Goal: Task Accomplishment & Management: Complete application form

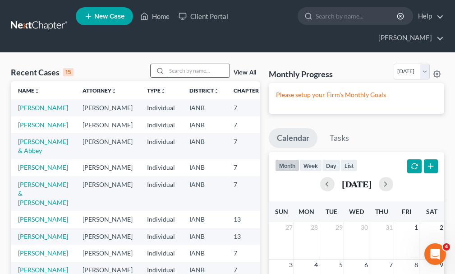
click at [186, 64] on input "search" at bounding box center [197, 70] width 63 height 13
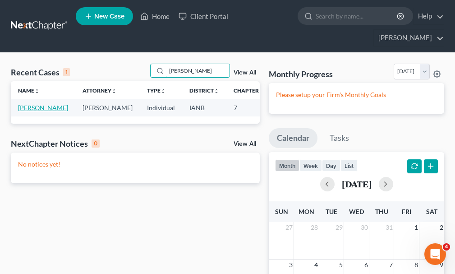
type input "[PERSON_NAME]"
click at [31, 104] on link "[PERSON_NAME]" at bounding box center [43, 108] width 50 height 8
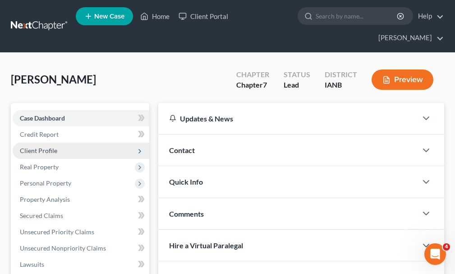
click at [38, 146] on span "Client Profile" at bounding box center [38, 151] width 37 height 8
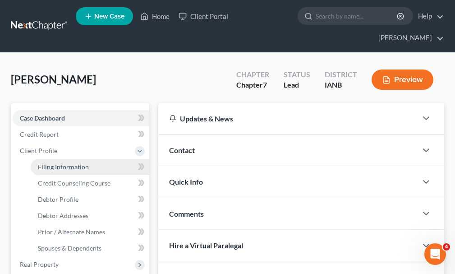
click at [52, 146] on span "Filing Information" at bounding box center [63, 167] width 51 height 8
select select "1"
select select "0"
select select "16"
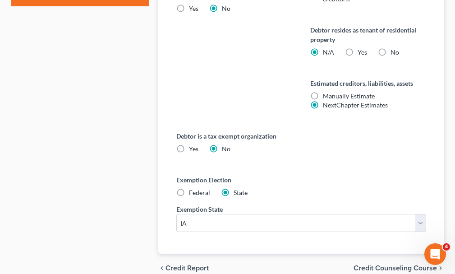
scroll to position [579, 0]
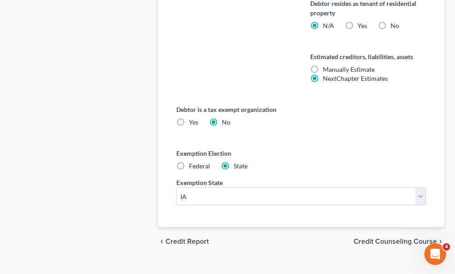
click at [281, 146] on span "Credit Counseling Course" at bounding box center [395, 241] width 83 height 7
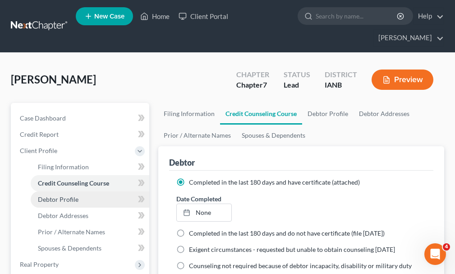
click at [61, 146] on span "Debtor Profile" at bounding box center [58, 199] width 41 height 8
select select "0"
select select "1"
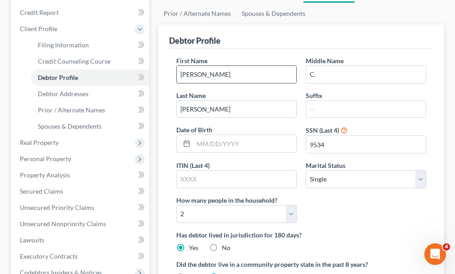
scroll to position [135, 0]
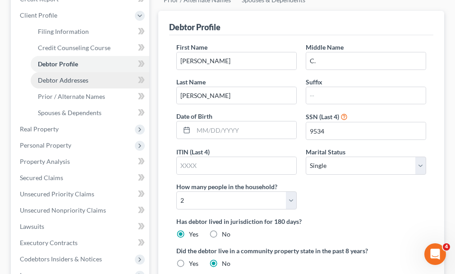
click at [71, 76] on span "Debtor Addresses" at bounding box center [63, 80] width 51 height 8
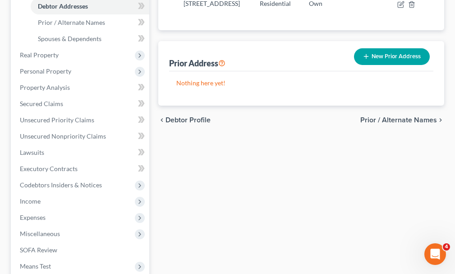
scroll to position [303, 0]
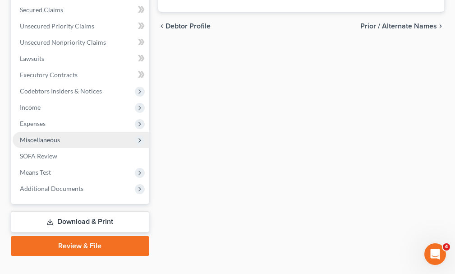
click at [35, 136] on span "Miscellaneous" at bounding box center [40, 140] width 40 height 8
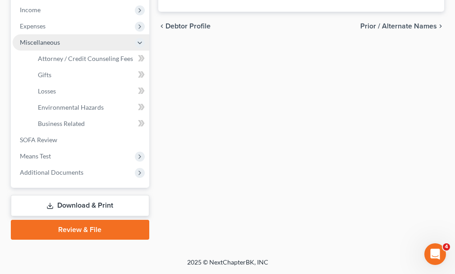
scroll to position [206, 0]
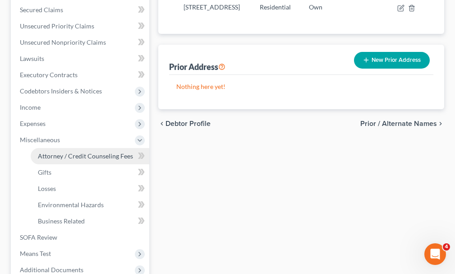
click at [61, 146] on link "Attorney / Credit Counseling Fees" at bounding box center [90, 156] width 119 height 16
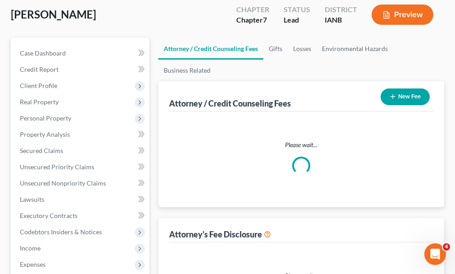
scroll to position [4, 0]
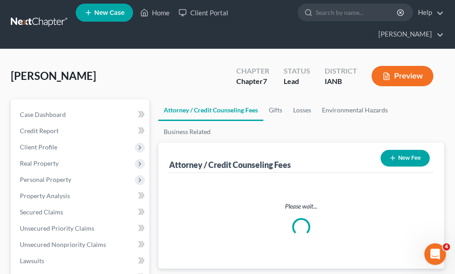
select select "0"
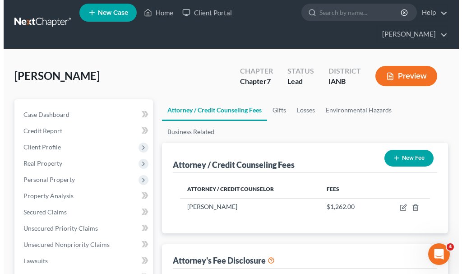
scroll to position [0, 0]
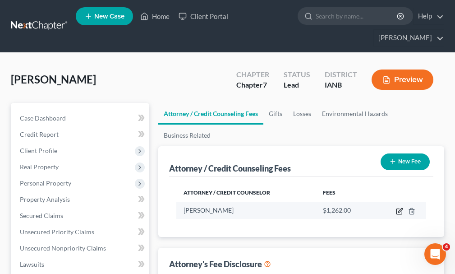
click at [281, 146] on icon "button" at bounding box center [400, 210] width 4 height 4
select select "16"
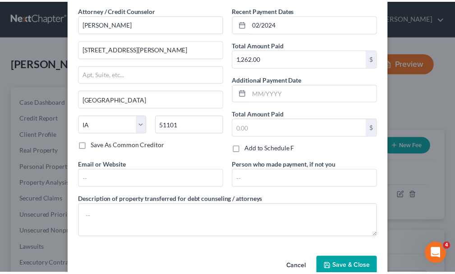
scroll to position [57, 0]
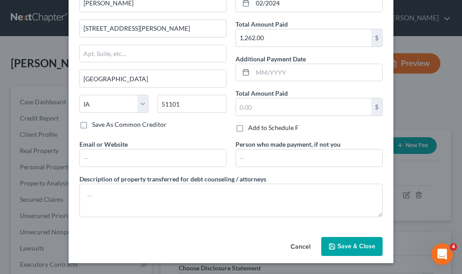
click at [281, 146] on span "Save & Close" at bounding box center [356, 246] width 38 height 8
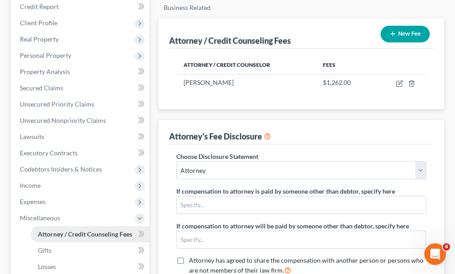
scroll to position [0, 0]
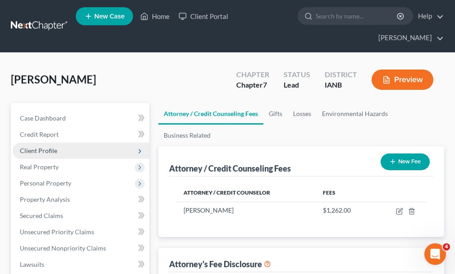
click at [35, 143] on span "Client Profile" at bounding box center [81, 151] width 137 height 16
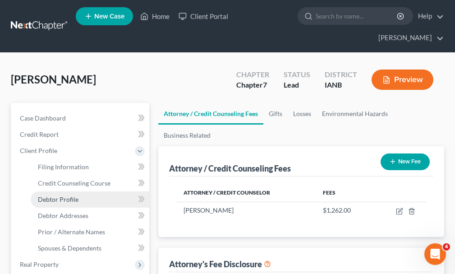
click at [60, 146] on link "Debtor Profile" at bounding box center [90, 199] width 119 height 16
select select "0"
select select "1"
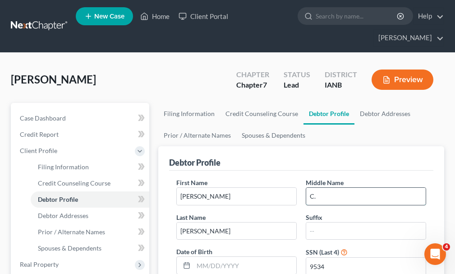
click at [281, 146] on input "C." at bounding box center [366, 196] width 120 height 17
type input "C."
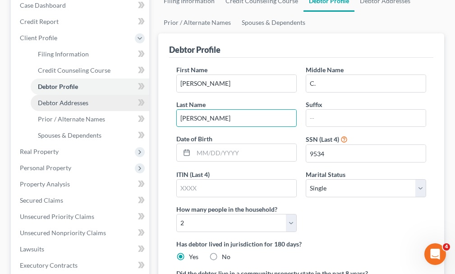
scroll to position [135, 0]
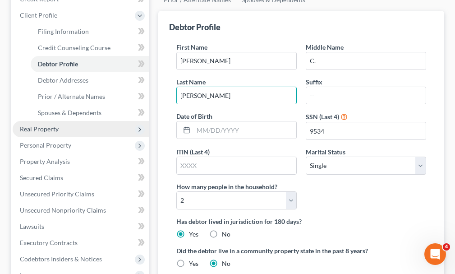
click at [41, 125] on span "Real Property" at bounding box center [39, 129] width 39 height 8
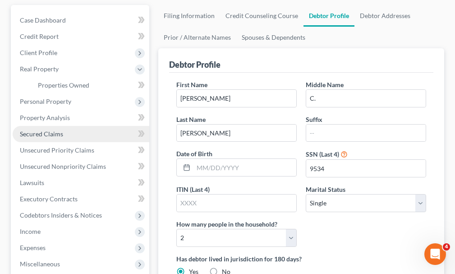
scroll to position [90, 0]
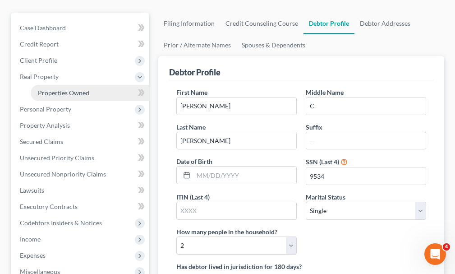
click at [57, 89] on span "Properties Owned" at bounding box center [63, 93] width 51 height 8
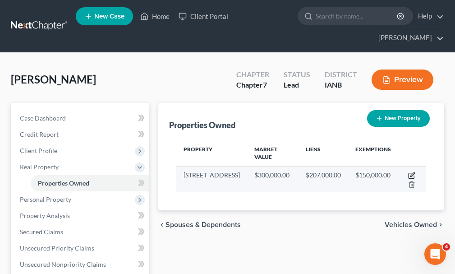
click at [281, 146] on icon "button" at bounding box center [411, 175] width 7 height 7
select select "16"
select select "3"
select select "1"
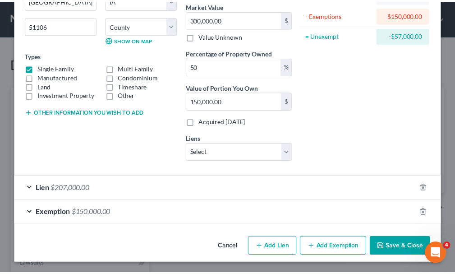
scroll to position [111, 0]
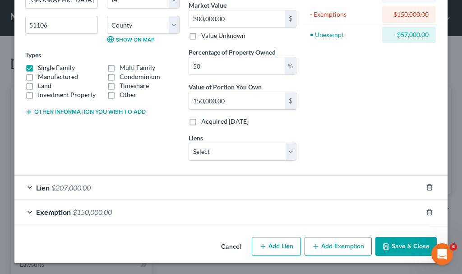
click at [281, 146] on button "Save & Close" at bounding box center [405, 246] width 61 height 19
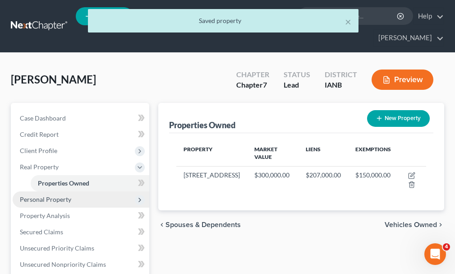
click at [45, 146] on span "Personal Property" at bounding box center [45, 199] width 51 height 8
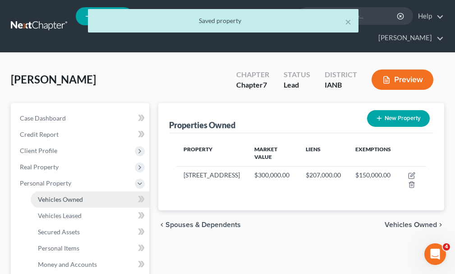
click at [57, 146] on span "Vehicles Owned" at bounding box center [60, 199] width 45 height 8
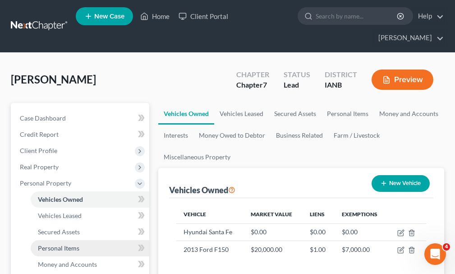
click at [62, 146] on span "Personal Items" at bounding box center [58, 248] width 41 height 8
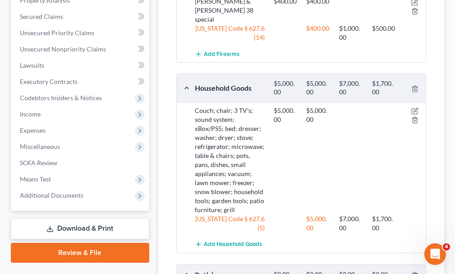
scroll to position [159, 0]
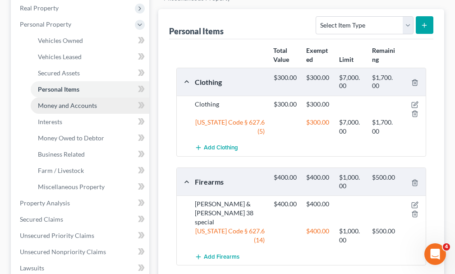
click at [65, 101] on span "Money and Accounts" at bounding box center [67, 105] width 59 height 8
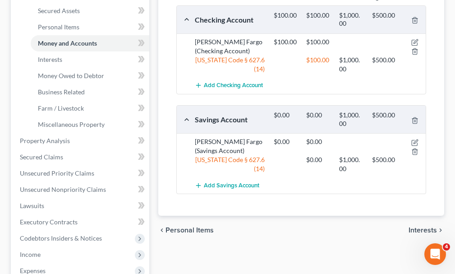
scroll to position [226, 0]
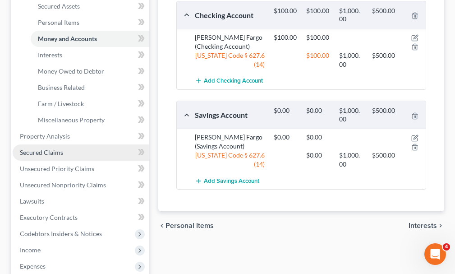
click at [44, 146] on span "Secured Claims" at bounding box center [41, 152] width 43 height 8
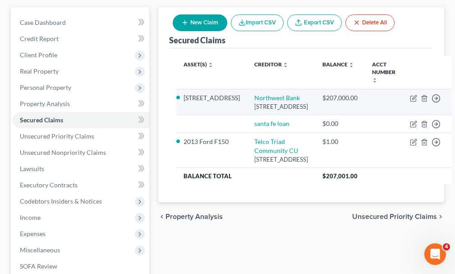
scroll to position [135, 0]
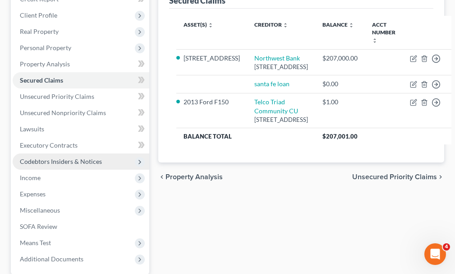
click at [47, 146] on span "Codebtors Insiders & Notices" at bounding box center [61, 161] width 82 height 8
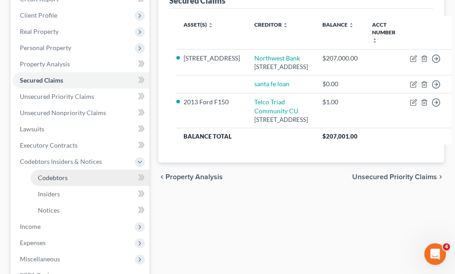
click at [57, 146] on span "Codebtors" at bounding box center [53, 178] width 30 height 8
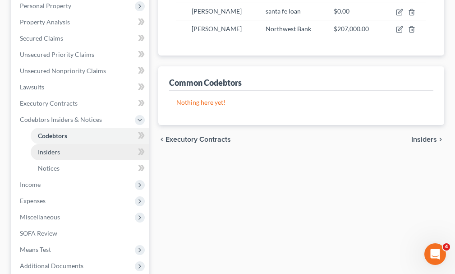
scroll to position [180, 0]
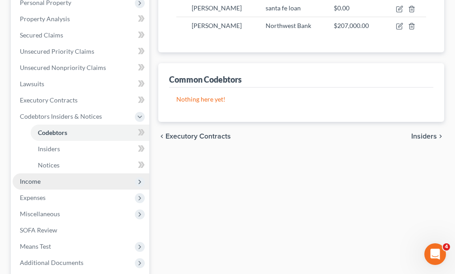
click at [28, 146] on span "Income" at bounding box center [30, 181] width 21 height 8
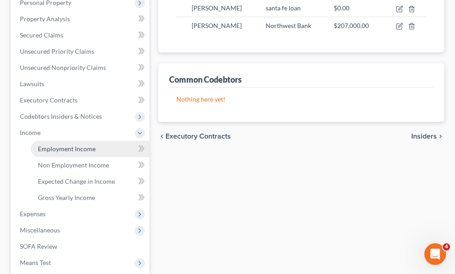
click at [67, 145] on span "Employment Income" at bounding box center [67, 149] width 58 height 8
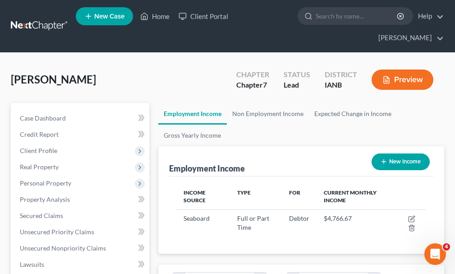
scroll to position [125, 268]
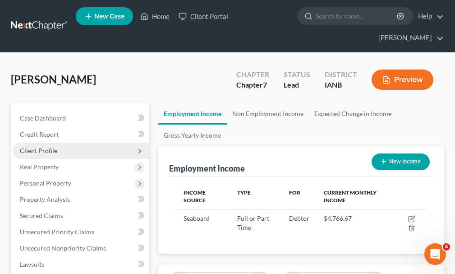
click at [35, 146] on span "Client Profile" at bounding box center [38, 151] width 37 height 8
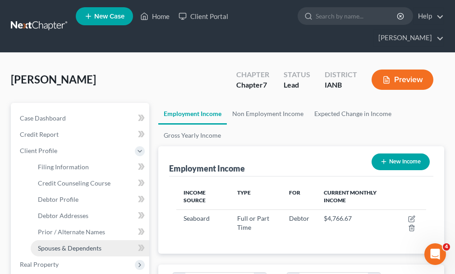
click at [54, 146] on span "Spouses & Dependents" at bounding box center [70, 248] width 64 height 8
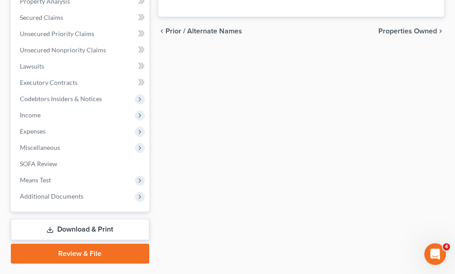
scroll to position [303, 0]
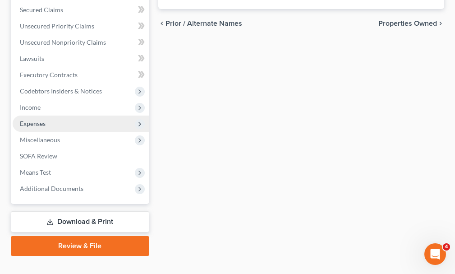
click at [38, 120] on span "Expenses" at bounding box center [33, 124] width 26 height 8
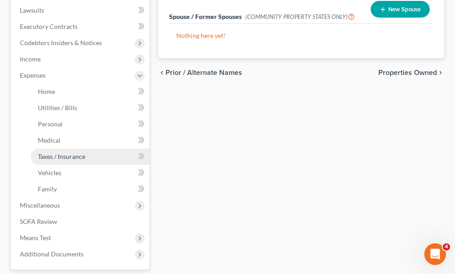
scroll to position [229, 0]
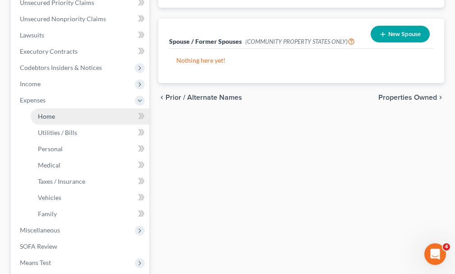
click at [51, 112] on span "Home" at bounding box center [46, 116] width 17 height 8
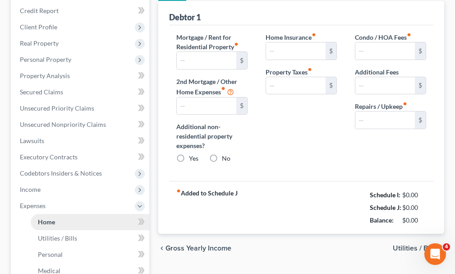
type input "1,582.00"
type input "0.00"
radio input "true"
type input "0.00"
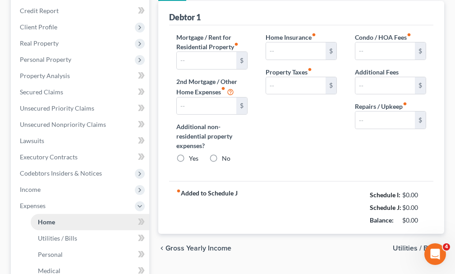
type input "0.00"
type input "100.00"
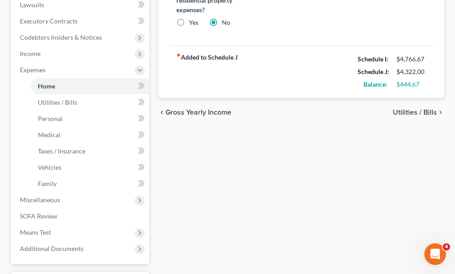
scroll to position [271, 0]
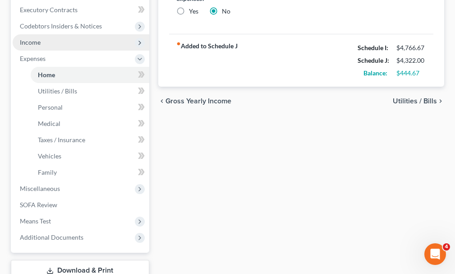
click at [27, 38] on span "Income" at bounding box center [30, 42] width 21 height 8
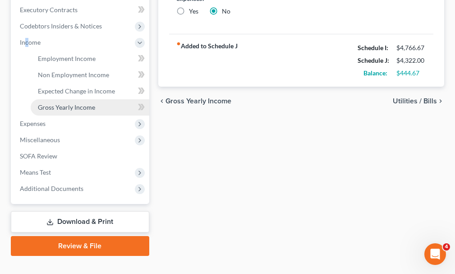
click at [68, 103] on span "Gross Yearly Income" at bounding box center [66, 107] width 57 height 8
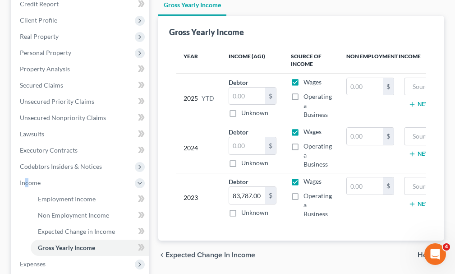
scroll to position [135, 0]
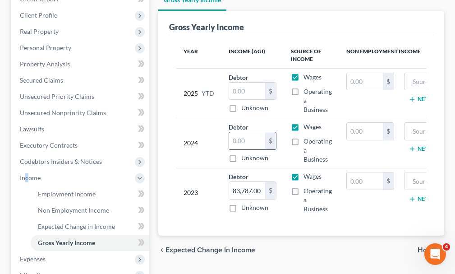
click at [240, 132] on input "text" at bounding box center [247, 140] width 36 height 17
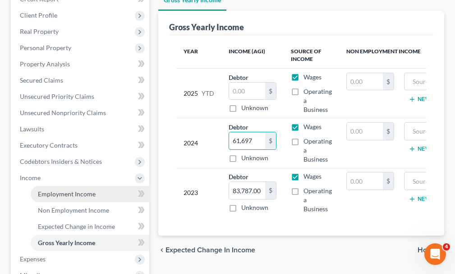
type input "61,697"
click at [70, 146] on span "Employment Income" at bounding box center [67, 194] width 58 height 8
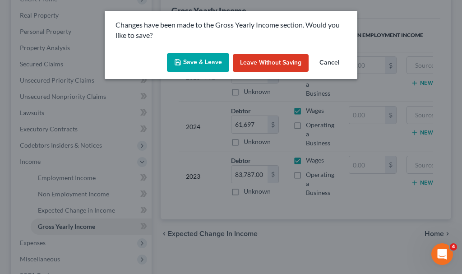
click at [212, 60] on button "Save & Leave" at bounding box center [198, 62] width 62 height 19
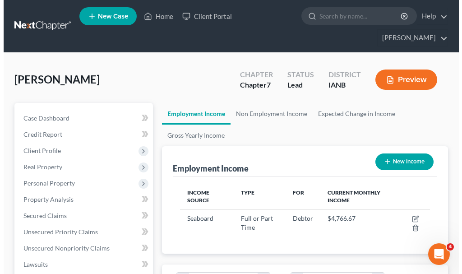
scroll to position [125, 268]
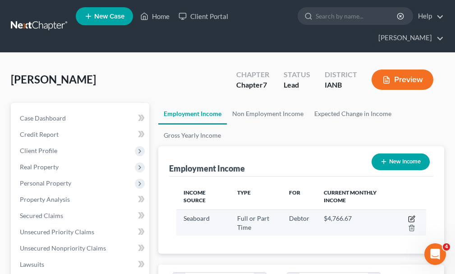
click at [281, 146] on icon "button" at bounding box center [411, 218] width 7 height 7
select select "0"
select select "3"
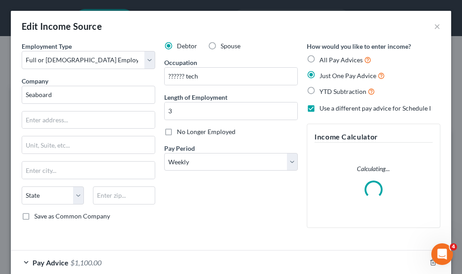
scroll to position [127, 272]
click at [55, 92] on input "Seaboard" at bounding box center [89, 95] width 134 height 18
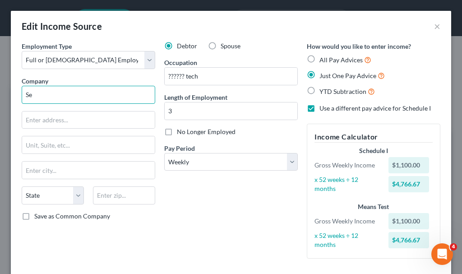
type input "S"
type input "American Popcorn Company"
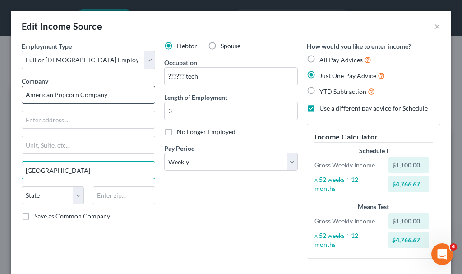
type input "[GEOGRAPHIC_DATA]"
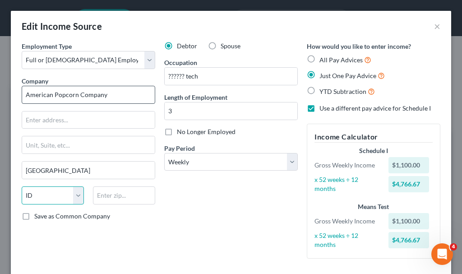
select select "16"
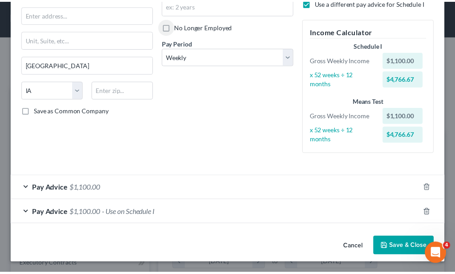
scroll to position [106, 0]
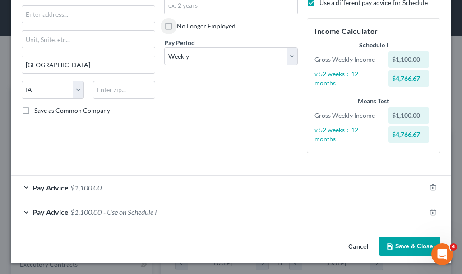
click at [281, 146] on button "Save & Close" at bounding box center [409, 246] width 61 height 19
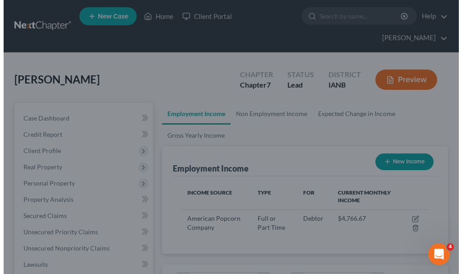
scroll to position [450918, 450775]
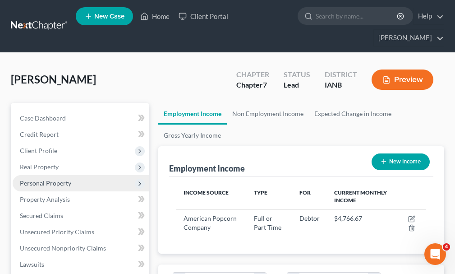
click at [48, 146] on span "Personal Property" at bounding box center [45, 183] width 51 height 8
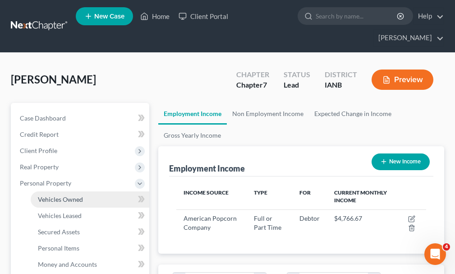
click at [58, 146] on span "Vehicles Owned" at bounding box center [60, 199] width 45 height 8
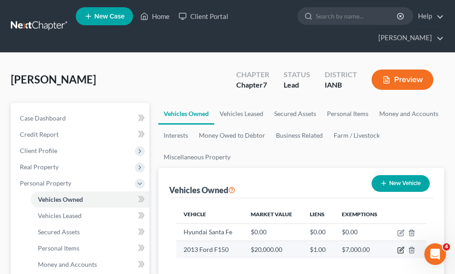
click at [281, 146] on icon "button" at bounding box center [400, 249] width 7 height 7
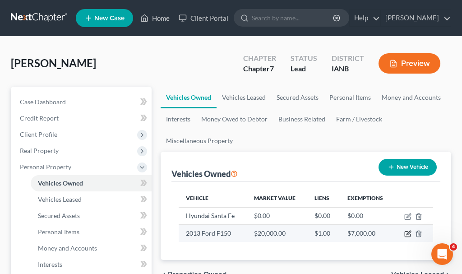
select select "0"
select select "13"
select select "0"
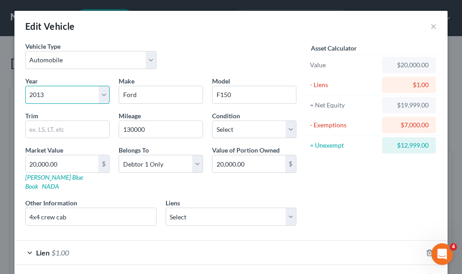
click at [61, 94] on select "Select 2026 2025 2024 2023 2022 2021 2020 2019 2018 2017 2016 2015 2014 2013 20…" at bounding box center [67, 95] width 84 height 18
select select "12"
click at [25, 86] on select "Select 2026 2025 2024 2023 2022 2021 2020 2019 2018 2017 2016 2015 2014 2013 20…" at bounding box center [67, 95] width 84 height 18
click at [58, 128] on input "text" at bounding box center [67, 129] width 83 height 17
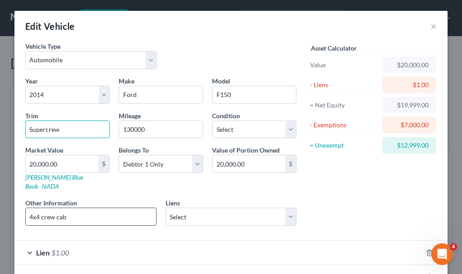
type input "Supercrew"
click at [71, 146] on input "4x4 crew cab" at bounding box center [91, 216] width 130 height 17
type input "4"
type input "tan"
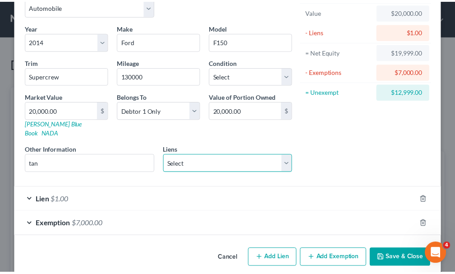
scroll to position [56, 0]
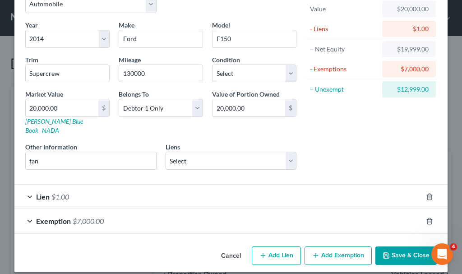
click at [281, 146] on icon "button" at bounding box center [385, 255] width 7 height 7
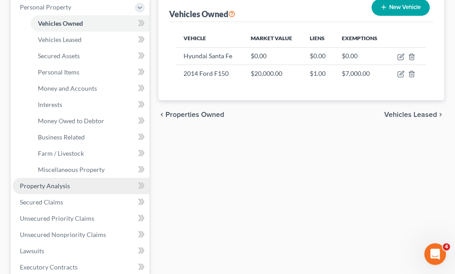
scroll to position [180, 0]
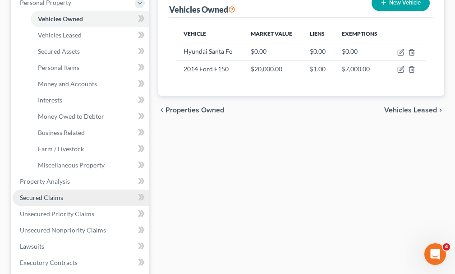
click at [52, 146] on span "Secured Claims" at bounding box center [41, 197] width 43 height 8
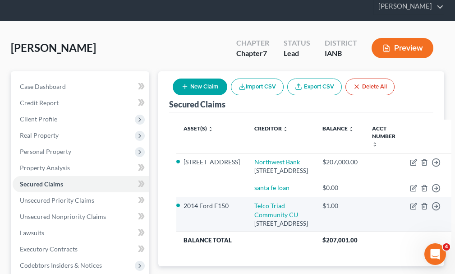
scroll to position [45, 0]
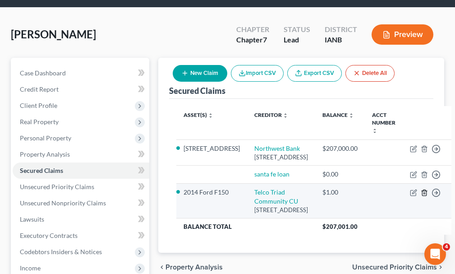
click at [281, 146] on line "button" at bounding box center [425, 193] width 0 height 2
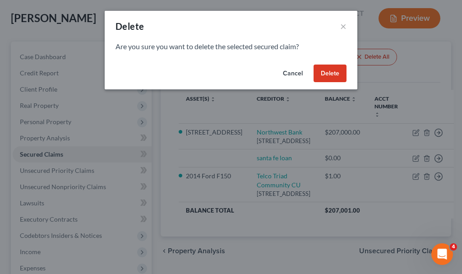
click at [281, 71] on button "Delete" at bounding box center [329, 73] width 33 height 18
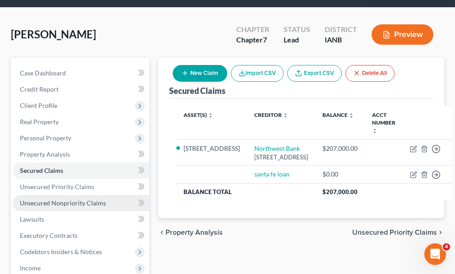
click at [70, 146] on span "Unsecured Nonpriority Claims" at bounding box center [63, 203] width 86 height 8
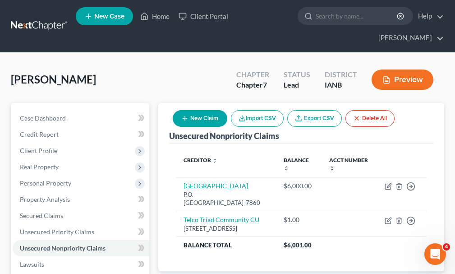
click at [208, 110] on button "New Claim" at bounding box center [200, 118] width 55 height 17
select select "0"
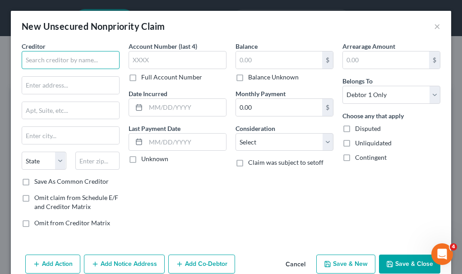
click at [88, 58] on input "text" at bounding box center [71, 60] width 98 height 18
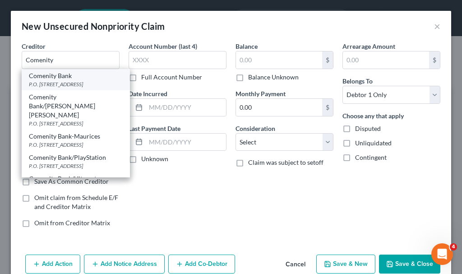
click at [51, 82] on div "P.O. [STREET_ADDRESS]" at bounding box center [76, 84] width 94 height 8
type input "Comenity Bank"
type input "P.O. Box 182125"
type input "Columbus"
select select "36"
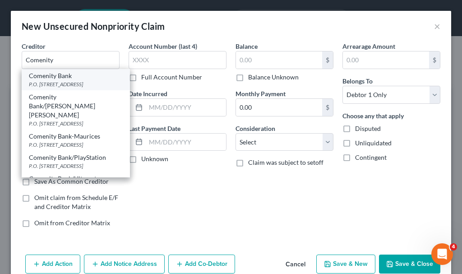
type input "43218-2273"
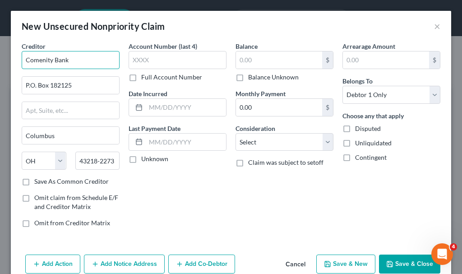
click at [85, 61] on input "Comenity Bank" at bounding box center [71, 60] width 98 height 18
type input "Comenity Bank-Buybuy Baby"
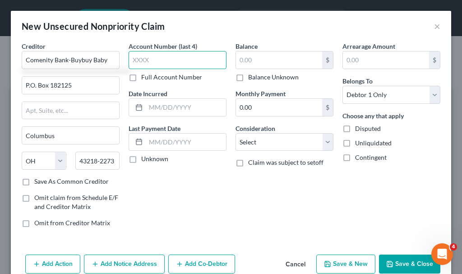
click at [178, 59] on input "text" at bounding box center [178, 60] width 98 height 18
type input "7075"
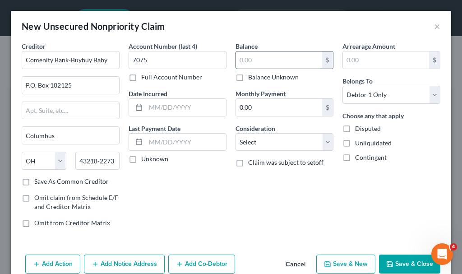
click at [261, 59] on input "text" at bounding box center [279, 59] width 86 height 17
type input "1,260.59"
click at [261, 140] on select "Select Cable / Satellite Services Collection Agency Credit Card Debt Debt Couns…" at bounding box center [284, 142] width 98 height 18
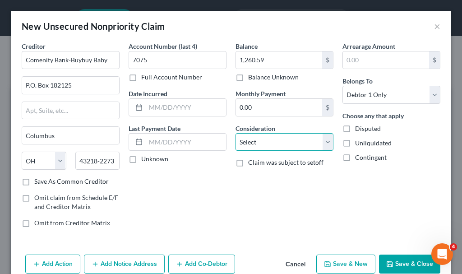
select select "2"
click at [235, 133] on select "Select Cable / Satellite Services Collection Agency Credit Card Debt Debt Couns…" at bounding box center [284, 142] width 98 height 18
click at [281, 146] on button "Save & Close" at bounding box center [409, 263] width 61 height 19
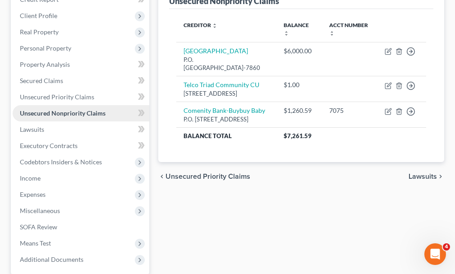
scroll to position [135, 0]
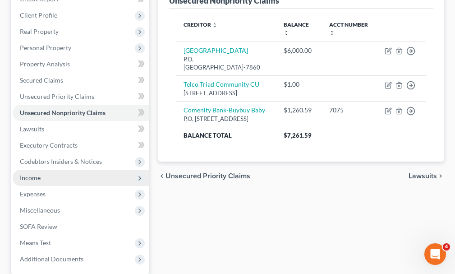
click at [32, 146] on span "Income" at bounding box center [30, 178] width 21 height 8
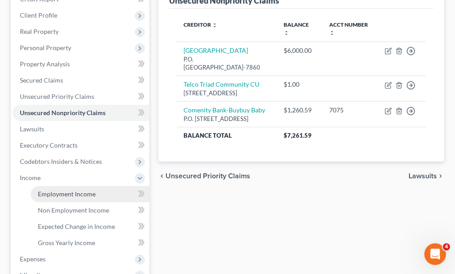
click at [55, 146] on span "Employment Income" at bounding box center [67, 194] width 58 height 8
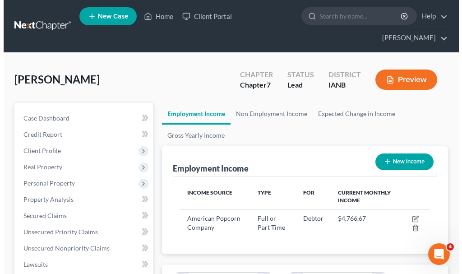
scroll to position [125, 268]
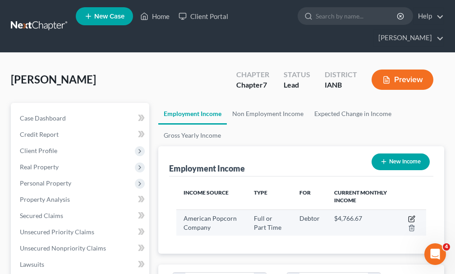
click at [281, 146] on icon "button" at bounding box center [411, 218] width 7 height 7
select select "0"
select select "16"
select select "3"
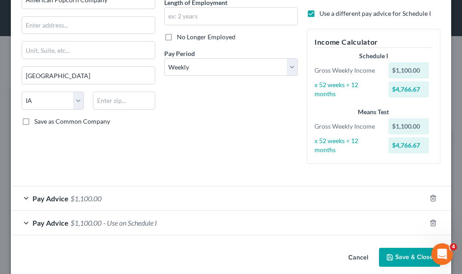
scroll to position [106, 0]
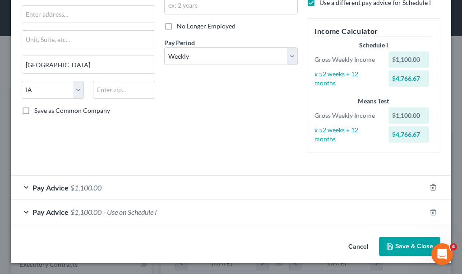
click at [126, 146] on span "- Use on Schedule I" at bounding box center [130, 211] width 54 height 9
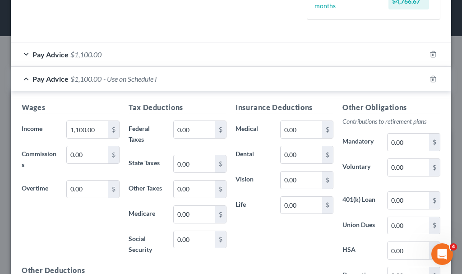
scroll to position [286, 0]
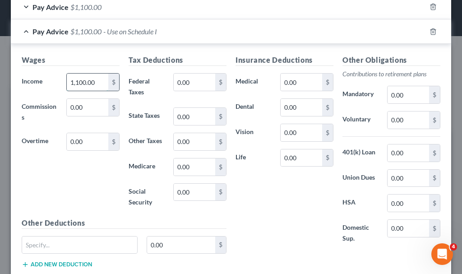
click at [101, 83] on input "1,100.00" at bounding box center [87, 82] width 41 height 17
type input "1,341.44"
type input "205.91"
type input "80.49"
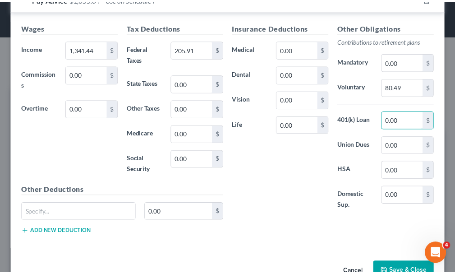
scroll to position [344, 0]
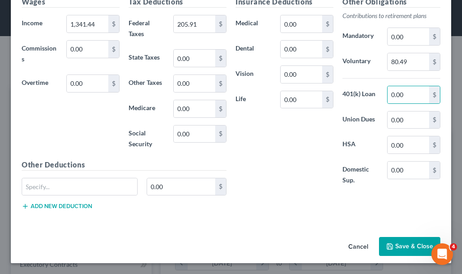
click at [281, 146] on button "Save & Close" at bounding box center [409, 246] width 61 height 19
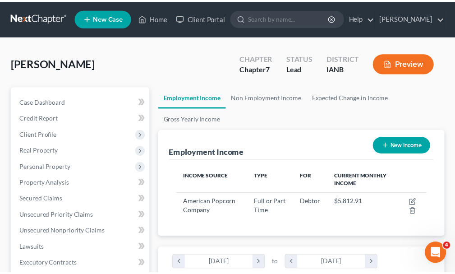
scroll to position [450918, 450775]
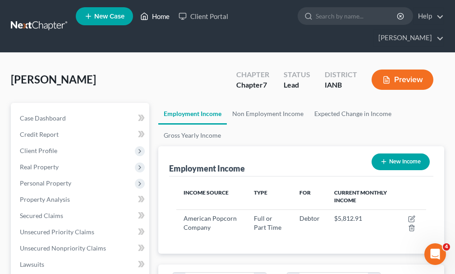
click at [159, 17] on link "Home" at bounding box center [155, 16] width 38 height 16
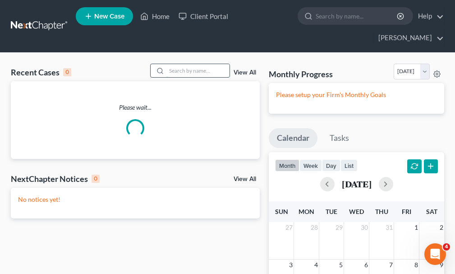
click at [196, 64] on input "search" at bounding box center [197, 70] width 63 height 13
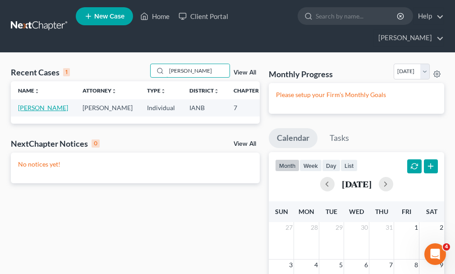
type input "[PERSON_NAME]"
click at [30, 104] on link "[PERSON_NAME]" at bounding box center [43, 108] width 50 height 8
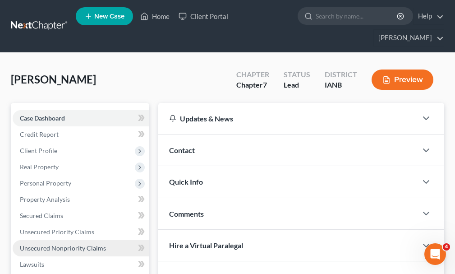
click at [64, 146] on span "Unsecured Nonpriority Claims" at bounding box center [63, 248] width 86 height 8
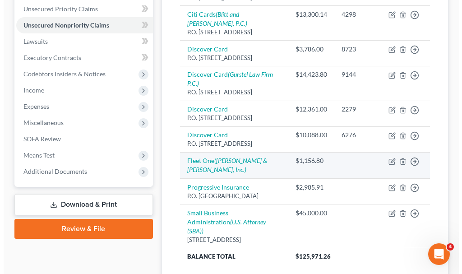
scroll to position [271, 0]
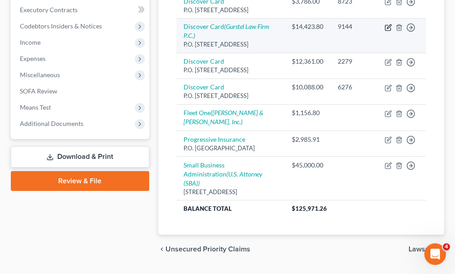
click at [281, 31] on icon "button" at bounding box center [388, 27] width 7 height 7
select select "46"
select select "2"
select select "0"
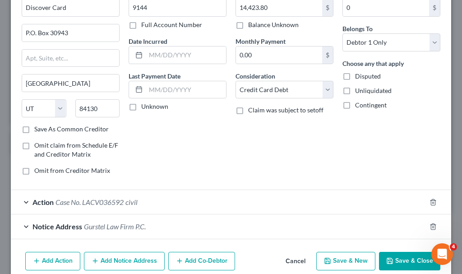
scroll to position [90, 0]
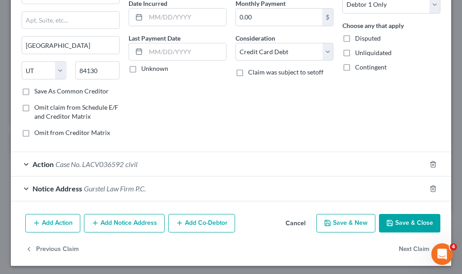
click at [129, 146] on span "civil" at bounding box center [131, 164] width 12 height 9
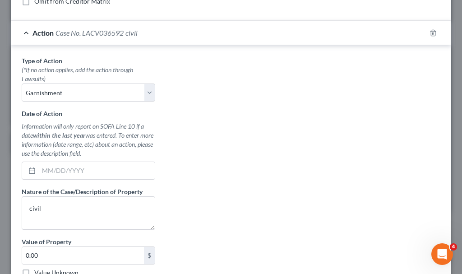
scroll to position [271, 0]
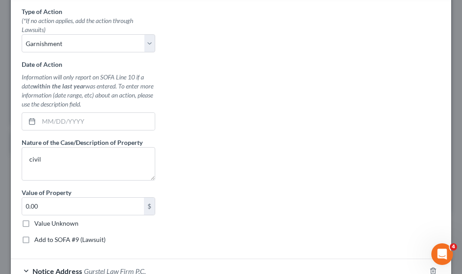
click at [34, 146] on label "Add to SOFA #9 (Lawsuit)" at bounding box center [69, 239] width 71 height 9
click at [38, 146] on input "Add to SOFA #9 (Lawsuit)" at bounding box center [41, 238] width 6 height 6
checkbox input "true"
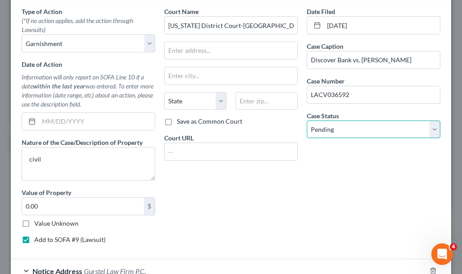
click at [281, 126] on select "Select Pending On Appeal Concluded" at bounding box center [374, 129] width 134 height 18
select select "2"
click at [281, 120] on select "Select Pending On Appeal Concluded" at bounding box center [374, 129] width 134 height 18
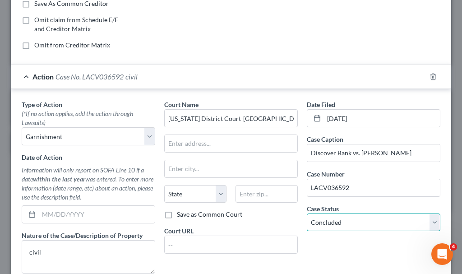
scroll to position [0, 0]
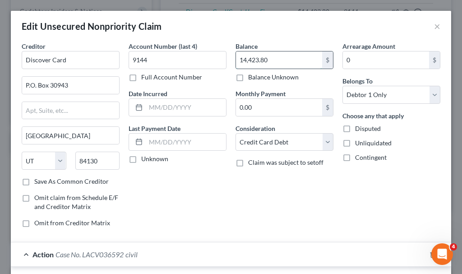
click at [281, 59] on input "14,423.80" at bounding box center [279, 59] width 86 height 17
type input "1"
type input "14,963.58"
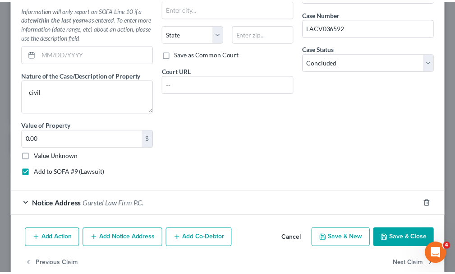
scroll to position [355, 0]
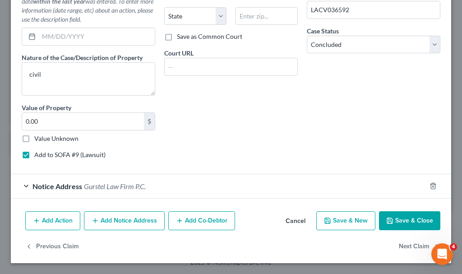
click at [281, 146] on button "Save & Close" at bounding box center [409, 220] width 61 height 19
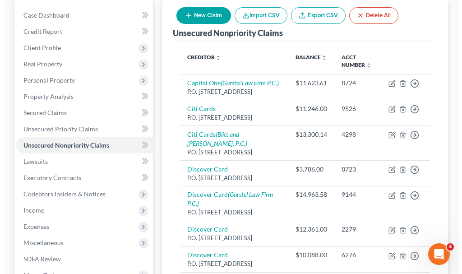
scroll to position [90, 0]
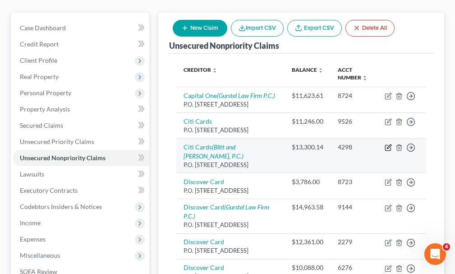
click at [281, 146] on icon "button" at bounding box center [388, 147] width 7 height 7
select select "43"
select select "2"
select select "0"
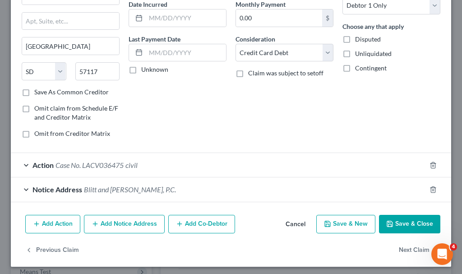
scroll to position [93, 0]
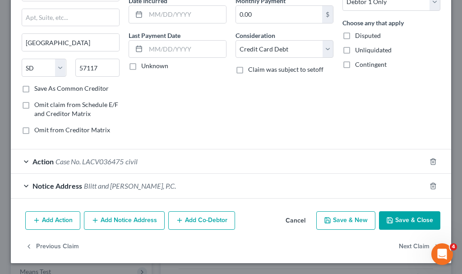
click at [281, 146] on button "Save & Close" at bounding box center [409, 220] width 61 height 19
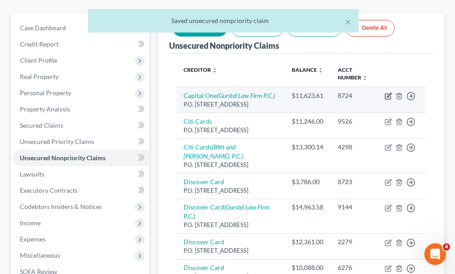
click at [281, 92] on icon "button" at bounding box center [388, 95] width 7 height 7
select select "46"
select select "2"
select select "0"
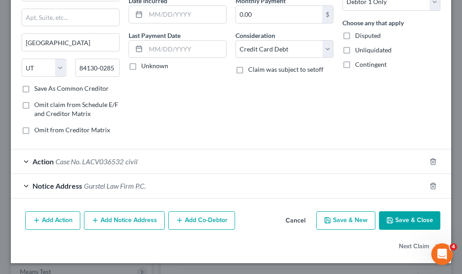
click at [281, 146] on button "Save & Close" at bounding box center [409, 220] width 61 height 19
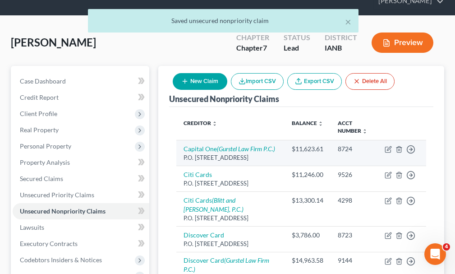
scroll to position [0, 0]
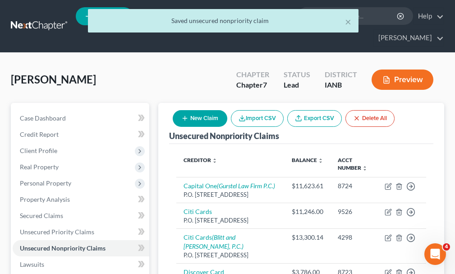
click at [206, 110] on button "New Claim" at bounding box center [200, 118] width 55 height 17
select select "0"
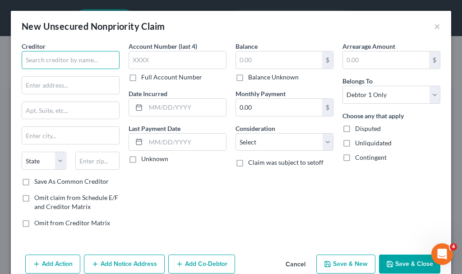
click at [78, 58] on input "text" at bounding box center [71, 60] width 98 height 18
type input "b"
type input "c"
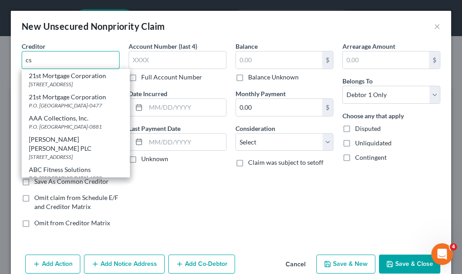
type input "c"
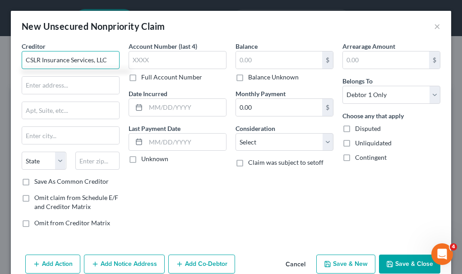
type input "CSLR Insurance Services, LLC"
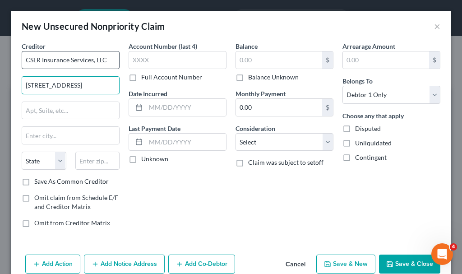
type input "[STREET_ADDRESS]"
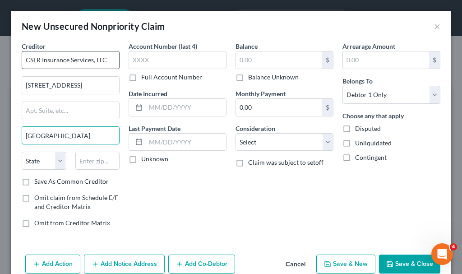
type input "[GEOGRAPHIC_DATA]"
select select "28"
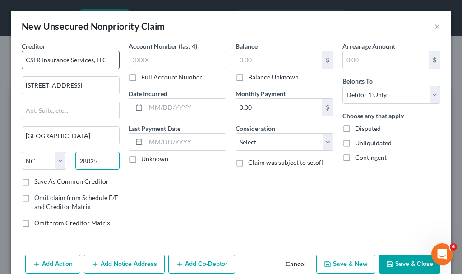
type input "28025"
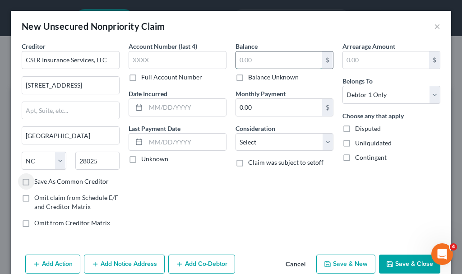
drag, startPoint x: 265, startPoint y: 63, endPoint x: 265, endPoint y: 71, distance: 8.1
click at [265, 70] on div "$ Balance Unknown" at bounding box center [284, 66] width 98 height 31
type input "454.29"
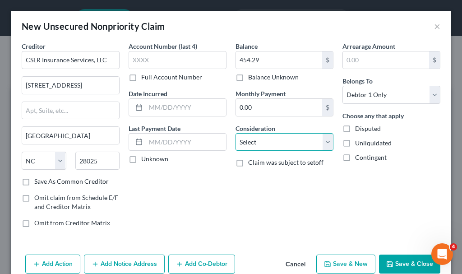
click at [263, 142] on select "Select Cable / Satellite Services Collection Agency Credit Card Debt Debt Couns…" at bounding box center [284, 142] width 98 height 18
select select "14"
click at [235, 133] on select "Select Cable / Satellite Services Collection Agency Credit Card Debt Debt Couns…" at bounding box center [284, 142] width 98 height 18
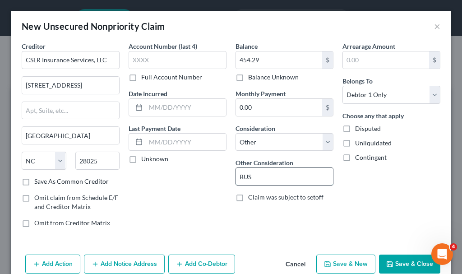
type input "business debt"
click at [281, 146] on button "Save & Close" at bounding box center [409, 263] width 61 height 19
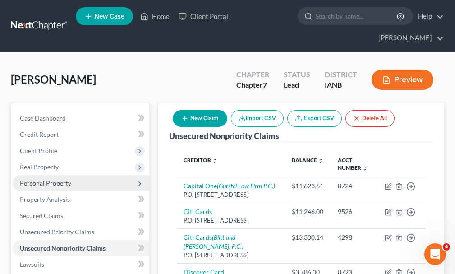
click at [52, 146] on span "Personal Property" at bounding box center [45, 183] width 51 height 8
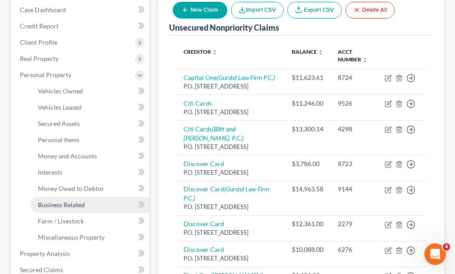
scroll to position [135, 0]
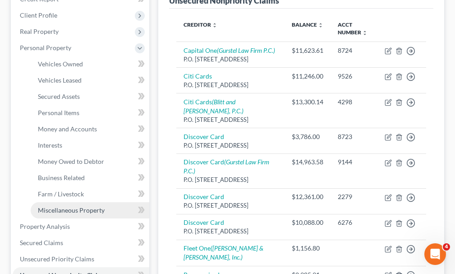
click at [62, 146] on span "Miscellaneous Property" at bounding box center [71, 210] width 67 height 8
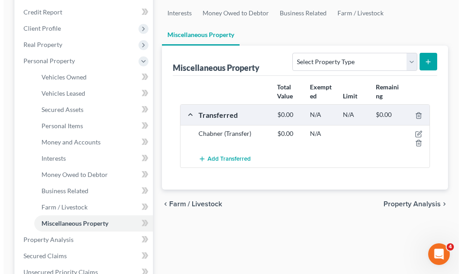
scroll to position [135, 0]
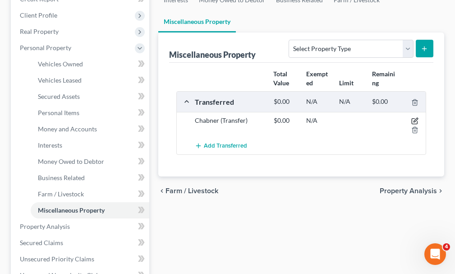
click at [281, 117] on icon "button" at bounding box center [414, 120] width 7 height 7
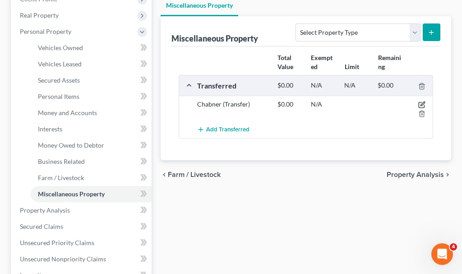
select select "Ordinary ([DATE])"
select select "44"
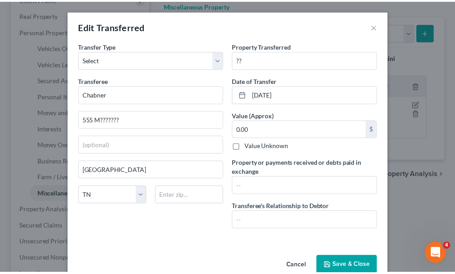
scroll to position [20, 0]
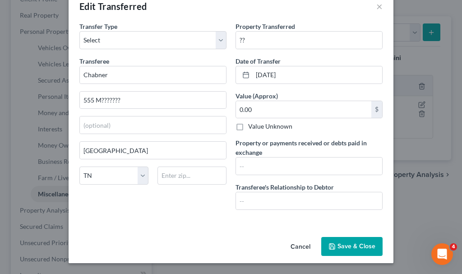
click at [281, 146] on button "Save & Close" at bounding box center [351, 246] width 61 height 19
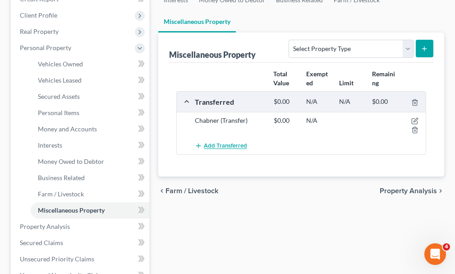
click at [230, 143] on span "Add Transferred" at bounding box center [225, 146] width 43 height 7
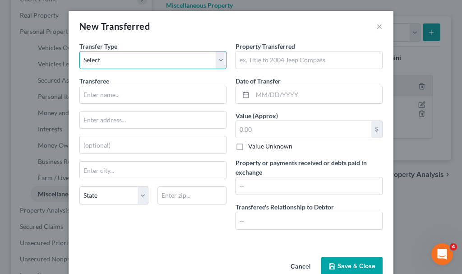
click at [120, 59] on select "Select Ordinary ([DATE]) [DATE]" at bounding box center [152, 60] width 147 height 18
select select "Ordinary ([DATE])"
click at [79, 51] on select "Select Ordinary ([DATE]) [DATE]" at bounding box center [152, 60] width 147 height 18
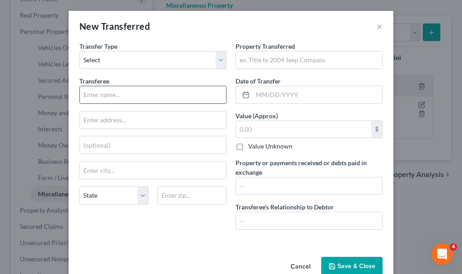
click at [140, 95] on input "text" at bounding box center [153, 94] width 146 height 17
type input "B"
type input "buyer"
click at [267, 59] on input "text" at bounding box center [309, 59] width 146 height 17
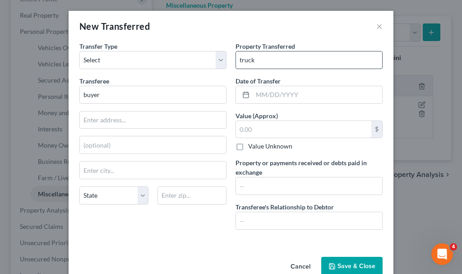
type input "truck"
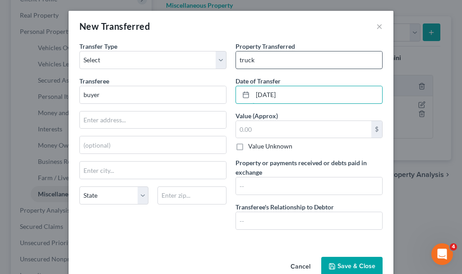
type input "[DATE]"
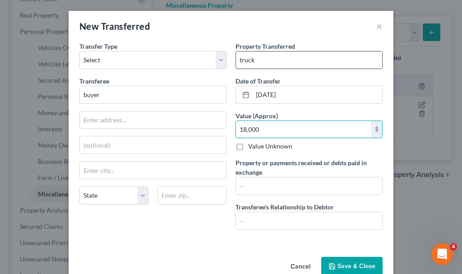
type input "18,000"
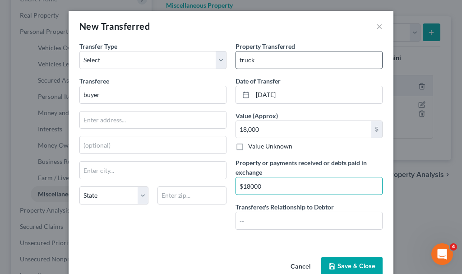
type input "$18000"
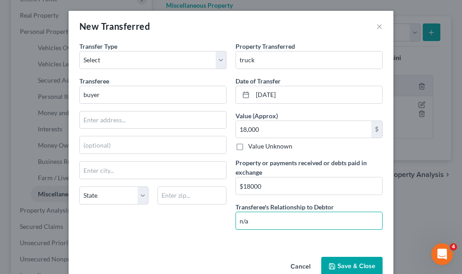
type input "n/a"
click at [281, 146] on button "Save & Close" at bounding box center [351, 266] width 61 height 19
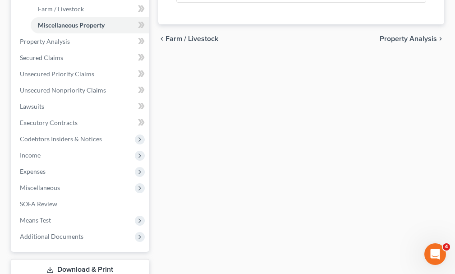
scroll to position [368, 0]
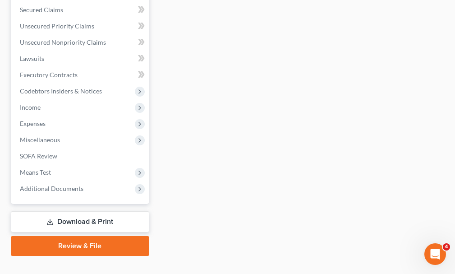
click at [88, 146] on link "Download & Print" at bounding box center [80, 221] width 138 height 21
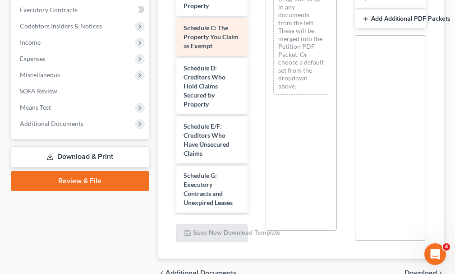
scroll to position [90, 0]
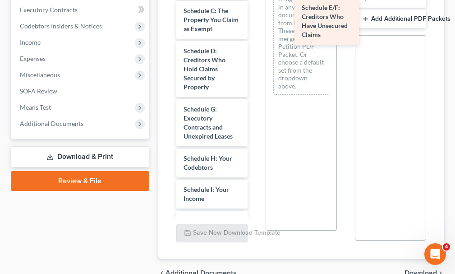
drag, startPoint x: 191, startPoint y: 109, endPoint x: 309, endPoint y: 23, distance: 145.7
click at [255, 23] on div "Schedule E/F: Creditors Who Have Unsecured Claims Voluntary Petition for Indivi…" at bounding box center [212, 233] width 86 height 707
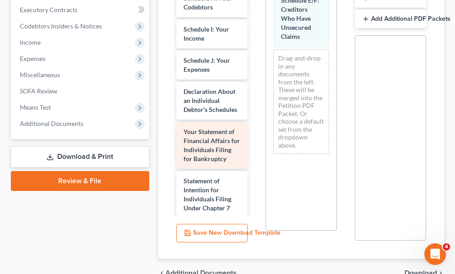
scroll to position [271, 0]
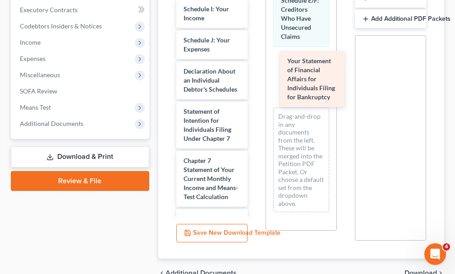
drag, startPoint x: 198, startPoint y: 126, endPoint x: 302, endPoint y: 74, distance: 116.2
click at [255, 74] on div "Your Statement of Financial Affairs for Individuals Filing for Bankruptcy Volun…" at bounding box center [212, 29] width 86 height 658
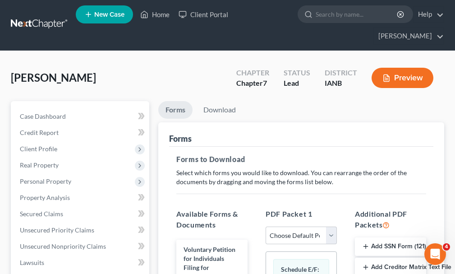
scroll to position [0, 0]
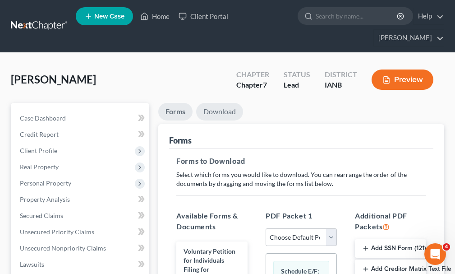
click at [222, 103] on link "Download" at bounding box center [219, 112] width 47 height 18
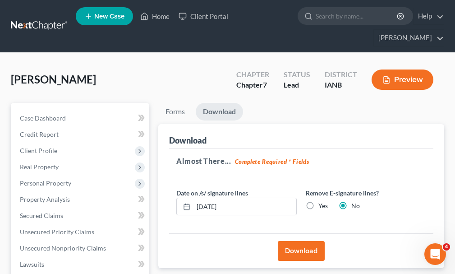
click at [281, 146] on button "Download" at bounding box center [301, 251] width 47 height 20
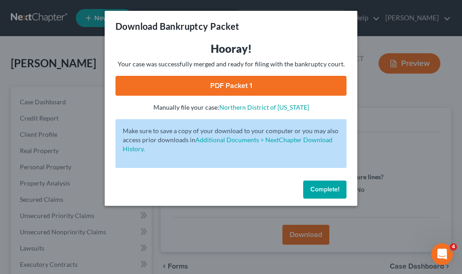
click at [280, 85] on link "PDF Packet 1" at bounding box center [230, 86] width 231 height 20
click at [281, 146] on span "Complete!" at bounding box center [324, 189] width 29 height 8
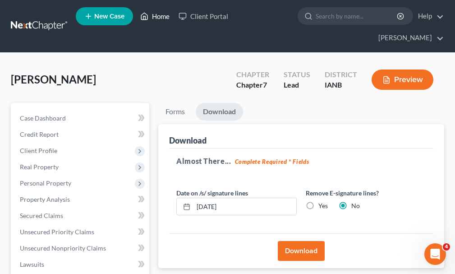
click at [163, 15] on link "Home" at bounding box center [155, 16] width 38 height 16
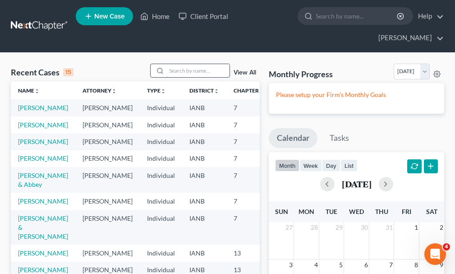
click at [187, 64] on input "search" at bounding box center [197, 70] width 63 height 13
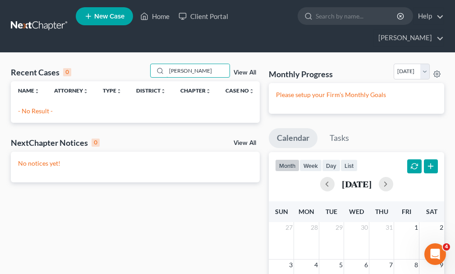
type input "[PERSON_NAME]"
click at [102, 11] on link "New Case" at bounding box center [104, 16] width 57 height 18
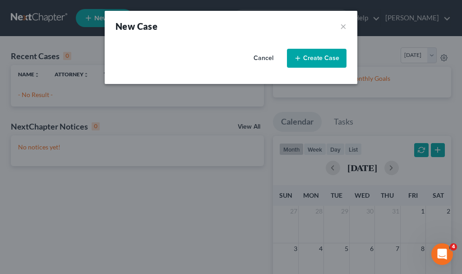
select select "29"
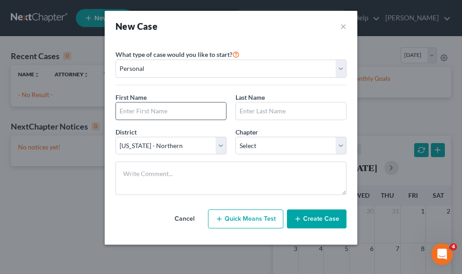
click at [195, 114] on input "text" at bounding box center [171, 110] width 110 height 17
type input "[PERSON_NAME]"
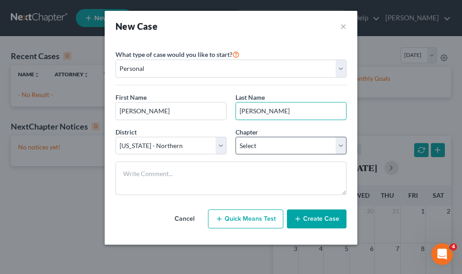
type input "[PERSON_NAME]"
click at [273, 146] on select "Select 7 11 12 13" at bounding box center [290, 146] width 111 height 18
select select "0"
click at [235, 137] on select "Select 7 11 12 13" at bounding box center [290, 146] width 111 height 18
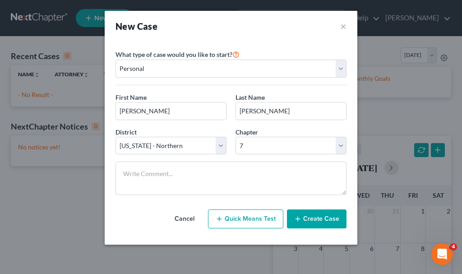
click at [281, 146] on button "Create Case" at bounding box center [317, 218] width 60 height 19
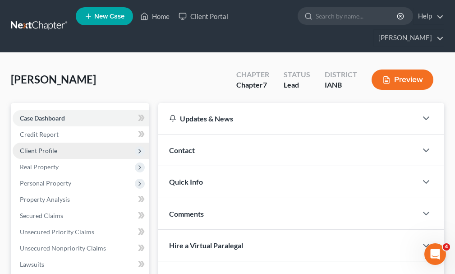
click at [36, 146] on span "Client Profile" at bounding box center [38, 151] width 37 height 8
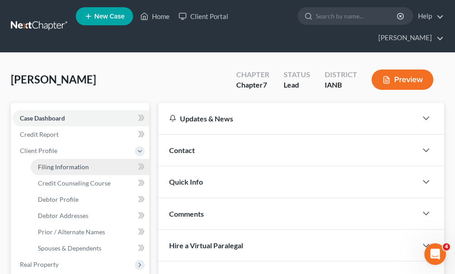
click at [55, 146] on span "Filing Information" at bounding box center [63, 167] width 51 height 8
select select "1"
select select "0"
select select "29"
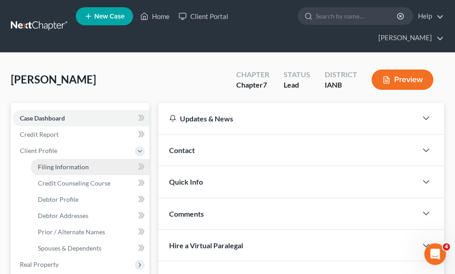
select select "0"
select select "16"
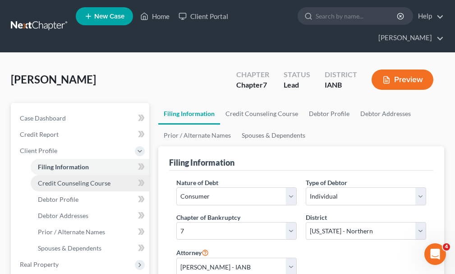
click at [74, 146] on span "Credit Counseling Course" at bounding box center [74, 183] width 73 height 8
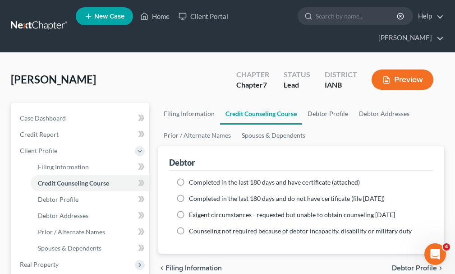
click at [189, 146] on label "Completed in the last 180 days and have certificate (attached)" at bounding box center [274, 182] width 171 height 9
click at [193, 146] on input "Completed in the last 180 days and have certificate (attached)" at bounding box center [196, 181] width 6 height 6
radio input "true"
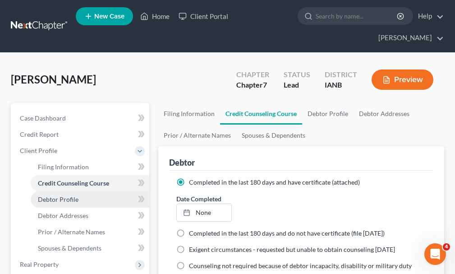
click at [50, 146] on span "Debtor Profile" at bounding box center [58, 199] width 41 height 8
select select "0"
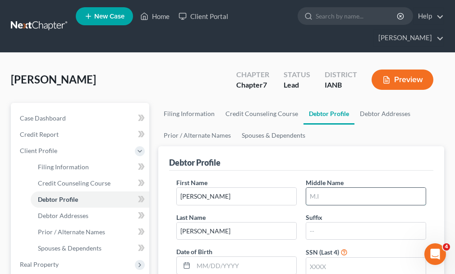
click at [281, 146] on input "text" at bounding box center [366, 196] width 120 height 17
type input "C."
type input "4295"
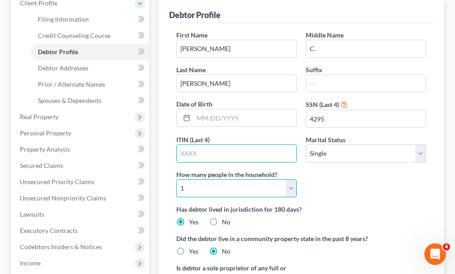
click at [232, 146] on select "Select 1 2 3 4 5 6 7 8 9 10 11 12 13 14 15 16 17 18 19 20" at bounding box center [236, 188] width 120 height 18
select select "2"
click at [176, 146] on select "Select 1 2 3 4 5 6 7 8 9 10 11 12 13 14 15 16 17 18 19 20" at bounding box center [236, 188] width 120 height 18
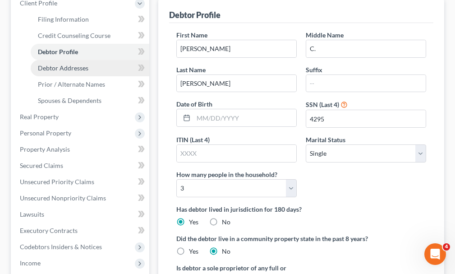
click at [61, 64] on span "Debtor Addresses" at bounding box center [63, 68] width 51 height 8
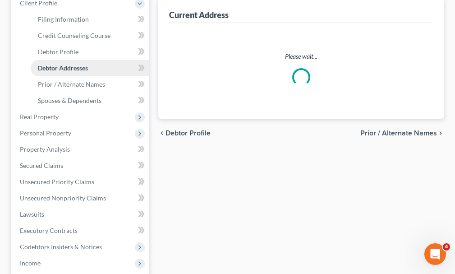
select select "0"
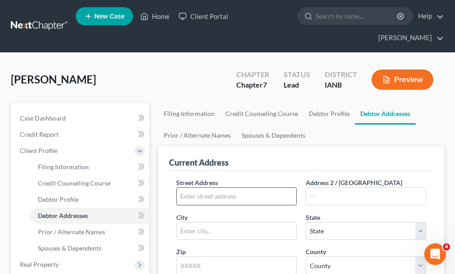
drag, startPoint x: 273, startPoint y: 180, endPoint x: 277, endPoint y: 173, distance: 7.8
click at [273, 146] on input "text" at bounding box center [237, 196] width 120 height 17
type input "[STREET_ADDRESS]"
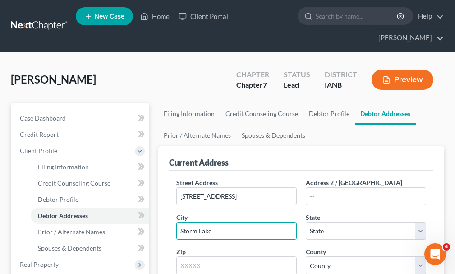
type input "Storm Lake"
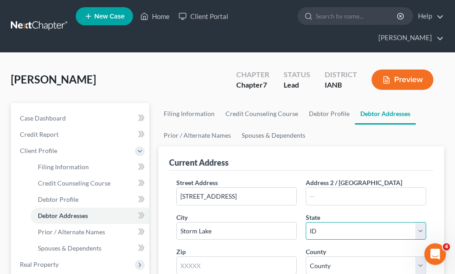
select select "16"
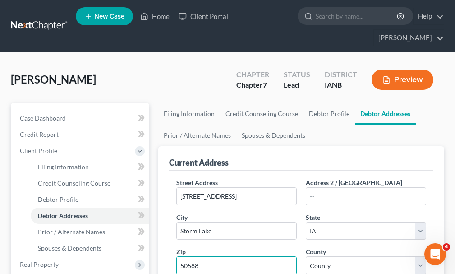
type input "50588"
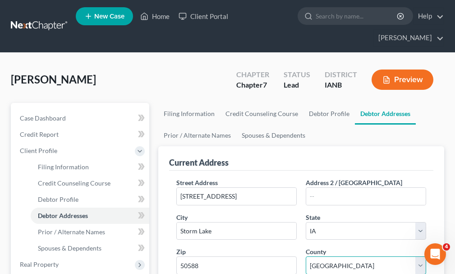
select select "10"
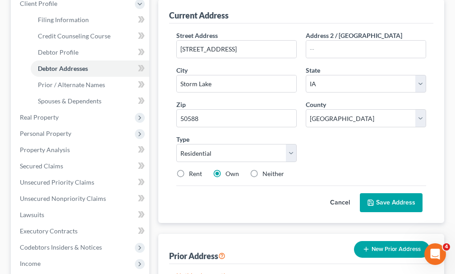
click at [189, 146] on label "Rent" at bounding box center [195, 173] width 13 height 9
click at [193, 146] on input "Rent" at bounding box center [196, 172] width 6 height 6
radio input "true"
click at [281, 146] on button "Save Address" at bounding box center [391, 202] width 63 height 19
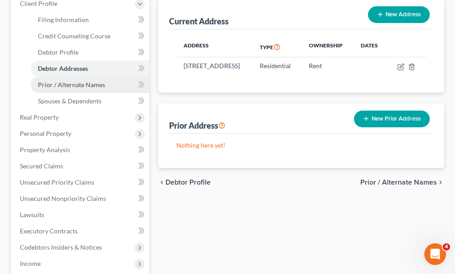
click at [64, 81] on span "Prior / Alternate Names" at bounding box center [71, 85] width 67 height 8
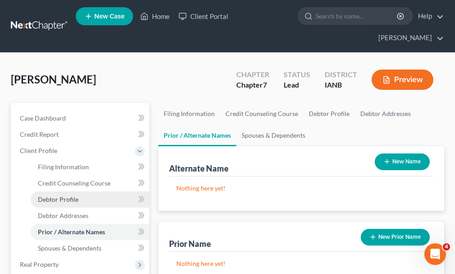
click at [60, 146] on span "Debtor Profile" at bounding box center [58, 199] width 41 height 8
select select "0"
select select "2"
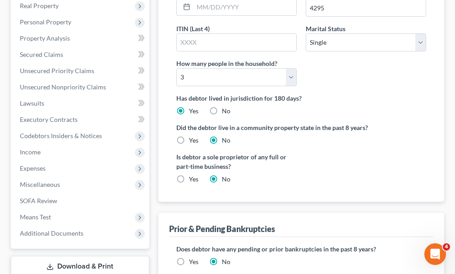
scroll to position [271, 0]
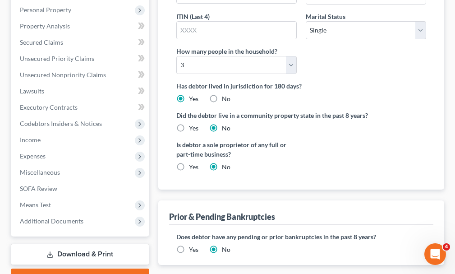
click at [189, 146] on label "Yes" at bounding box center [193, 166] width 9 height 9
click at [193, 146] on input "Yes" at bounding box center [196, 165] width 6 height 6
radio input "true"
radio input "false"
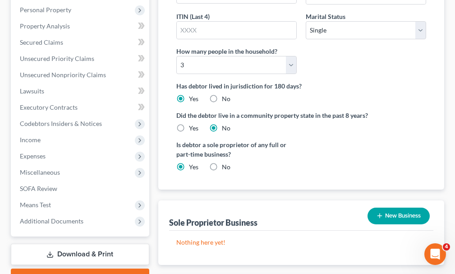
click at [281, 146] on button "New Business" at bounding box center [399, 215] width 62 height 17
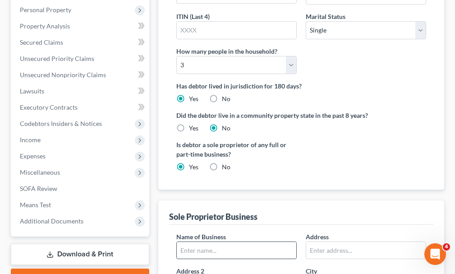
drag, startPoint x: 246, startPoint y: 235, endPoint x: 252, endPoint y: 230, distance: 8.3
click at [246, 146] on input "text" at bounding box center [237, 250] width 120 height 17
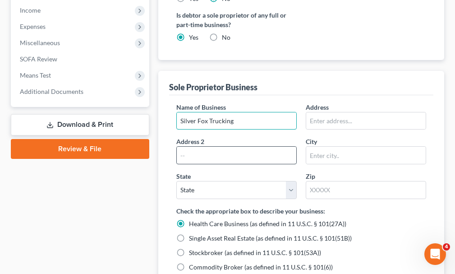
scroll to position [406, 0]
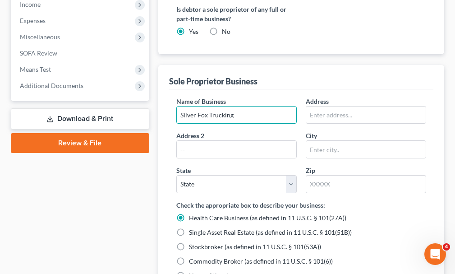
type input "Silver Fox Trucking"
click at [189, 146] on label "None of the above" at bounding box center [214, 275] width 51 height 9
click at [193, 146] on input "None of the above" at bounding box center [196, 274] width 6 height 6
radio input "true"
radio input "false"
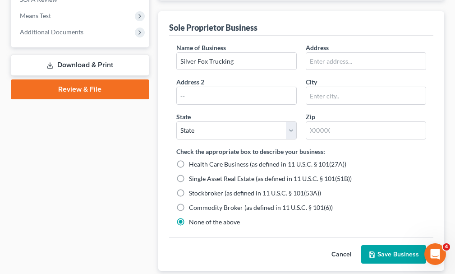
scroll to position [496, 0]
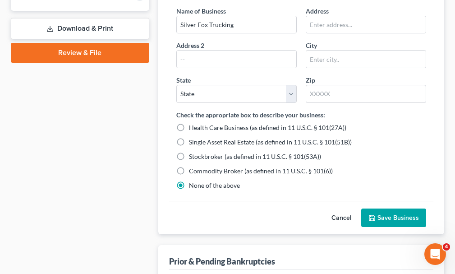
click at [281, 146] on button "Save Business" at bounding box center [393, 217] width 65 height 19
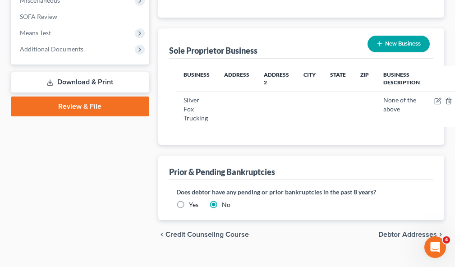
scroll to position [307, 0]
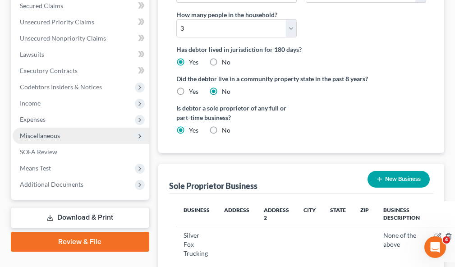
click at [35, 132] on span "Miscellaneous" at bounding box center [40, 136] width 40 height 8
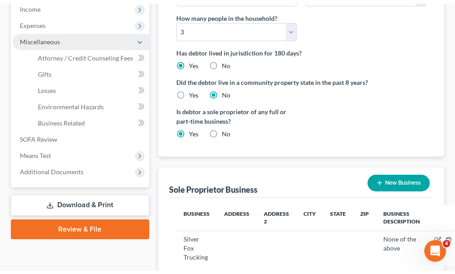
scroll to position [210, 0]
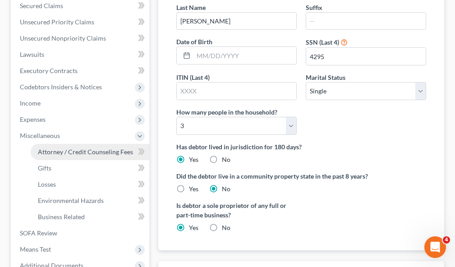
click at [60, 146] on span "Attorney / Credit Counseling Fees" at bounding box center [85, 152] width 95 height 8
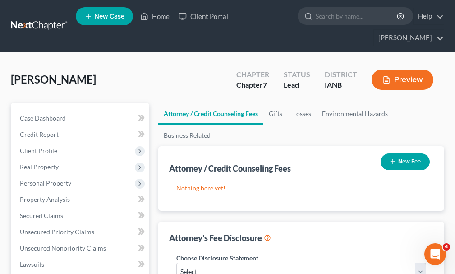
click at [281, 146] on button "New Fee" at bounding box center [405, 161] width 49 height 17
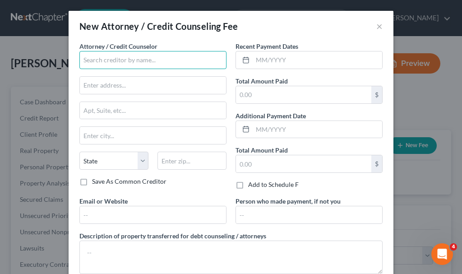
click at [196, 55] on input "text" at bounding box center [152, 60] width 147 height 18
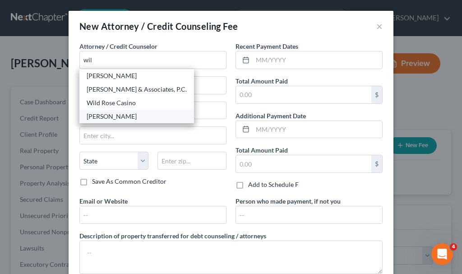
click at [102, 117] on div "[PERSON_NAME]" at bounding box center [137, 116] width 100 height 9
type input "[PERSON_NAME]"
type input "[STREET_ADDRESS][PERSON_NAME]"
type input "[GEOGRAPHIC_DATA]"
select select "16"
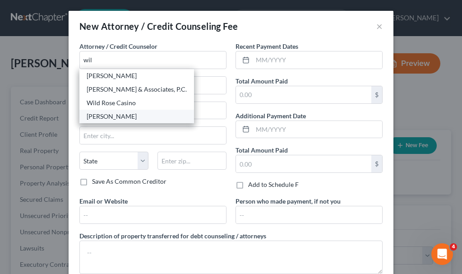
type input "51101"
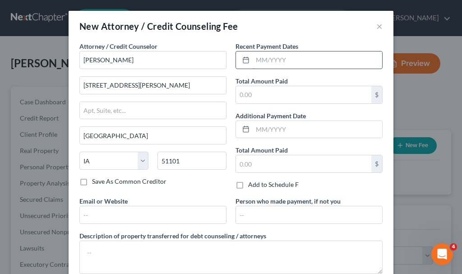
click at [281, 58] on input "text" at bounding box center [317, 59] width 129 height 17
type input "06/2025"
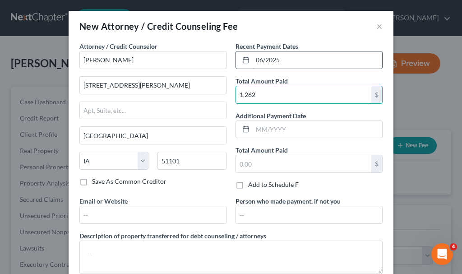
type input "1,262"
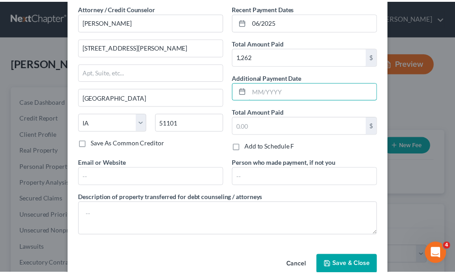
scroll to position [57, 0]
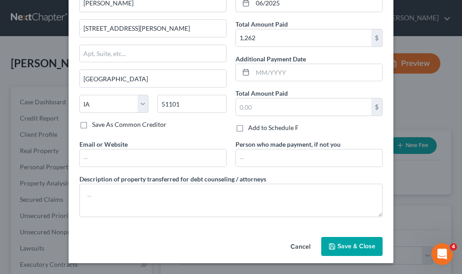
click at [281, 146] on button "Save & Close" at bounding box center [351, 246] width 61 height 19
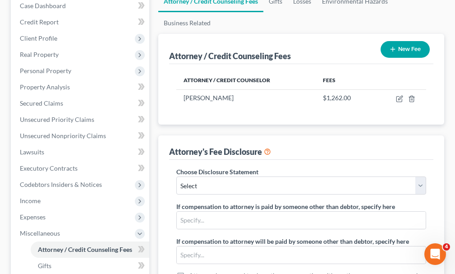
scroll to position [135, 0]
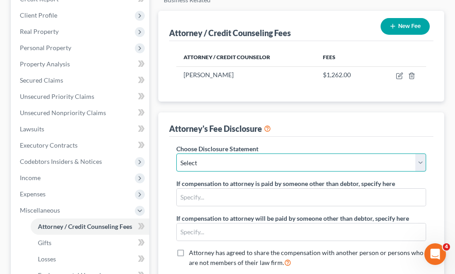
click at [268, 146] on select "Select Attorney" at bounding box center [301, 162] width 250 height 18
select select "0"
click at [176, 146] on select "Select Attorney" at bounding box center [301, 162] width 250 height 18
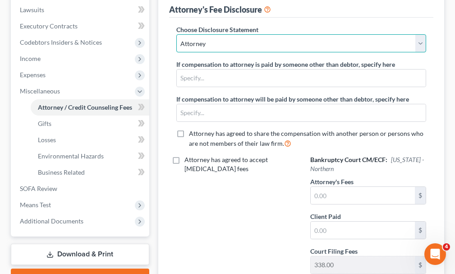
scroll to position [316, 0]
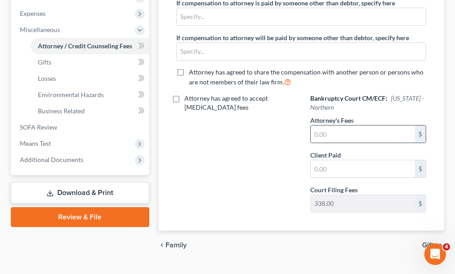
click at [281, 125] on input "text" at bounding box center [363, 133] width 104 height 17
type input "1,262"
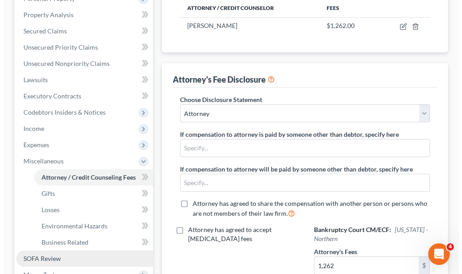
scroll to position [0, 0]
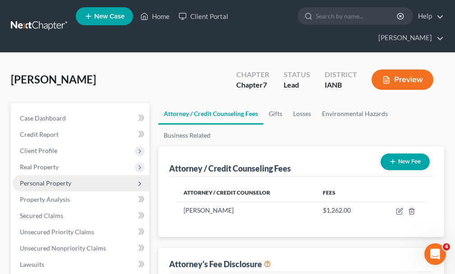
click at [52, 146] on span "Personal Property" at bounding box center [45, 183] width 51 height 8
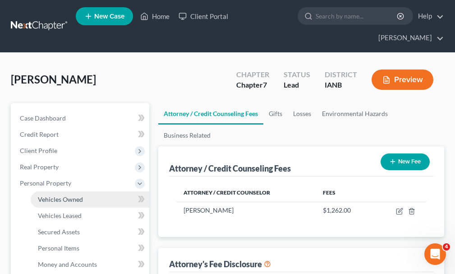
click at [55, 146] on span "Vehicles Owned" at bounding box center [60, 199] width 45 height 8
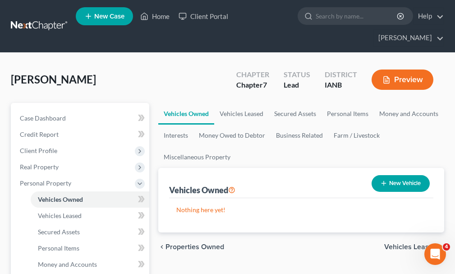
click at [281, 146] on button "New Vehicle" at bounding box center [401, 183] width 58 height 17
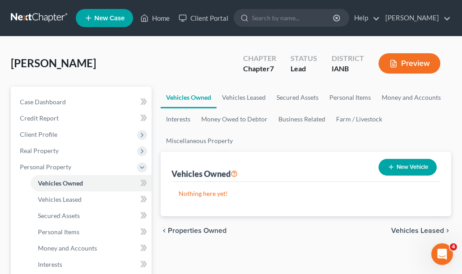
select select "0"
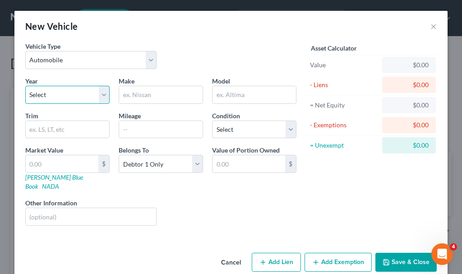
click at [54, 92] on select "Select 2026 2025 2024 2023 2022 2021 2020 2019 2018 2017 2016 2015 2014 2013 20…" at bounding box center [67, 95] width 84 height 18
select select "8"
click at [25, 86] on select "Select 2026 2025 2024 2023 2022 2021 2020 2019 2018 2017 2016 2015 2014 2013 20…" at bounding box center [67, 95] width 84 height 18
click at [166, 94] on input "text" at bounding box center [160, 94] width 83 height 17
type input "Toyota"
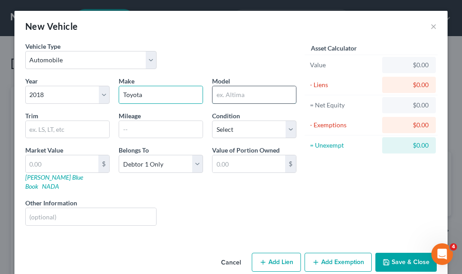
click at [227, 97] on input "text" at bounding box center [253, 94] width 83 height 17
type input "t"
type input "Tacoma"
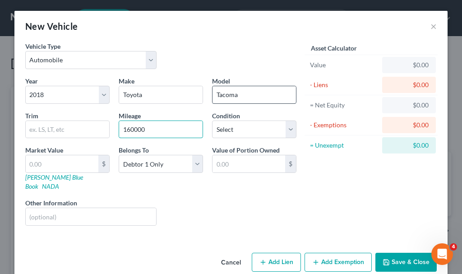
type input "160000"
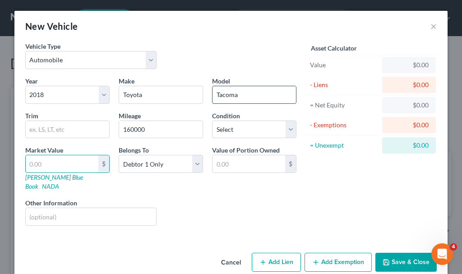
type input "1"
type input "1.00"
type input "15"
type input "15.00"
type input "158"
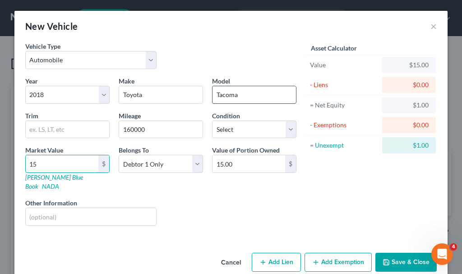
type input "158.00"
type input "1585"
type input "1,585.00"
type input "1,5855"
type input "15,855.00"
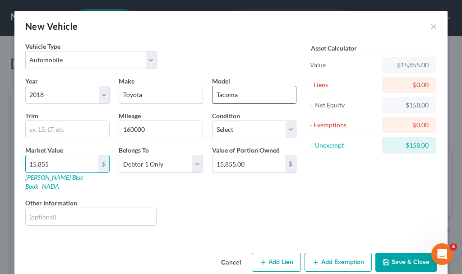
type input "15,855"
click at [281, 146] on button "Save & Close" at bounding box center [405, 262] width 61 height 19
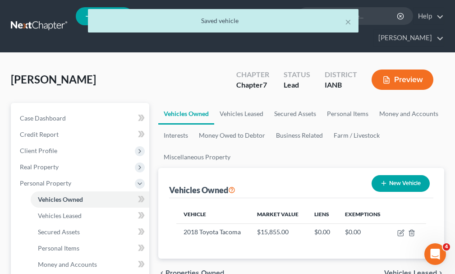
click at [281, 146] on button "New Vehicle" at bounding box center [401, 183] width 58 height 17
select select "0"
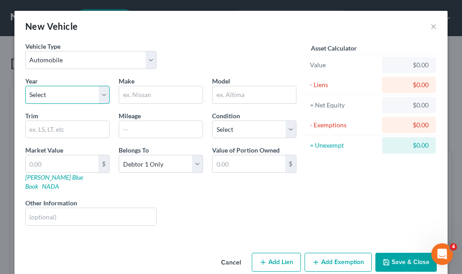
click at [49, 92] on select "Select 2026 2025 2024 2023 2022 2021 2020 2019 2018 2017 2016 2015 2014 2013 20…" at bounding box center [67, 95] width 84 height 18
select select "28"
click at [25, 86] on select "Select 2026 2025 2024 2023 2022 2021 2020 2019 2018 2017 2016 2015 2014 2013 20…" at bounding box center [67, 95] width 84 height 18
click at [135, 103] on div at bounding box center [161, 95] width 84 height 18
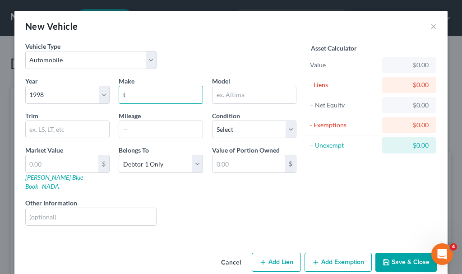
type input "Toyota"
click at [229, 94] on input "text" at bounding box center [253, 94] width 83 height 17
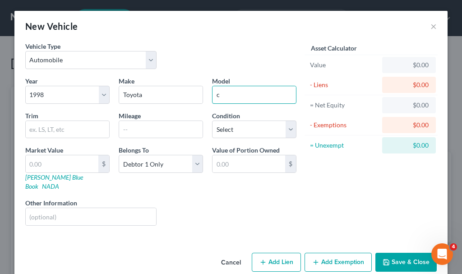
type input "Corolla"
click at [148, 127] on input "text" at bounding box center [160, 129] width 83 height 17
type input "232000"
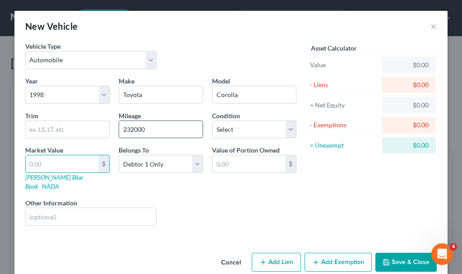
type input "8"
type input "8.00"
type input "85"
type input "85.00"
type input "850"
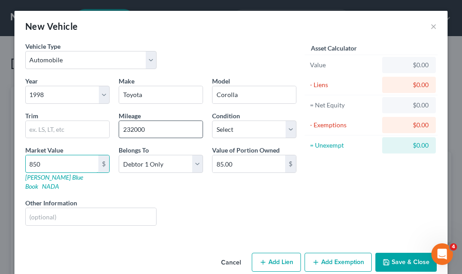
type input "850.00"
type input "850"
click at [281, 146] on button "Save & Close" at bounding box center [405, 262] width 61 height 19
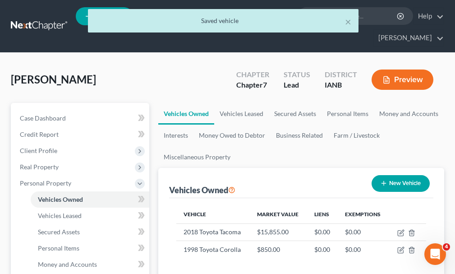
click at [281, 146] on button "New Vehicle" at bounding box center [401, 183] width 58 height 17
select select "0"
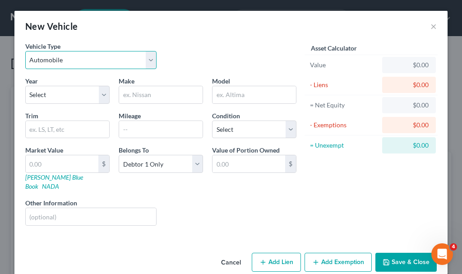
click at [46, 58] on select "Select Automobile Truck Trailer Watercraft Aircraft Motor Home Atv Other Vehicle" at bounding box center [90, 60] width 131 height 18
select select "1"
click at [25, 51] on select "Select Automobile Truck Trailer Watercraft Aircraft Motor Home Atv Other Vehicle" at bounding box center [90, 60] width 131 height 18
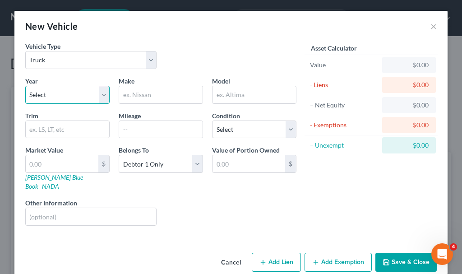
click at [56, 95] on select "Select 2026 2025 2024 2023 2022 2021 2020 2019 2018 2017 2016 2015 2014 2013 20…" at bounding box center [67, 95] width 84 height 18
select select "16"
click at [25, 86] on select "Select 2026 2025 2024 2023 2022 2021 2020 2019 2018 2017 2016 2015 2014 2013 20…" at bounding box center [67, 95] width 84 height 18
click at [140, 94] on input "text" at bounding box center [160, 94] width 83 height 17
type input "Kenworth"
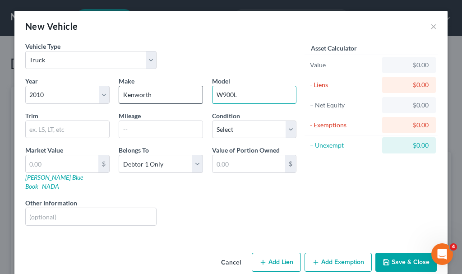
type input "W900L"
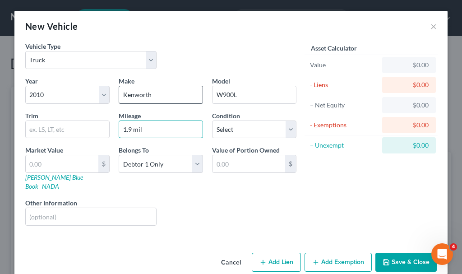
type input "1.9 mil"
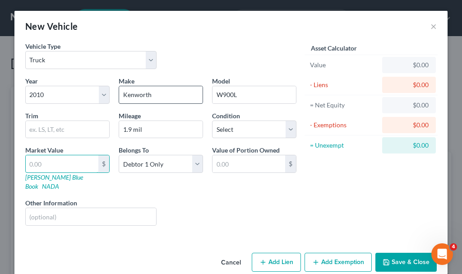
type input "4"
type input "4.00"
type input "40"
type input "40.00"
type input "400"
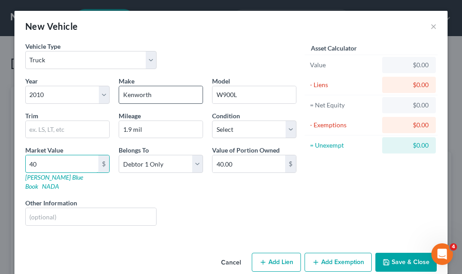
type input "400.00"
type input "4000"
type input "4,000.00"
type input "4,0000"
type input "40,000.00"
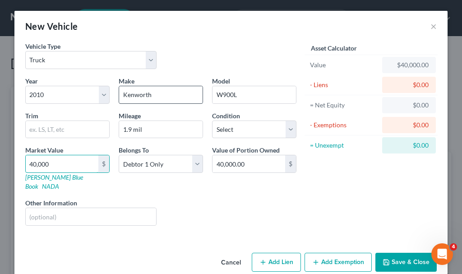
type input "40,000"
click at [281, 146] on button "Save & Close" at bounding box center [405, 262] width 61 height 19
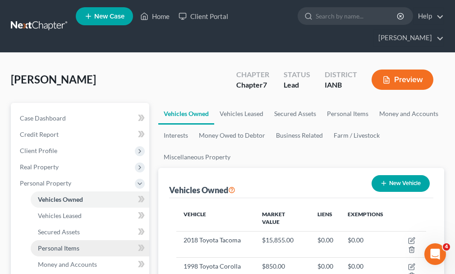
click at [41, 146] on span "Personal Items" at bounding box center [58, 248] width 41 height 8
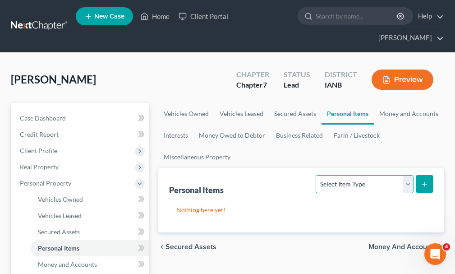
click at [281, 146] on select "Select Item Type Clothing Collectibles Of Value Electronics Firearms Household …" at bounding box center [364, 184] width 97 height 18
select select "clothing"
click at [281, 146] on select "Select Item Type Clothing Collectibles Of Value Electronics Firearms Household …" at bounding box center [364, 184] width 97 height 18
click at [281, 146] on icon "submit" at bounding box center [424, 183] width 7 height 7
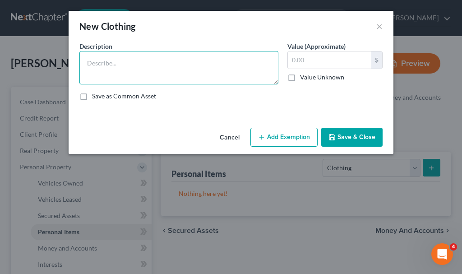
click at [122, 67] on textarea at bounding box center [178, 67] width 199 height 33
type textarea "Clothing"
type input "300"
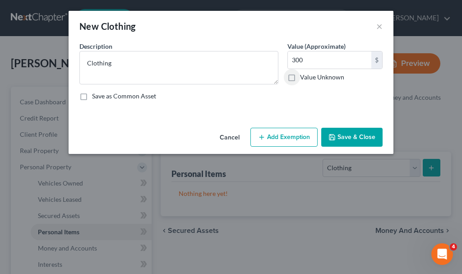
click at [281, 135] on button "Add Exemption" at bounding box center [283, 137] width 67 height 19
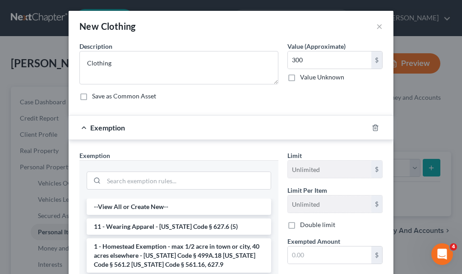
click at [141, 146] on li "11 - Wearing Apparel - [US_STATE] Code § 627.6 (5)" at bounding box center [179, 226] width 184 height 16
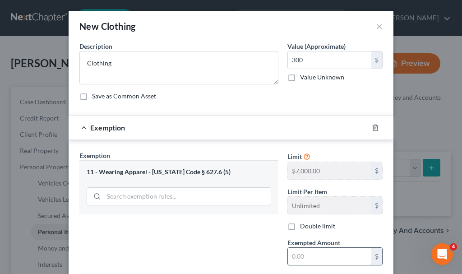
click at [281, 146] on input "text" at bounding box center [329, 256] width 83 height 17
type input "300"
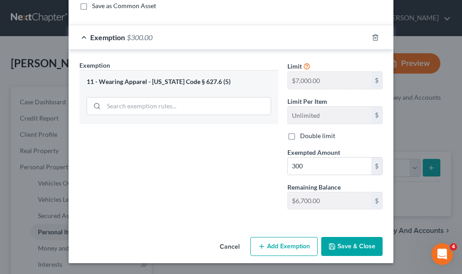
click at [281, 146] on button "Save & Close" at bounding box center [351, 246] width 61 height 19
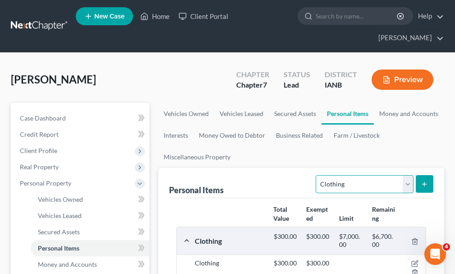
click at [281, 146] on select "Select Item Type Clothing Collectibles Of Value Electronics Firearms Household …" at bounding box center [364, 184] width 97 height 18
select select "household_goods"
click at [281, 146] on select "Select Item Type Clothing Collectibles Of Value Electronics Firearms Household …" at bounding box center [364, 184] width 97 height 18
click at [281, 146] on button "submit" at bounding box center [425, 184] width 18 height 18
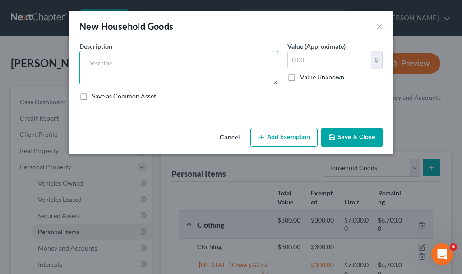
click at [124, 67] on textarea at bounding box center [178, 67] width 199 height 33
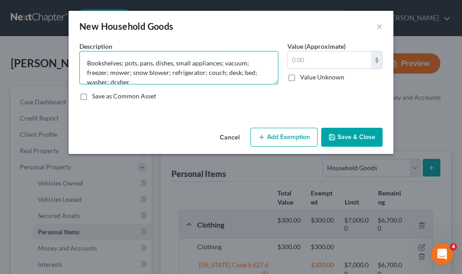
scroll to position [2, 0]
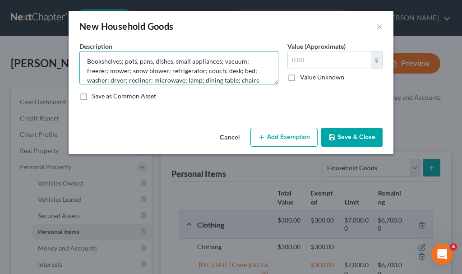
type textarea "Bookshelves; pots, pans, dishes, small appliances; vacuum; freezer; mower; snow…"
type input "2,930"
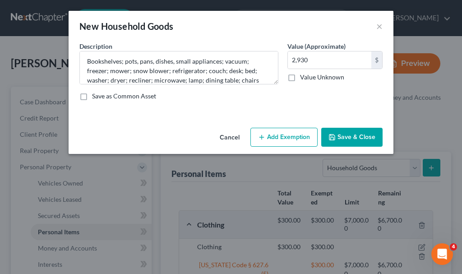
click at [281, 135] on button "Add Exemption" at bounding box center [283, 137] width 67 height 19
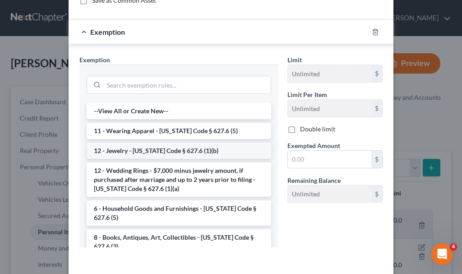
scroll to position [134, 0]
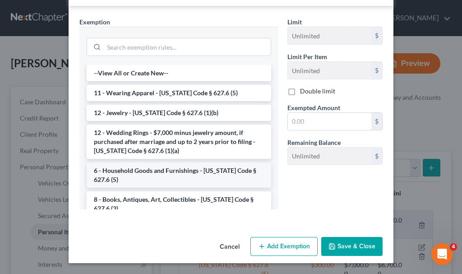
click at [146, 146] on li "6 - Household Goods and Furnishings - [US_STATE] Code § 627.6 (5)" at bounding box center [179, 174] width 184 height 25
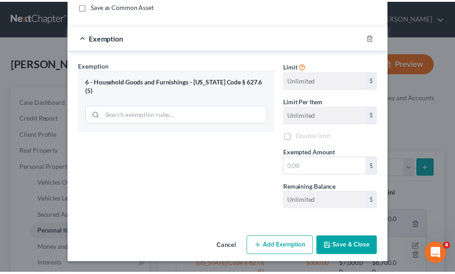
scroll to position [90, 0]
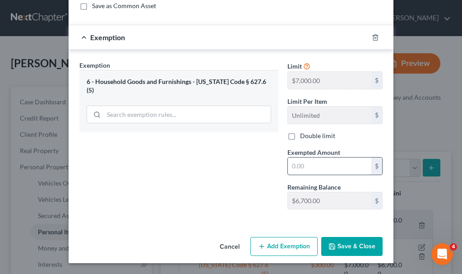
click at [281, 146] on input "text" at bounding box center [329, 165] width 83 height 17
type input "2,930"
click at [281, 146] on button "Save & Close" at bounding box center [351, 246] width 61 height 19
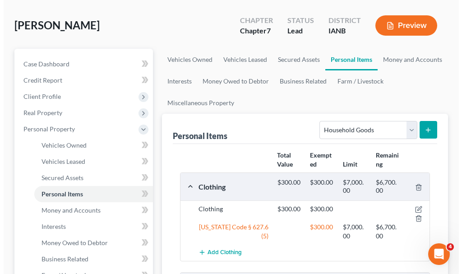
scroll to position [180, 0]
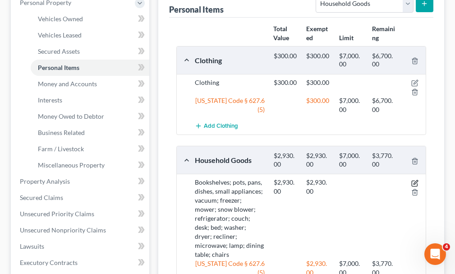
click at [281, 146] on icon "button" at bounding box center [414, 182] width 5 height 5
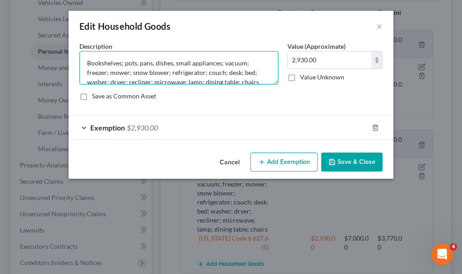
click at [218, 78] on textarea "Bookshelves; pots, pans, dishes, small appliances; vacuum; freezer; mower; snow…" at bounding box center [178, 67] width 199 height 33
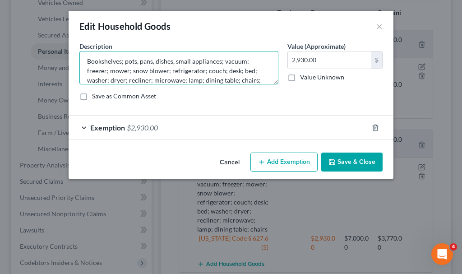
scroll to position [11, 0]
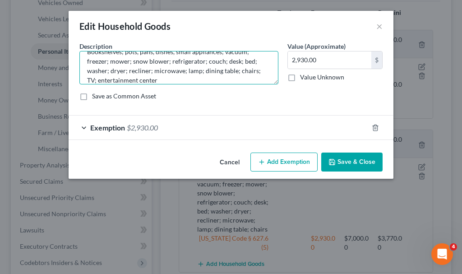
type textarea "Bookshelves; pots, pans, dishes, small appliances; vacuum; freezer; mower; snow…"
type input "3,030"
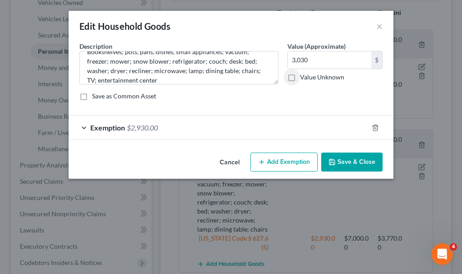
click at [145, 125] on span "$2,930.00" at bounding box center [142, 127] width 31 height 9
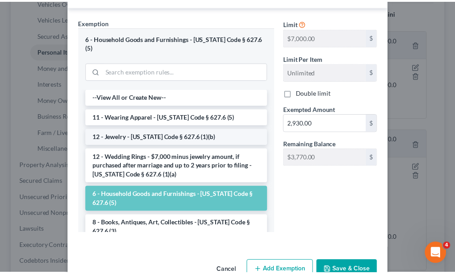
scroll to position [135, 0]
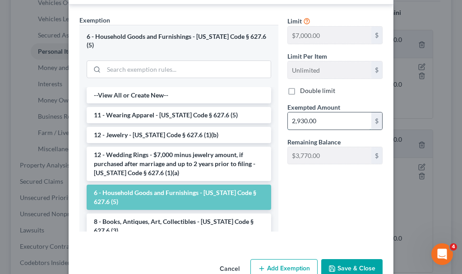
click at [281, 121] on input "2,930.00" at bounding box center [329, 120] width 83 height 17
type input "3,030"
click at [281, 146] on button "Save & Close" at bounding box center [351, 268] width 61 height 19
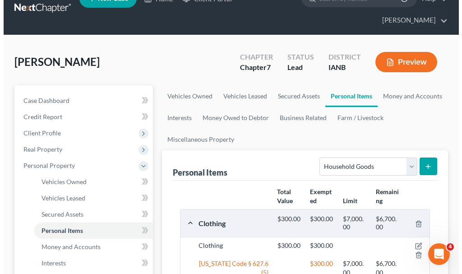
scroll to position [0, 0]
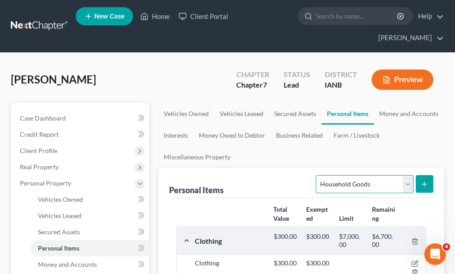
click at [281, 146] on select "Select Item Type Clothing Collectibles Of Value Electronics Firearms Household …" at bounding box center [364, 184] width 97 height 18
select select "pets"
click at [281, 146] on select "Select Item Type Clothing Collectibles Of Value Electronics Firearms Household …" at bounding box center [364, 184] width 97 height 18
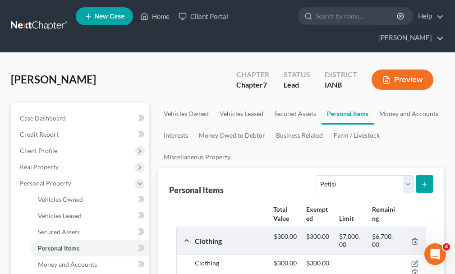
click at [281, 146] on button "submit" at bounding box center [425, 184] width 18 height 18
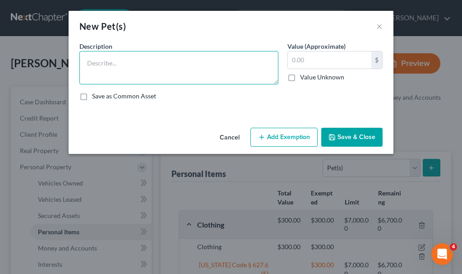
click at [172, 72] on textarea at bounding box center [178, 67] width 199 height 33
type textarea "Dog"
type input "0"
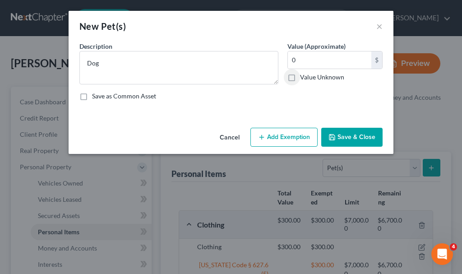
click at [281, 128] on button "Save & Close" at bounding box center [351, 137] width 61 height 19
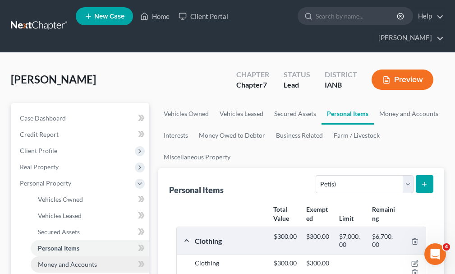
click at [66, 146] on span "Money and Accounts" at bounding box center [67, 264] width 59 height 8
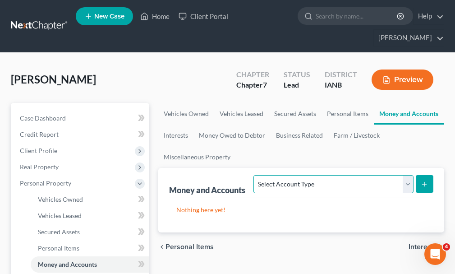
click at [281, 146] on select "Select Account Type Brokerage Cash on Hand Certificates of Deposit Checking Acc…" at bounding box center [333, 184] width 160 height 18
click at [256, 146] on select "Select Account Type Brokerage Cash on Hand Certificates of Deposit Checking Acc…" at bounding box center [333, 184] width 160 height 18
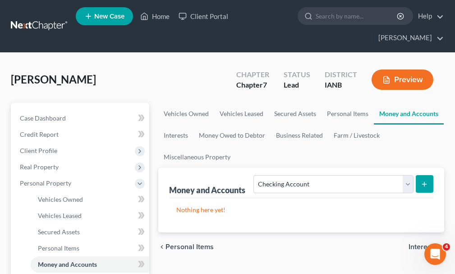
click at [281, 146] on button "submit" at bounding box center [425, 184] width 18 height 18
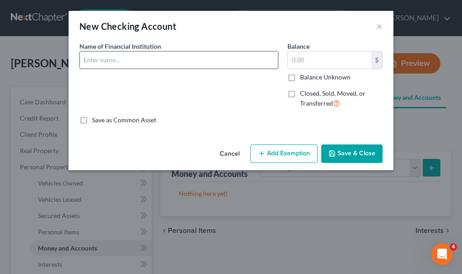
click at [136, 59] on input "text" at bounding box center [179, 59] width 198 height 17
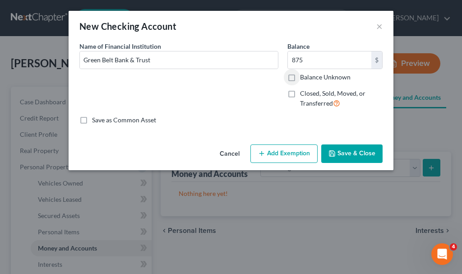
click at [279, 146] on button "Add Exemption" at bounding box center [283, 153] width 67 height 19
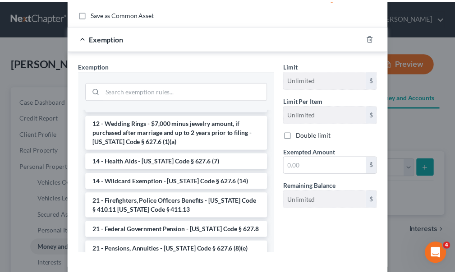
scroll to position [135, 0]
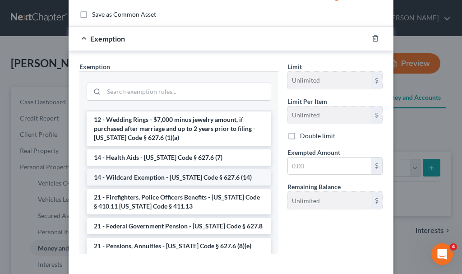
click at [137, 146] on li "14 - Wildcard Exemption - [US_STATE] Code § 627.6 (14)" at bounding box center [179, 177] width 184 height 16
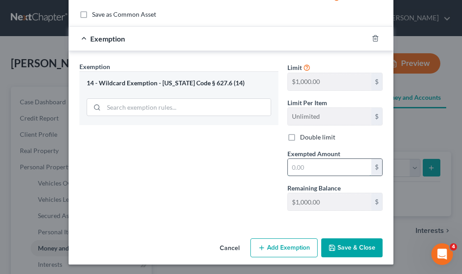
click at [281, 146] on input "text" at bounding box center [329, 167] width 83 height 17
click at [281, 146] on button "Save & Close" at bounding box center [351, 247] width 61 height 19
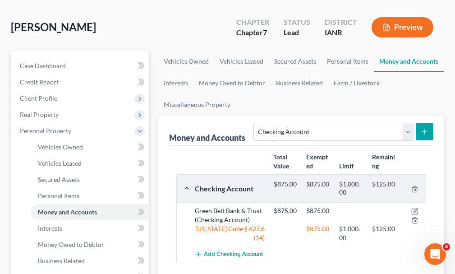
scroll to position [90, 0]
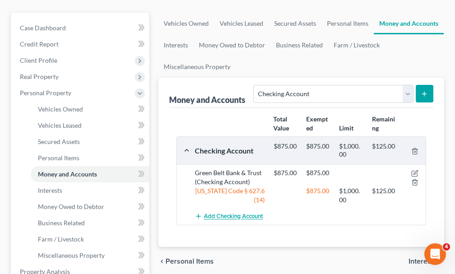
click at [239, 146] on span "Add Checking Account" at bounding box center [233, 216] width 59 height 7
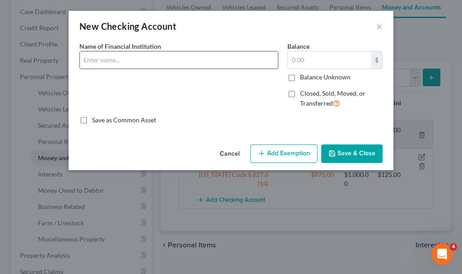
click at [124, 57] on input "text" at bounding box center [179, 59] width 198 height 17
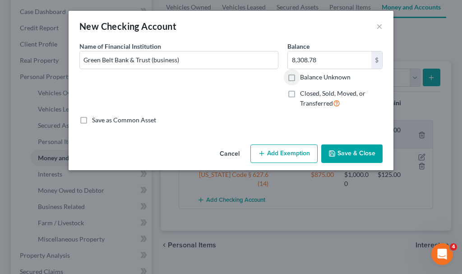
click at [281, 146] on button "Save & Close" at bounding box center [351, 153] width 61 height 19
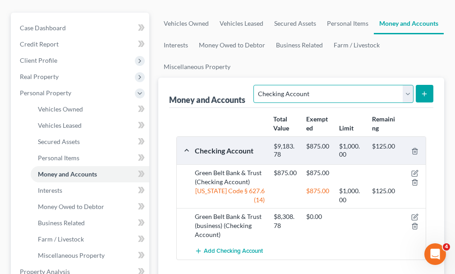
click at [281, 85] on select "Select Account Type Brokerage Cash on Hand Certificates of Deposit Checking Acc…" at bounding box center [333, 94] width 160 height 18
click at [256, 85] on select "Select Account Type Brokerage Cash on Hand Certificates of Deposit Checking Acc…" at bounding box center [333, 94] width 160 height 18
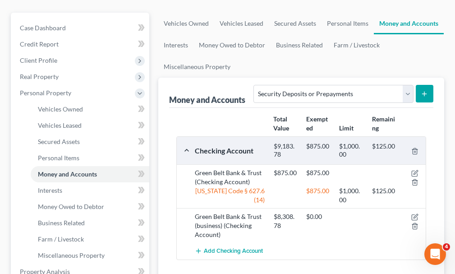
click at [281, 85] on button "submit" at bounding box center [425, 94] width 18 height 18
click at [281, 90] on icon "submit" at bounding box center [424, 93] width 7 height 7
click at [65, 146] on span "Personal Items" at bounding box center [58, 158] width 41 height 8
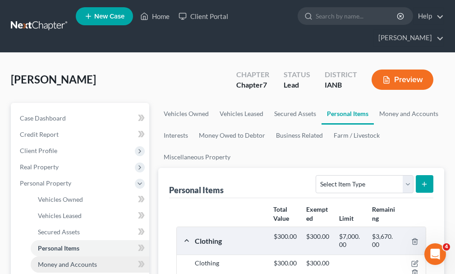
click at [69, 146] on span "Money and Accounts" at bounding box center [67, 264] width 59 height 8
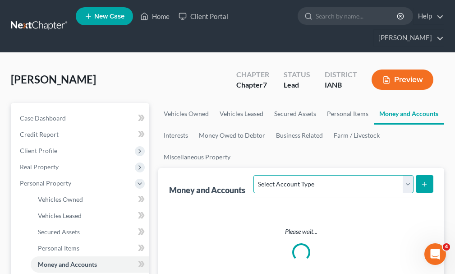
click at [281, 146] on select "Select Account Type Brokerage Cash on Hand Certificates of Deposit Checking Acc…" at bounding box center [333, 184] width 160 height 18
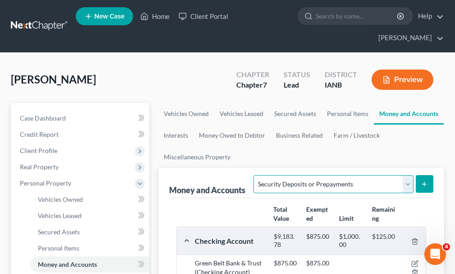
click at [256, 146] on select "Select Account Type Brokerage Cash on Hand Certificates of Deposit Checking Acc…" at bounding box center [333, 184] width 160 height 18
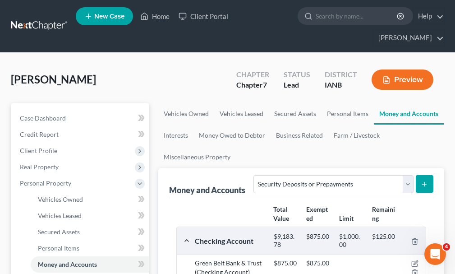
click at [281, 146] on icon "submit" at bounding box center [424, 183] width 7 height 7
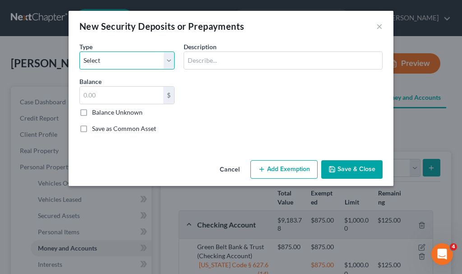
click at [114, 58] on select "Select Electric Gas Heating Oil Security Deposit On Rental Unit Prepaid Rent Te…" at bounding box center [126, 60] width 95 height 18
click at [79, 51] on select "Select Electric Gas Heating Oil Security Deposit On Rental Unit Prepaid Rent Te…" at bounding box center [126, 60] width 95 height 18
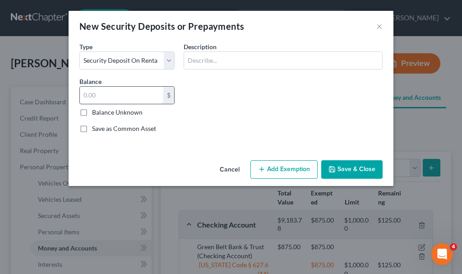
click at [101, 95] on input "text" at bounding box center [121, 95] width 83 height 17
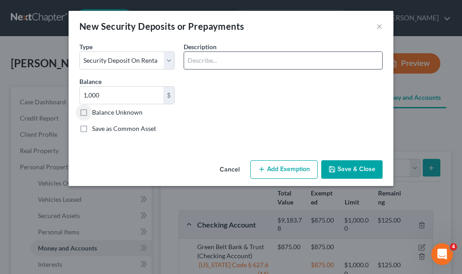
click at [211, 60] on input "text" at bounding box center [283, 60] width 198 height 17
click at [281, 146] on button "Add Exemption" at bounding box center [283, 169] width 67 height 19
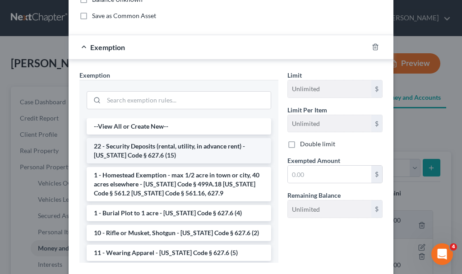
scroll to position [135, 0]
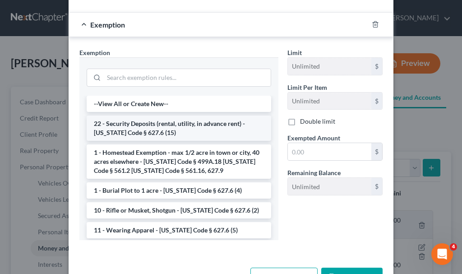
click at [170, 125] on li "22 - Security Deposits (rental, utility, in advance rent) - [US_STATE] Code § 6…" at bounding box center [179, 127] width 184 height 25
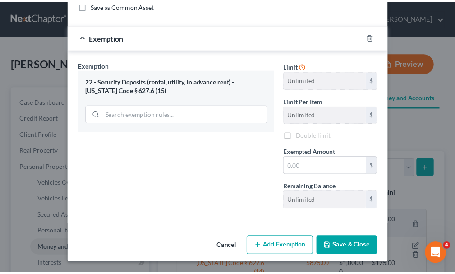
scroll to position [123, 0]
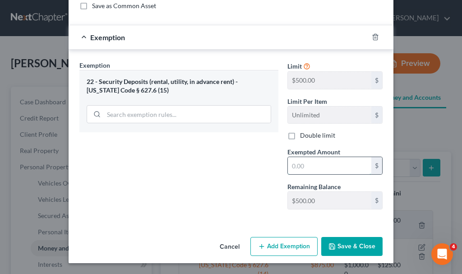
click at [281, 146] on input "text" at bounding box center [329, 165] width 83 height 17
click at [281, 146] on button "Save & Close" at bounding box center [351, 246] width 61 height 19
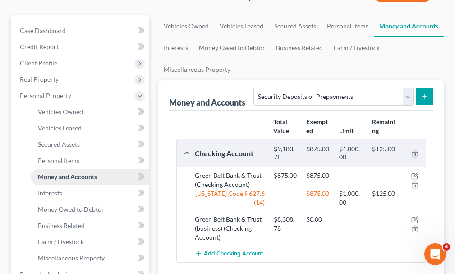
scroll to position [90, 0]
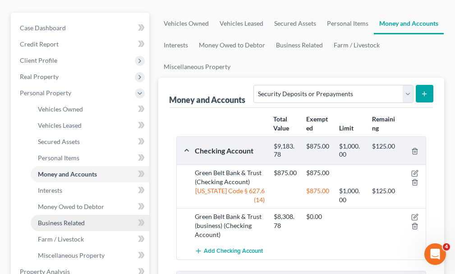
click at [67, 146] on span "Business Related" at bounding box center [61, 223] width 47 height 8
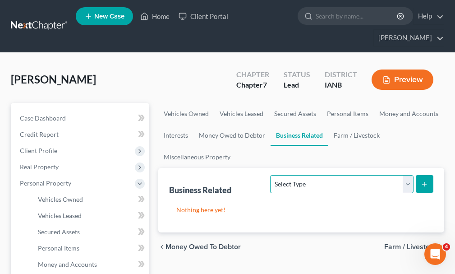
click at [281, 146] on select "Select Type Customer Lists Franchises Inventory Licenses Machinery Office Equip…" at bounding box center [341, 184] width 143 height 18
click at [271, 146] on select "Select Type Customer Lists Franchises Inventory Licenses Machinery Office Equip…" at bounding box center [341, 184] width 143 height 18
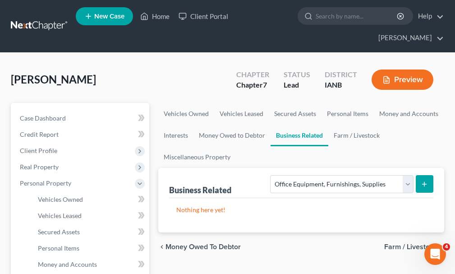
click at [281, 146] on button "submit" at bounding box center [425, 184] width 18 height 18
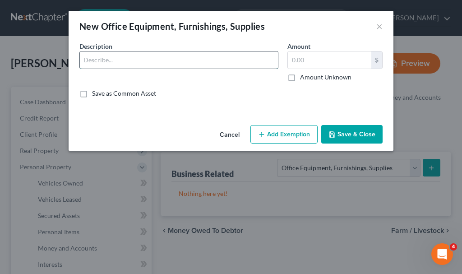
click at [133, 63] on input "text" at bounding box center [179, 59] width 198 height 17
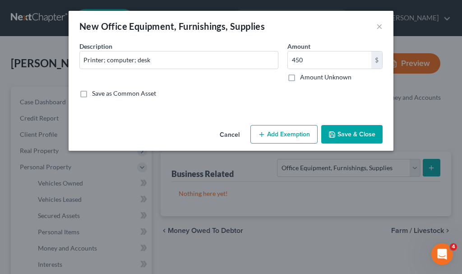
click at [281, 134] on button "Add Exemption" at bounding box center [283, 134] width 67 height 19
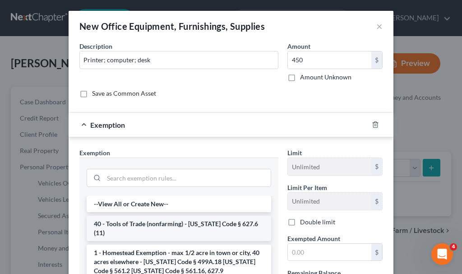
click at [191, 146] on li "40 - Tools of Trade (nonfarming) - [US_STATE] Code § 627.6 (11)" at bounding box center [179, 228] width 184 height 25
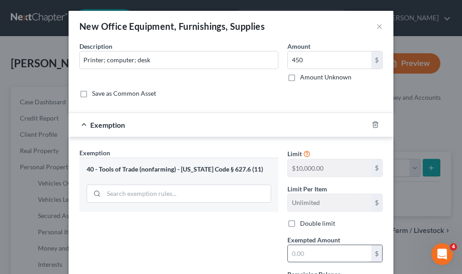
click at [281, 146] on input "text" at bounding box center [329, 253] width 83 height 17
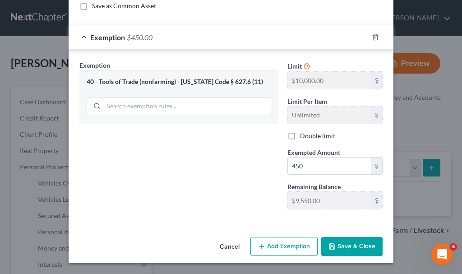
click at [281, 146] on button "Save & Close" at bounding box center [351, 246] width 61 height 19
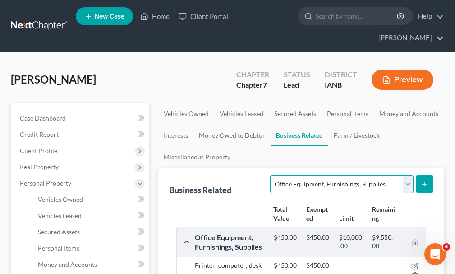
click at [281, 146] on select "Select Type Customer Lists Franchises Inventory Licenses Machinery Office Equip…" at bounding box center [341, 184] width 143 height 18
click at [271, 146] on select "Select Type Customer Lists Franchises Inventory Licenses Machinery Office Equip…" at bounding box center [341, 184] width 143 height 18
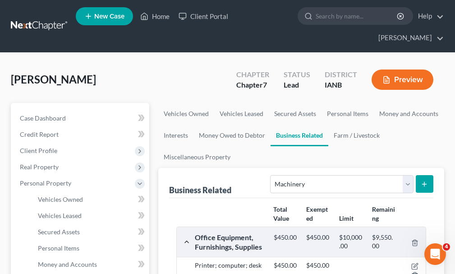
click at [281, 146] on icon "submit" at bounding box center [424, 183] width 7 height 7
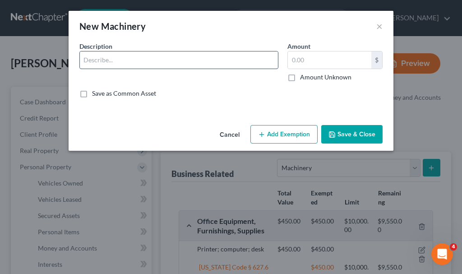
click at [133, 58] on input "text" at bounding box center [179, 59] width 198 height 17
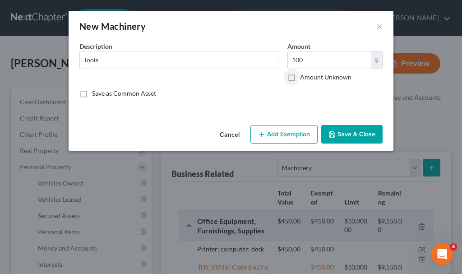
click at [273, 129] on button "Add Exemption" at bounding box center [283, 134] width 67 height 19
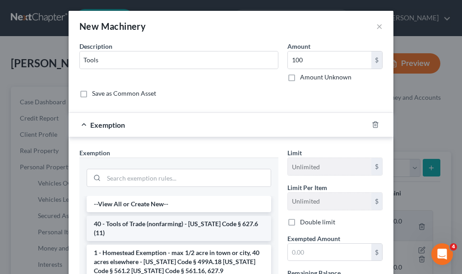
click at [151, 146] on li "40 - Tools of Trade (nonfarming) - [US_STATE] Code § 627.6 (11)" at bounding box center [179, 228] width 184 height 25
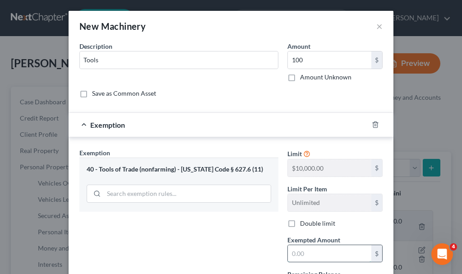
click at [281, 146] on input "text" at bounding box center [329, 253] width 83 height 17
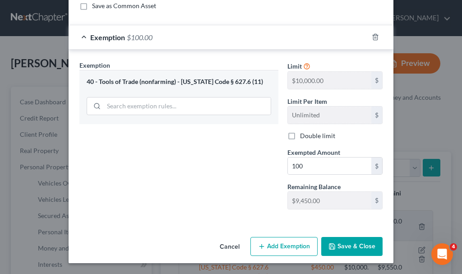
click at [281, 146] on button "Save & Close" at bounding box center [351, 246] width 61 height 19
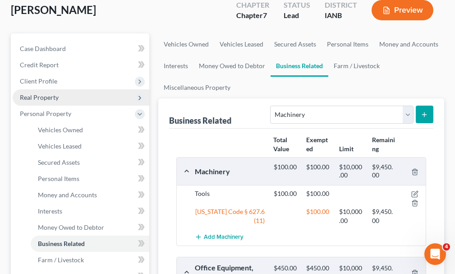
scroll to position [180, 0]
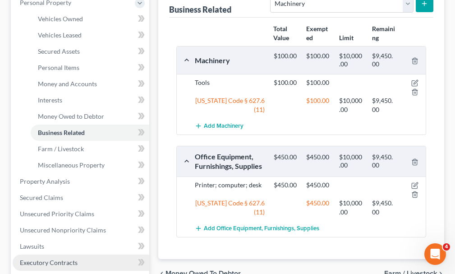
click at [45, 146] on span "Executory Contracts" at bounding box center [49, 262] width 58 height 8
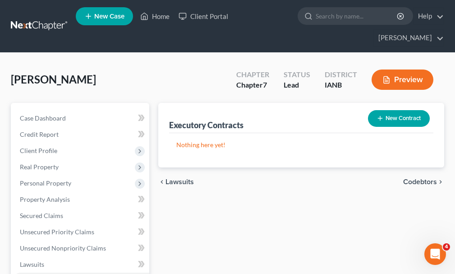
click at [281, 110] on button "New Contract" at bounding box center [399, 118] width 62 height 17
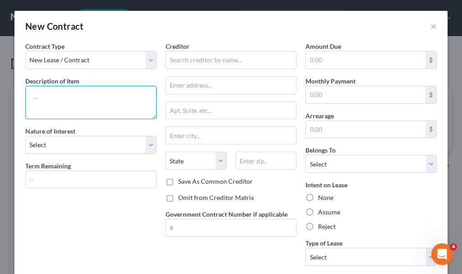
click at [72, 100] on textarea at bounding box center [90, 102] width 131 height 33
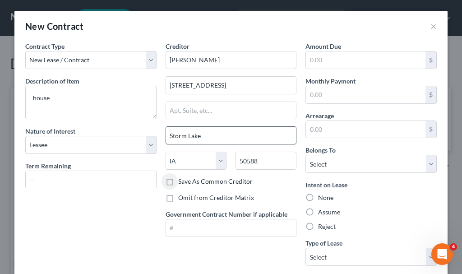
click at [207, 135] on input "Storm Lake" at bounding box center [231, 135] width 130 height 17
drag, startPoint x: 328, startPoint y: 58, endPoint x: 324, endPoint y: 60, distance: 5.0
click at [281, 58] on input "text" at bounding box center [366, 59] width 120 height 17
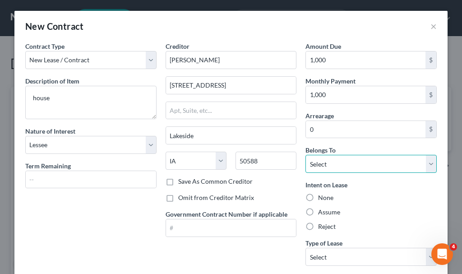
click at [281, 146] on select "Select Debtor 1 Only Debtor 2 Only Debtor 1 And Debtor 2 Only At Least One Of T…" at bounding box center [370, 164] width 131 height 18
click at [281, 146] on label "Assume" at bounding box center [329, 211] width 22 height 9
click at [281, 146] on input "Assume" at bounding box center [325, 210] width 6 height 6
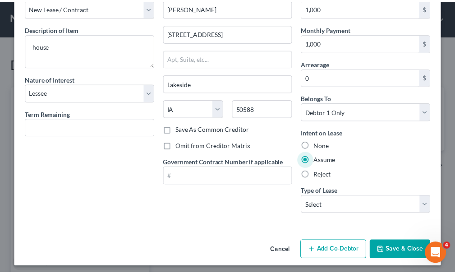
scroll to position [56, 0]
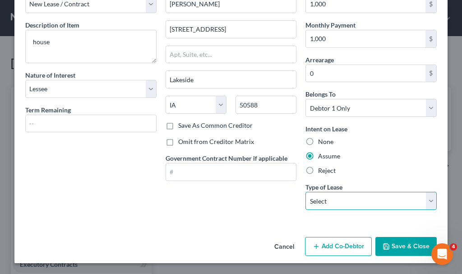
click at [281, 146] on select "Select Real Estate Car Other" at bounding box center [370, 201] width 131 height 18
click at [281, 146] on button "Save & Close" at bounding box center [405, 246] width 61 height 19
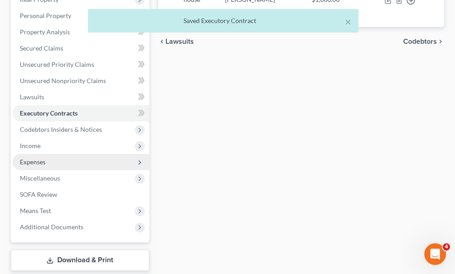
scroll to position [206, 0]
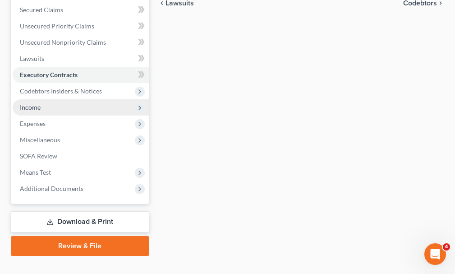
click at [39, 103] on span "Income" at bounding box center [30, 107] width 21 height 8
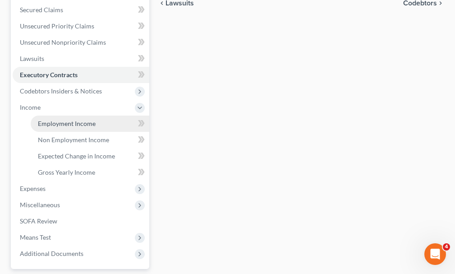
click at [60, 120] on span "Employment Income" at bounding box center [67, 124] width 58 height 8
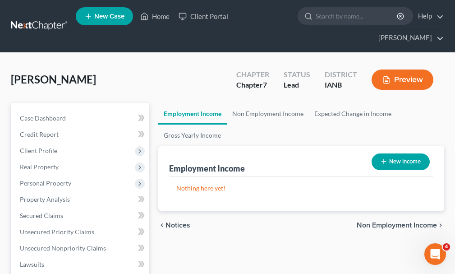
click at [281, 146] on button "New Income" at bounding box center [401, 161] width 58 height 17
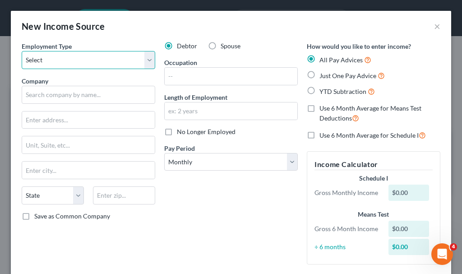
click at [71, 57] on select "Select Full or [DEMOGRAPHIC_DATA] Employment Self Employment" at bounding box center [89, 60] width 134 height 18
click at [22, 51] on select "Select Full or [DEMOGRAPHIC_DATA] Employment Self Employment" at bounding box center [89, 60] width 134 height 18
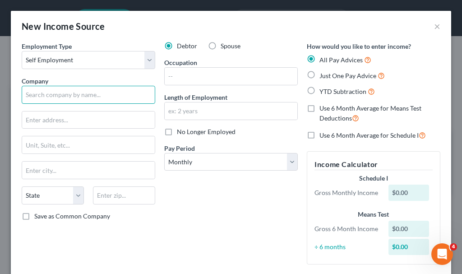
click at [71, 90] on input "text" at bounding box center [89, 95] width 134 height 18
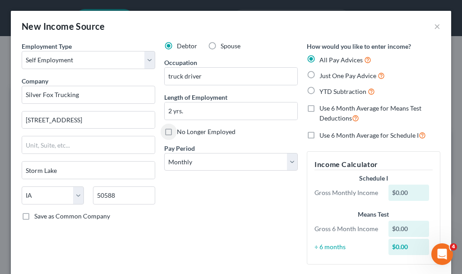
click at [281, 74] on label "Just One Pay Advice" at bounding box center [351, 75] width 65 height 10
click at [281, 74] on input "Just One Pay Advice" at bounding box center [326, 73] width 6 height 6
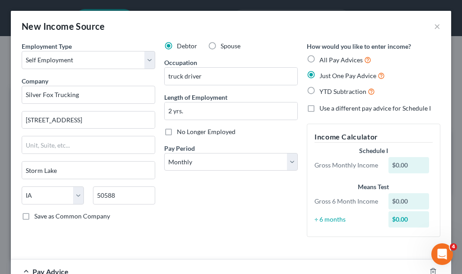
click at [281, 106] on label "Use a different pay advice for Schedule I" at bounding box center [374, 108] width 111 height 9
click at [281, 106] on input "Use a different pay advice for Schedule I" at bounding box center [326, 107] width 6 height 6
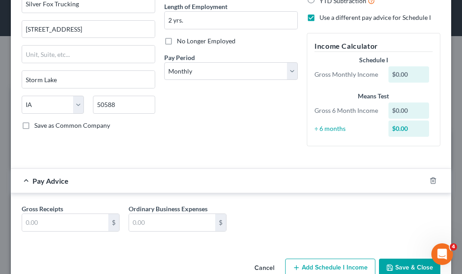
scroll to position [112, 0]
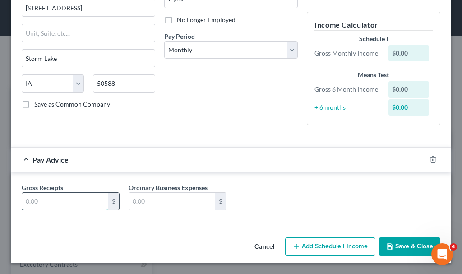
click at [55, 146] on input "text" at bounding box center [65, 201] width 86 height 17
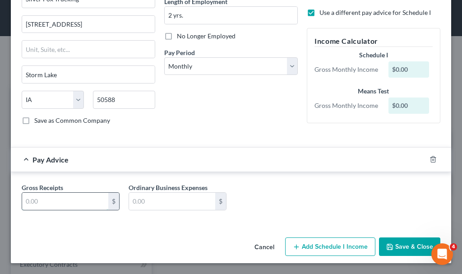
scroll to position [96, 0]
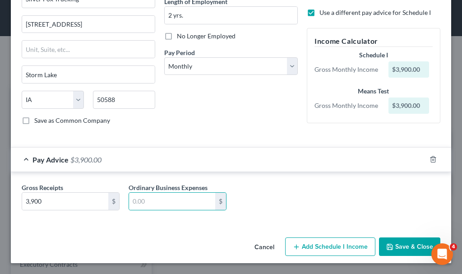
click at [281, 146] on button "Add Schedule I Income" at bounding box center [330, 246] width 90 height 19
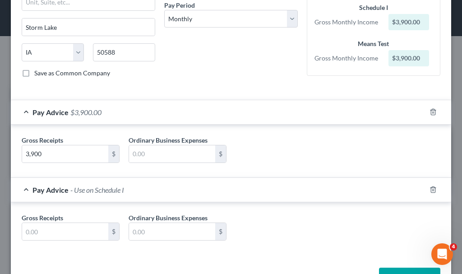
scroll to position [174, 0]
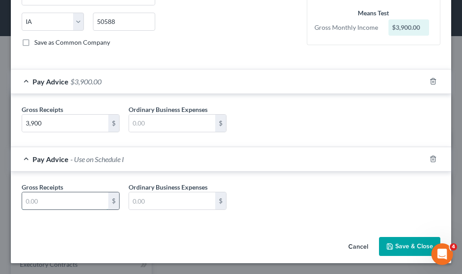
click at [63, 146] on input "text" at bounding box center [65, 200] width 86 height 17
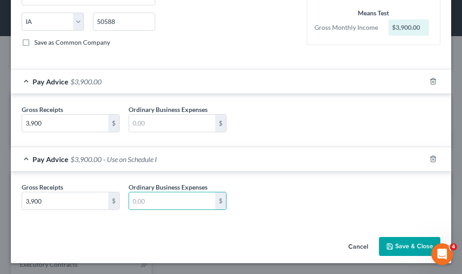
click at [281, 146] on button "Save & Close" at bounding box center [409, 246] width 61 height 19
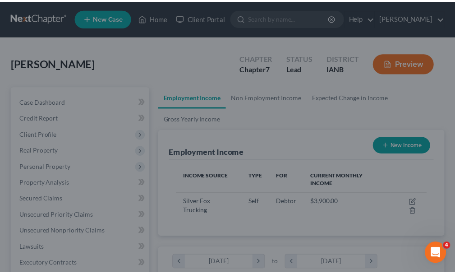
scroll to position [125, 268]
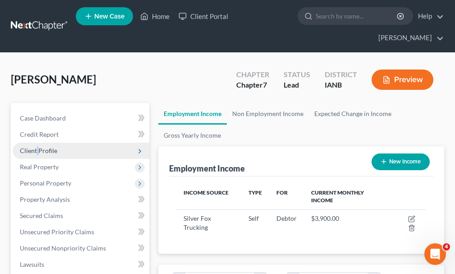
click at [36, 146] on span "Client Profile" at bounding box center [38, 151] width 37 height 8
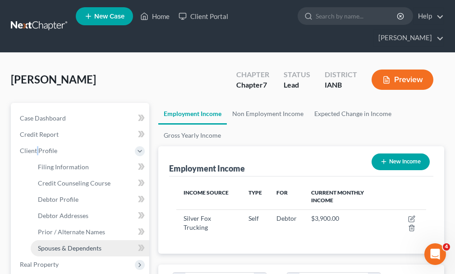
click at [61, 146] on span "Spouses & Dependents" at bounding box center [70, 248] width 64 height 8
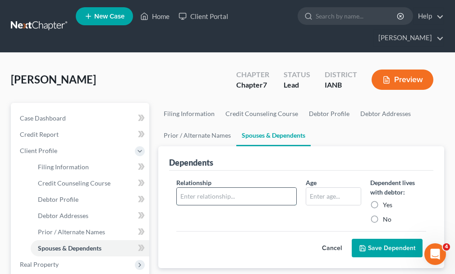
click at [221, 146] on input "text" at bounding box center [237, 196] width 120 height 17
click at [281, 146] on input "text" at bounding box center [333, 196] width 55 height 17
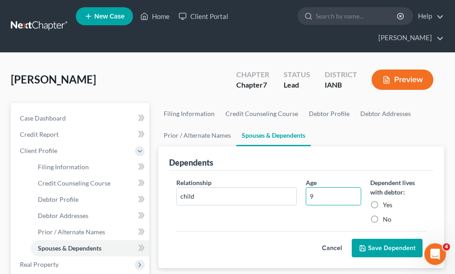
click at [281, 146] on label "No" at bounding box center [387, 219] width 9 height 9
click at [281, 146] on input "No" at bounding box center [390, 218] width 6 height 6
click at [281, 146] on button "Save Dependent" at bounding box center [387, 248] width 71 height 19
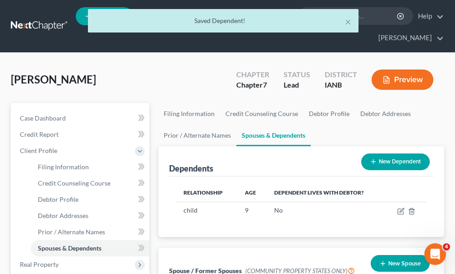
click at [281, 146] on button "New Dependent" at bounding box center [395, 161] width 69 height 17
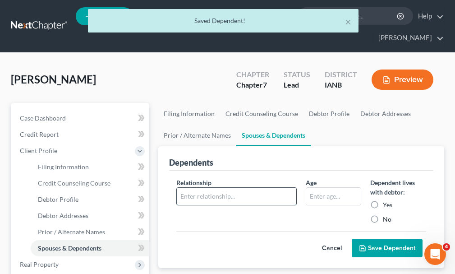
click at [207, 146] on input "text" at bounding box center [237, 196] width 120 height 17
click at [281, 146] on input "text" at bounding box center [333, 196] width 55 height 17
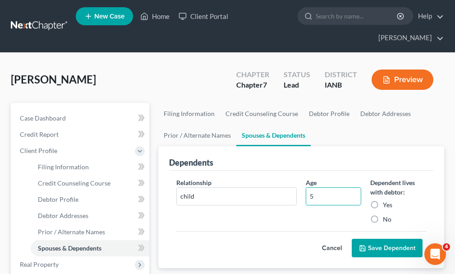
click at [281, 146] on label "No" at bounding box center [387, 219] width 9 height 9
click at [281, 146] on input "No" at bounding box center [390, 218] width 6 height 6
click at [281, 146] on button "Save Dependent" at bounding box center [387, 248] width 71 height 19
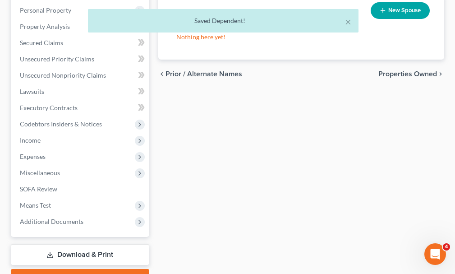
scroll to position [303, 0]
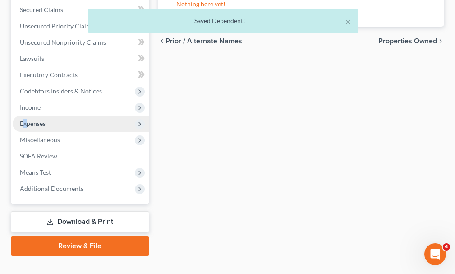
click at [25, 120] on span "Expenses" at bounding box center [33, 124] width 26 height 8
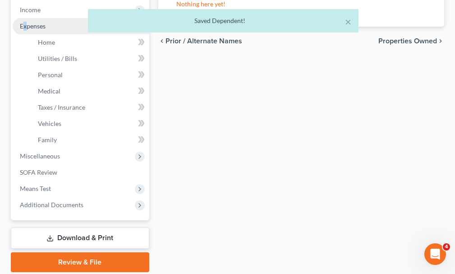
scroll to position [206, 0]
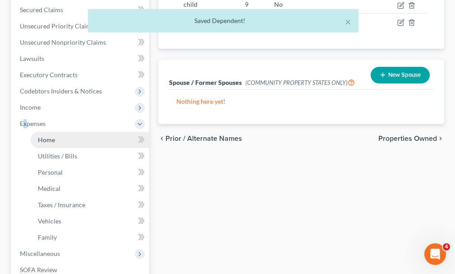
click at [48, 136] on span "Home" at bounding box center [46, 140] width 17 height 8
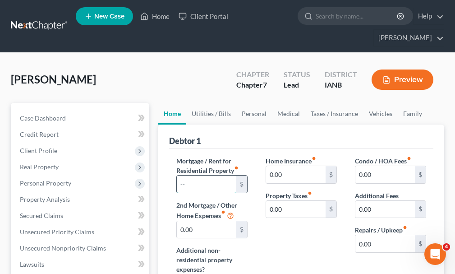
click at [207, 146] on input "text" at bounding box center [207, 183] width 60 height 17
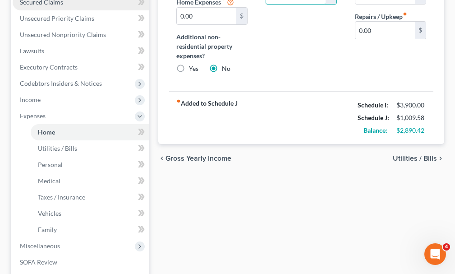
scroll to position [226, 0]
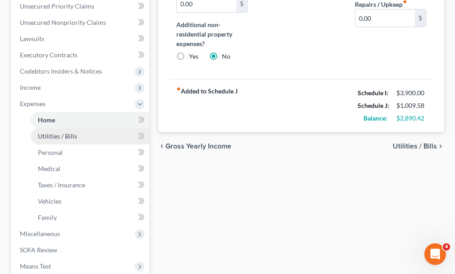
click at [50, 132] on span "Utilities / Bills" at bounding box center [57, 136] width 39 height 8
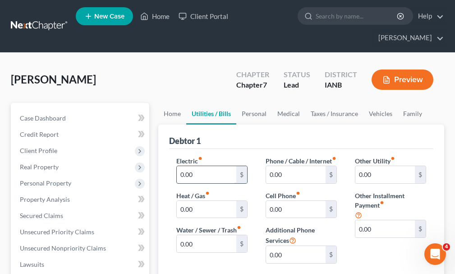
click at [205, 146] on input "0.00" at bounding box center [207, 174] width 60 height 17
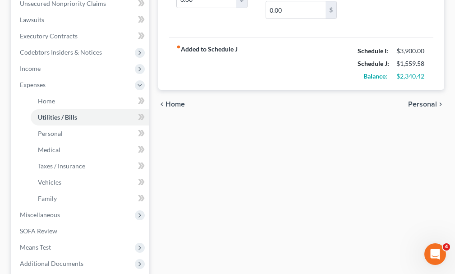
scroll to position [271, 0]
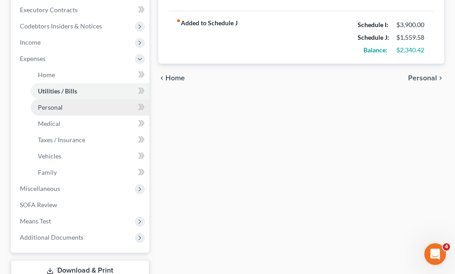
click at [57, 103] on span "Personal" at bounding box center [50, 107] width 25 height 8
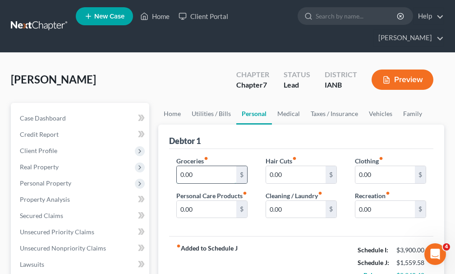
click at [202, 146] on input "0.00" at bounding box center [207, 174] width 60 height 17
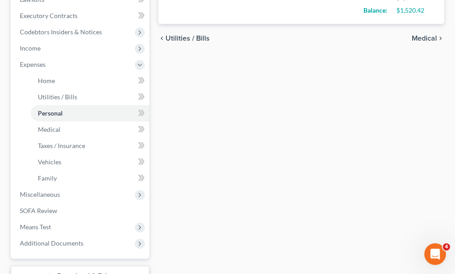
scroll to position [271, 0]
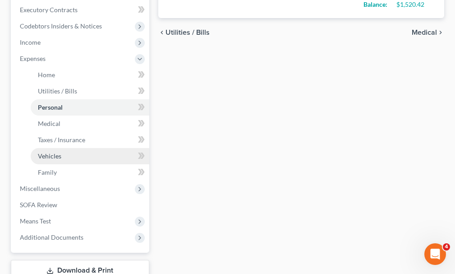
click at [54, 146] on span "Vehicles" at bounding box center [49, 156] width 23 height 8
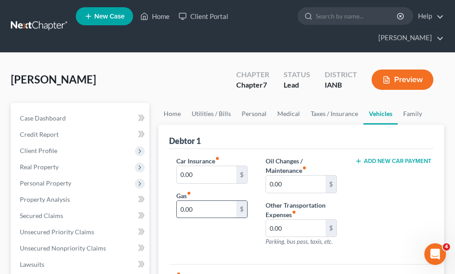
click at [204, 146] on input "0.00" at bounding box center [207, 209] width 60 height 17
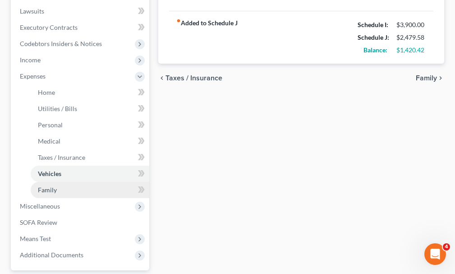
scroll to position [271, 0]
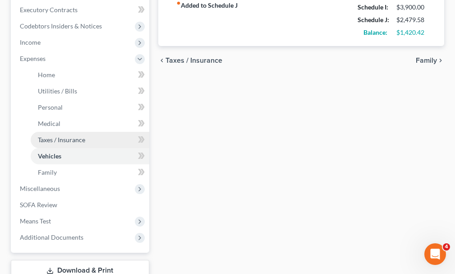
click at [46, 136] on span "Taxes / Insurance" at bounding box center [61, 140] width 47 height 8
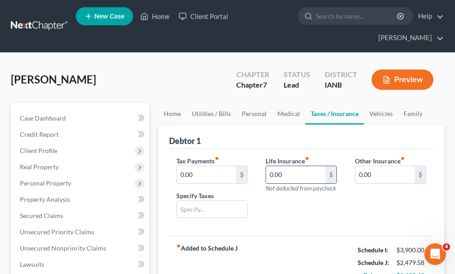
click at [281, 146] on input "0.00" at bounding box center [296, 174] width 60 height 17
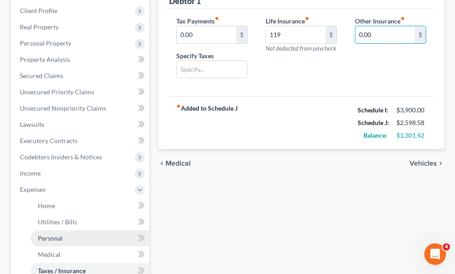
scroll to position [180, 0]
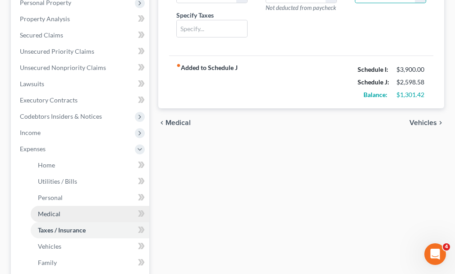
click at [49, 146] on span "Medical" at bounding box center [49, 214] width 23 height 8
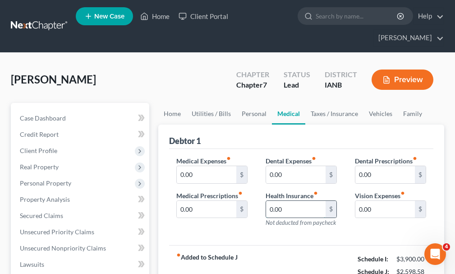
click at [281, 146] on input "0.00" at bounding box center [296, 209] width 60 height 17
click at [281, 146] on input "0.00" at bounding box center [296, 174] width 60 height 17
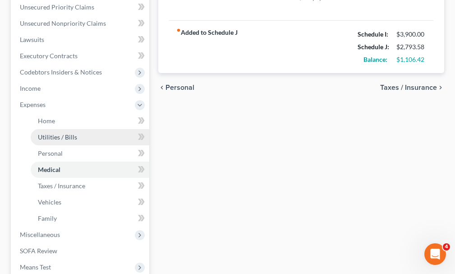
scroll to position [226, 0]
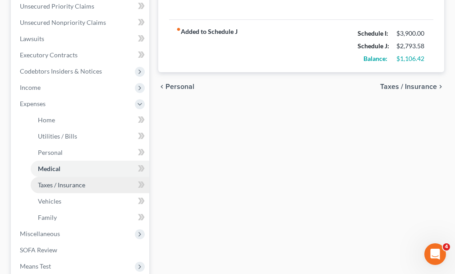
click at [62, 146] on span "Taxes / Insurance" at bounding box center [61, 185] width 47 height 8
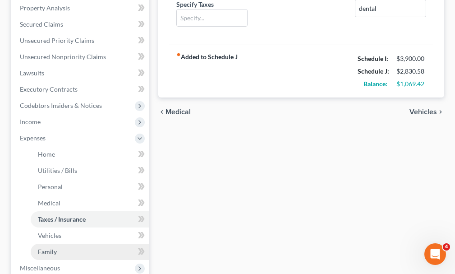
scroll to position [240, 0]
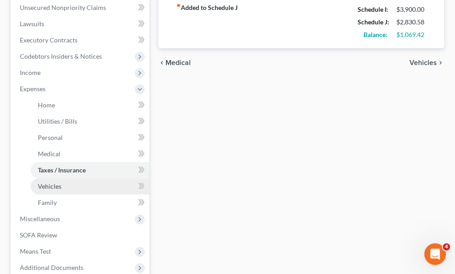
click at [47, 146] on span "Vehicles" at bounding box center [49, 186] width 23 height 8
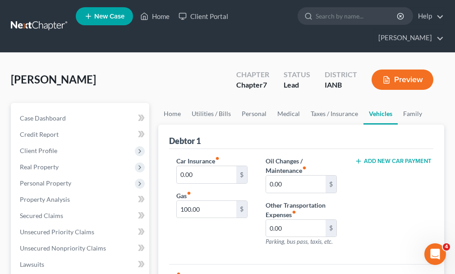
click at [281, 146] on button "Add New Car Payment" at bounding box center [390, 160] width 71 height 7
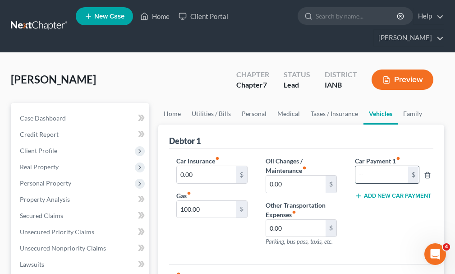
click at [281, 146] on input "text" at bounding box center [381, 174] width 53 height 17
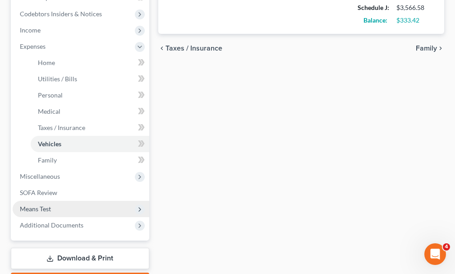
scroll to position [316, 0]
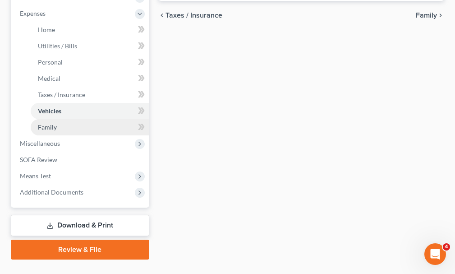
click at [51, 123] on span "Family" at bounding box center [47, 127] width 19 height 8
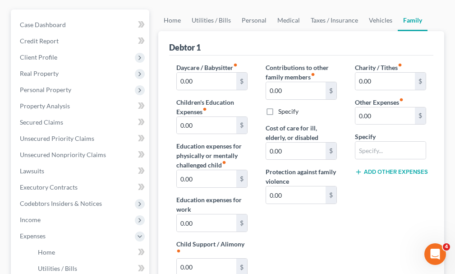
scroll to position [135, 0]
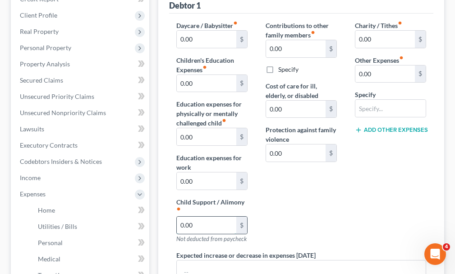
click at [207, 146] on input "0.00" at bounding box center [207, 225] width 60 height 17
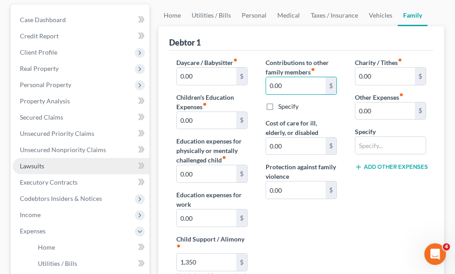
scroll to position [0, 0]
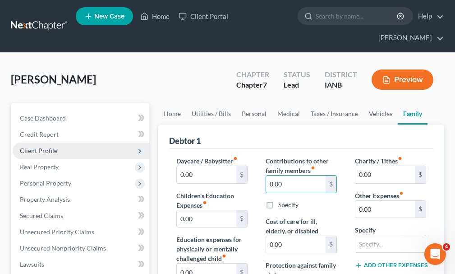
click at [48, 146] on span "Client Profile" at bounding box center [38, 151] width 37 height 8
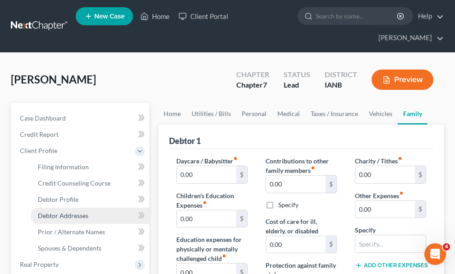
click at [63, 146] on span "Debtor Addresses" at bounding box center [63, 216] width 51 height 8
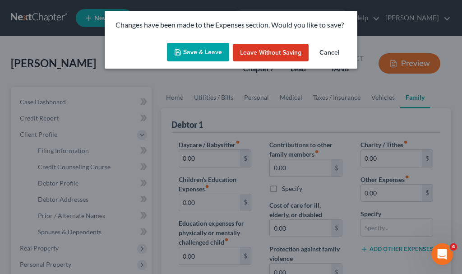
click at [202, 49] on button "Save & Leave" at bounding box center [198, 52] width 62 height 19
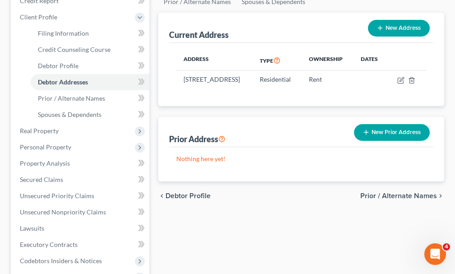
scroll to position [135, 0]
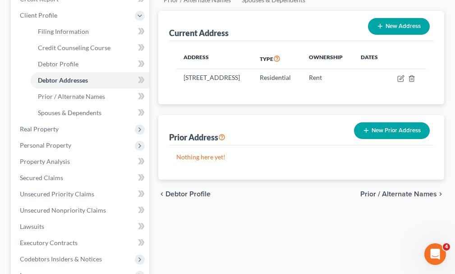
click at [281, 122] on button "New Prior Address" at bounding box center [392, 130] width 76 height 17
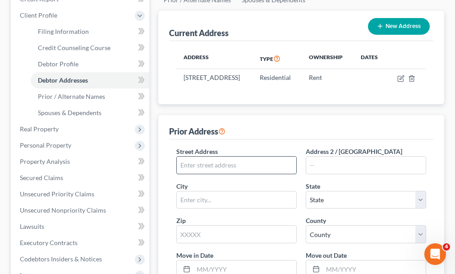
click at [267, 146] on input "text" at bounding box center [237, 165] width 120 height 17
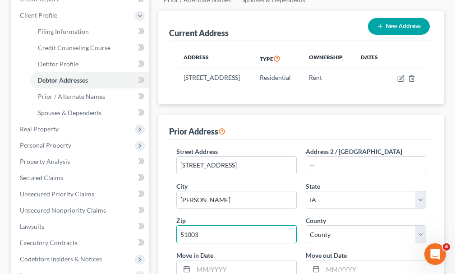
click at [210, 146] on input "51003" at bounding box center [236, 234] width 120 height 18
click at [210, 146] on input "51005" at bounding box center [236, 234] width 120 height 18
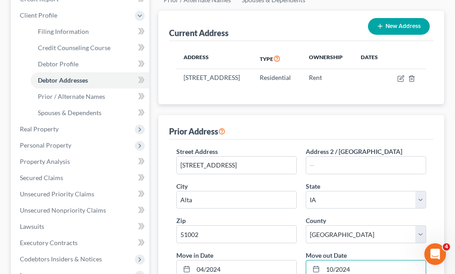
scroll to position [279, 0]
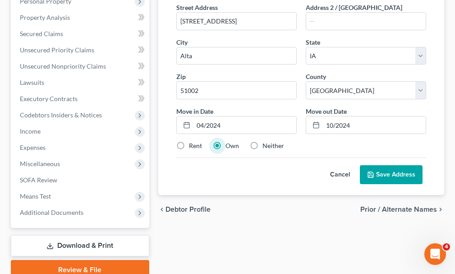
click at [189, 141] on label "Rent" at bounding box center [195, 145] width 13 height 9
click at [193, 141] on input "Rent" at bounding box center [196, 144] width 6 height 6
click at [281, 146] on button "Save Address" at bounding box center [391, 174] width 63 height 19
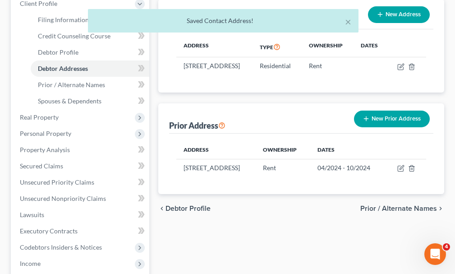
scroll to position [144, 0]
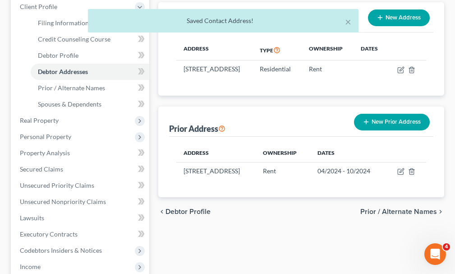
click at [281, 114] on button "New Prior Address" at bounding box center [392, 122] width 76 height 17
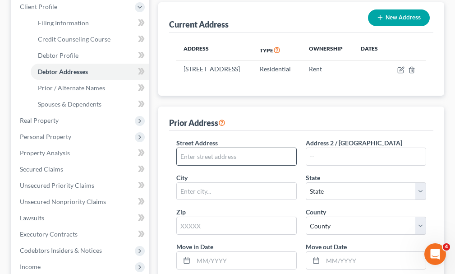
drag, startPoint x: 243, startPoint y: 145, endPoint x: 247, endPoint y: 143, distance: 5.3
click at [243, 146] on input "text" at bounding box center [237, 156] width 120 height 17
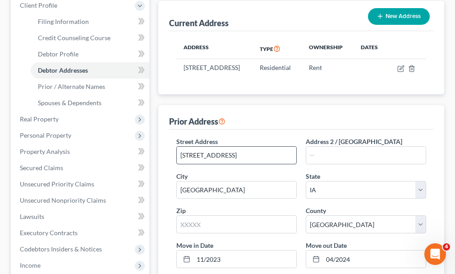
scroll to position [303, 0]
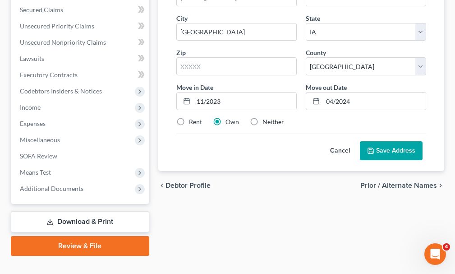
click at [189, 117] on label "Rent" at bounding box center [195, 121] width 13 height 9
click at [193, 117] on input "Rent" at bounding box center [196, 120] width 6 height 6
click at [281, 141] on button "Save Address" at bounding box center [391, 150] width 63 height 19
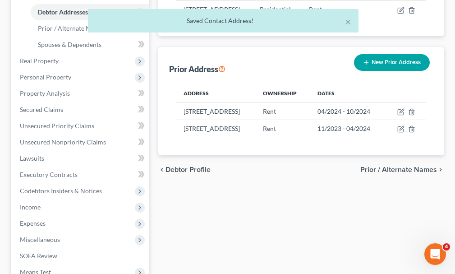
scroll to position [168, 0]
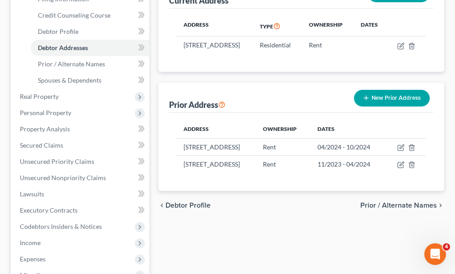
click at [281, 90] on button "New Prior Address" at bounding box center [392, 98] width 76 height 17
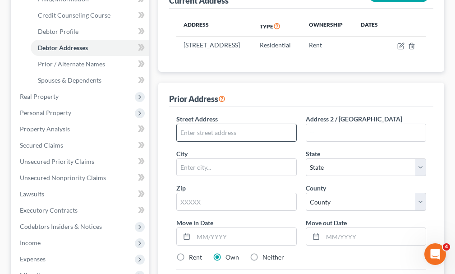
click at [237, 124] on input "text" at bounding box center [237, 132] width 120 height 17
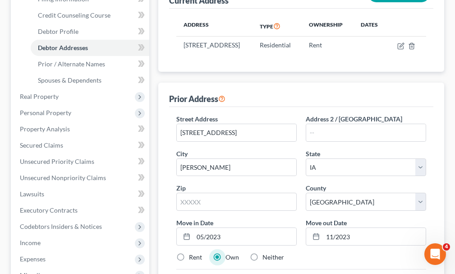
click at [189, 146] on label "Rent" at bounding box center [195, 257] width 13 height 9
click at [193, 146] on input "Rent" at bounding box center [196, 256] width 6 height 6
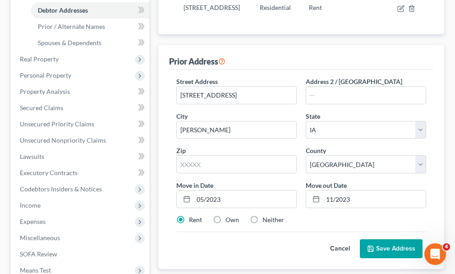
scroll to position [213, 0]
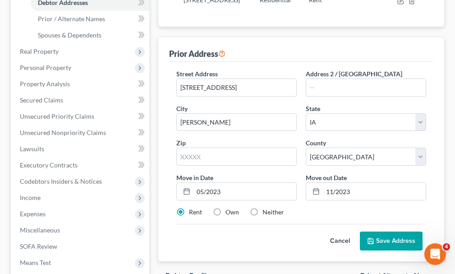
click at [281, 146] on button "Save Address" at bounding box center [391, 240] width 63 height 19
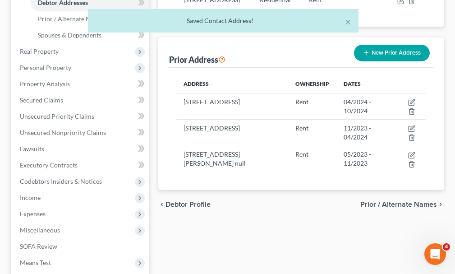
click at [281, 45] on button "New Prior Address" at bounding box center [392, 53] width 76 height 17
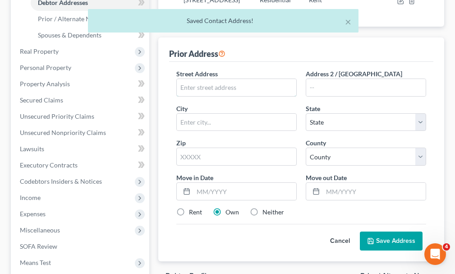
drag, startPoint x: 260, startPoint y: 81, endPoint x: 297, endPoint y: 38, distance: 56.6
click at [260, 81] on input "text" at bounding box center [237, 87] width 120 height 17
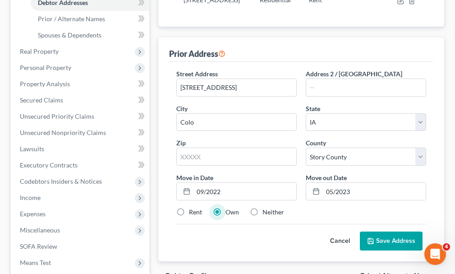
click at [189, 146] on label "Rent" at bounding box center [195, 211] width 13 height 9
click at [193, 146] on input "Rent" at bounding box center [196, 210] width 6 height 6
click at [281, 146] on button "Save Address" at bounding box center [391, 240] width 63 height 19
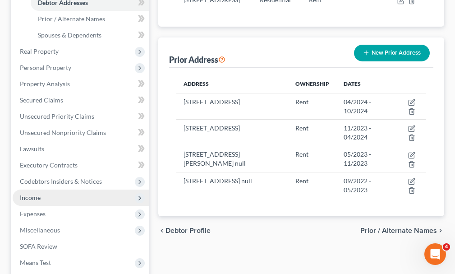
click at [33, 146] on span "Income" at bounding box center [30, 197] width 21 height 8
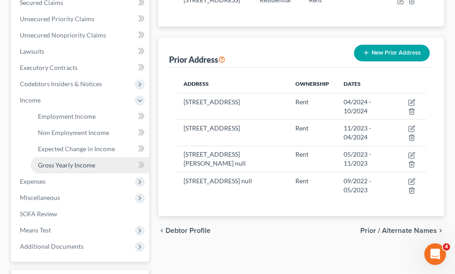
click at [62, 146] on span "Gross Yearly Income" at bounding box center [66, 165] width 57 height 8
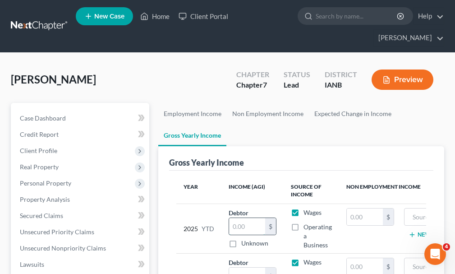
click at [245, 146] on input "text" at bounding box center [247, 226] width 36 height 17
drag, startPoint x: 242, startPoint y: 258, endPoint x: 247, endPoint y: 267, distance: 10.1
click at [246, 146] on input "text" at bounding box center [247, 275] width 36 height 17
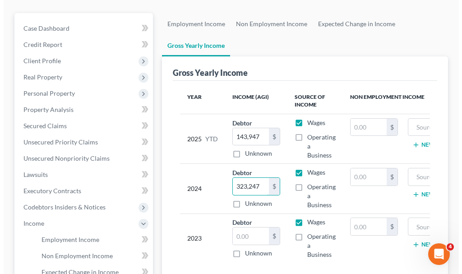
scroll to position [90, 0]
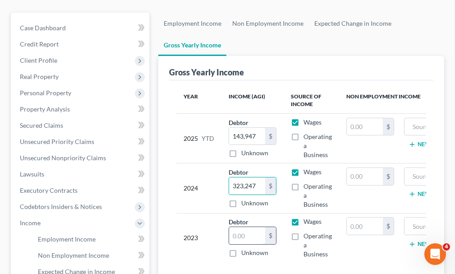
click at [247, 146] on input "text" at bounding box center [247, 235] width 36 height 17
click at [281, 146] on label "Operating a Business" at bounding box center [318, 244] width 28 height 27
click at [281, 146] on input "Operating a Business" at bounding box center [310, 234] width 6 height 6
click at [281, 146] on label "Wages" at bounding box center [313, 221] width 18 height 9
click at [281, 146] on input "Wages" at bounding box center [310, 220] width 6 height 6
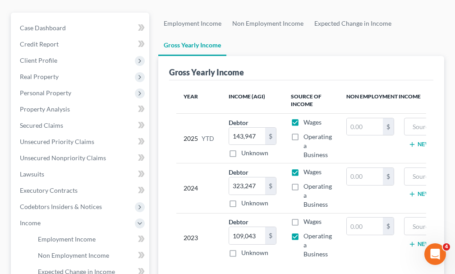
click at [281, 146] on label "Operating a Business" at bounding box center [318, 195] width 28 height 27
click at [281, 146] on input "Operating a Business" at bounding box center [310, 185] width 6 height 6
click at [281, 146] on label "Wages" at bounding box center [313, 171] width 18 height 9
click at [281, 146] on input "Wages" at bounding box center [310, 170] width 6 height 6
click at [281, 132] on label "Operating a Business" at bounding box center [318, 145] width 28 height 27
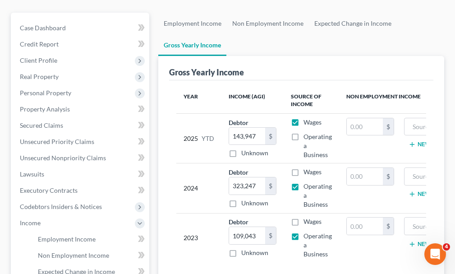
click at [281, 132] on input "Operating a Business" at bounding box center [310, 135] width 6 height 6
click at [281, 118] on label "Wages" at bounding box center [313, 122] width 18 height 9
click at [281, 118] on input "Wages" at bounding box center [310, 121] width 6 height 6
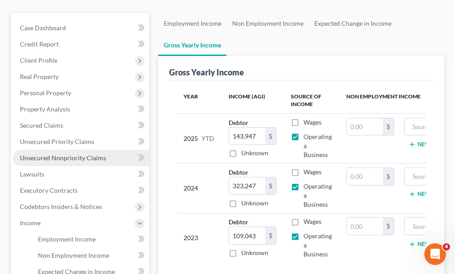
click at [70, 146] on span "Unsecured Nonpriority Claims" at bounding box center [63, 158] width 86 height 8
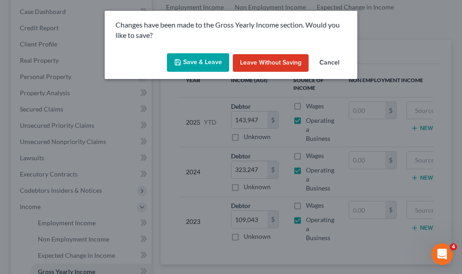
click at [193, 59] on button "Save & Leave" at bounding box center [198, 62] width 62 height 19
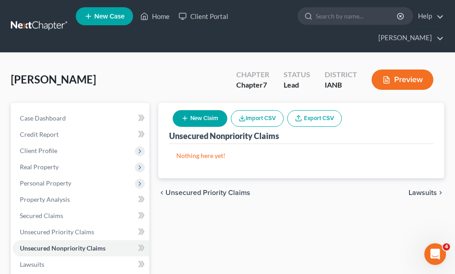
click at [203, 110] on button "New Claim" at bounding box center [200, 118] width 55 height 17
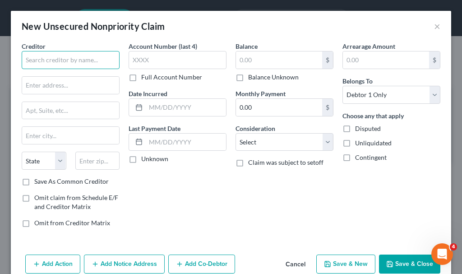
click at [79, 59] on input "text" at bounding box center [71, 60] width 98 height 18
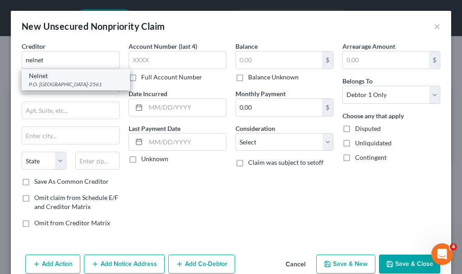
click at [57, 83] on div "P.O. [GEOGRAPHIC_DATA]-2561" at bounding box center [76, 84] width 94 height 8
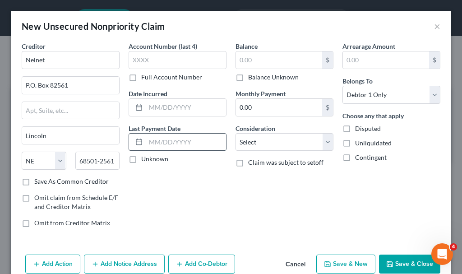
click at [179, 143] on input "text" at bounding box center [186, 142] width 80 height 17
click at [257, 60] on input "text" at bounding box center [279, 59] width 86 height 17
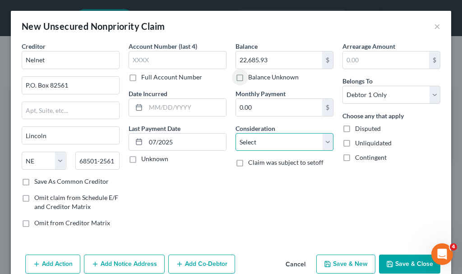
click at [275, 143] on select "Select Cable / Satellite Services Collection Agency Credit Card Debt Debt Couns…" at bounding box center [284, 142] width 98 height 18
click at [235, 133] on select "Select Cable / Satellite Services Collection Agency Credit Card Debt Debt Couns…" at bounding box center [284, 142] width 98 height 18
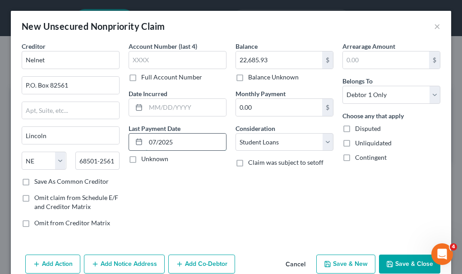
click at [192, 139] on input "07/2025" at bounding box center [186, 142] width 80 height 17
click at [281, 146] on button "Save & New" at bounding box center [345, 263] width 59 height 19
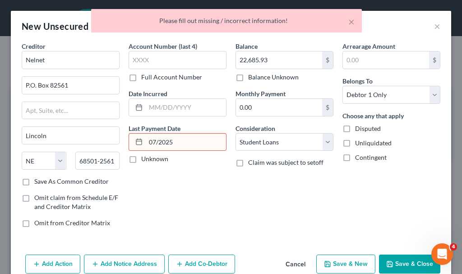
click at [184, 142] on input "07/2025" at bounding box center [186, 142] width 80 height 17
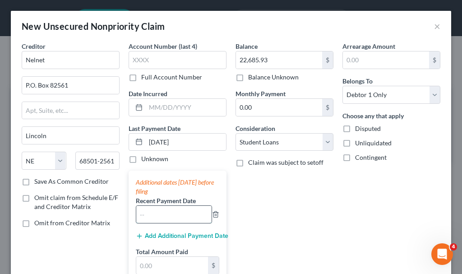
click at [156, 146] on input "text" at bounding box center [173, 214] width 75 height 17
click at [165, 146] on button "Add Additional Payment Date" at bounding box center [177, 235] width 83 height 7
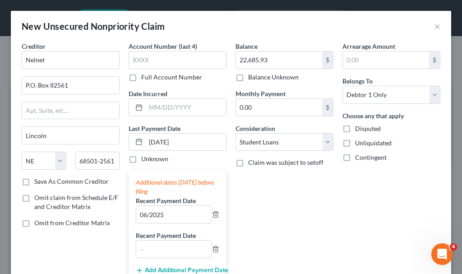
drag, startPoint x: 163, startPoint y: 250, endPoint x: 168, endPoint y: 261, distance: 12.1
click at [168, 146] on div "Additional dates [DATE] before filing Recent Payment Date 06/2025 Recent Paymen…" at bounding box center [178, 242] width 98 height 145
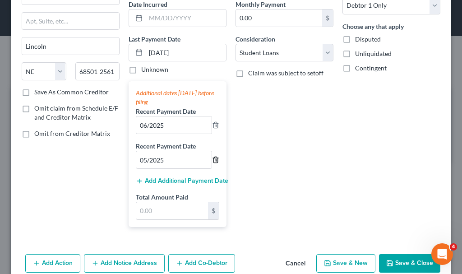
scroll to position [90, 0]
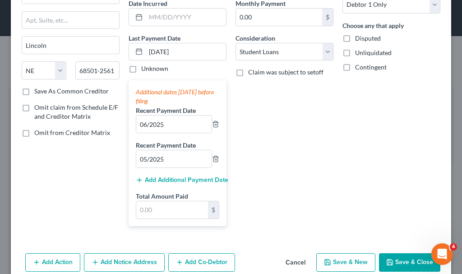
click at [199, 146] on button "Add Additional Payment Date" at bounding box center [177, 179] width 83 height 7
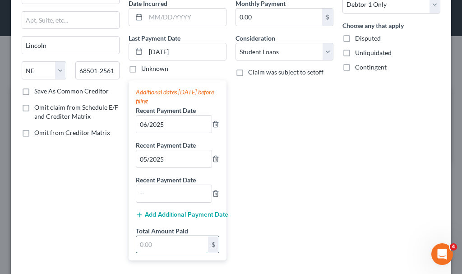
click at [170, 146] on input "text" at bounding box center [172, 244] width 72 height 17
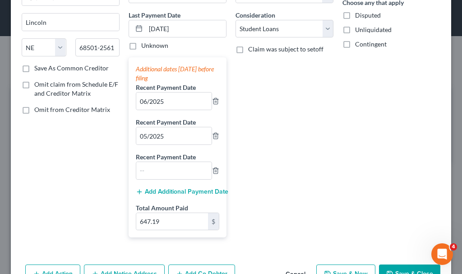
scroll to position [141, 0]
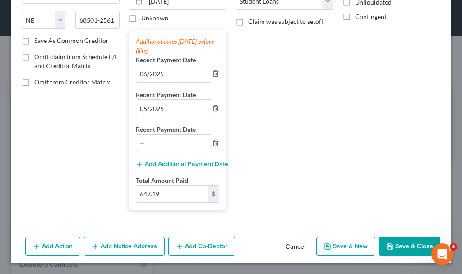
click at [281, 146] on button "Save & New" at bounding box center [345, 246] width 59 height 19
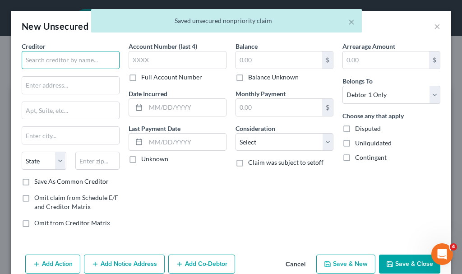
click at [69, 60] on input "text" at bounding box center [71, 60] width 98 height 18
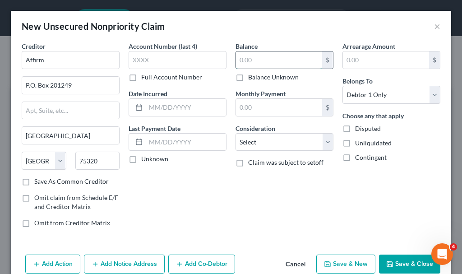
click at [261, 59] on input "text" at bounding box center [279, 59] width 86 height 17
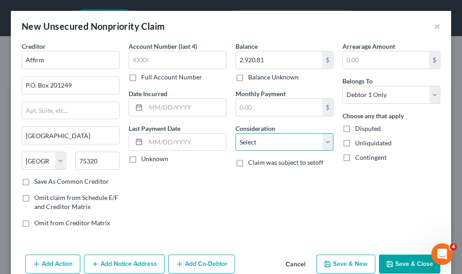
click at [270, 143] on select "Select Cable / Satellite Services Collection Agency Credit Card Debt Debt Couns…" at bounding box center [284, 142] width 98 height 18
click at [235, 133] on select "Select Cable / Satellite Services Collection Agency Credit Card Debt Debt Couns…" at bounding box center [284, 142] width 98 height 18
click at [281, 146] on button "Save & Close" at bounding box center [409, 263] width 61 height 19
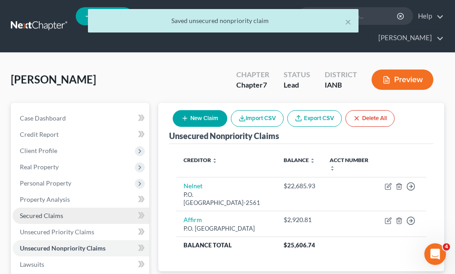
click at [45, 146] on span "Secured Claims" at bounding box center [41, 216] width 43 height 8
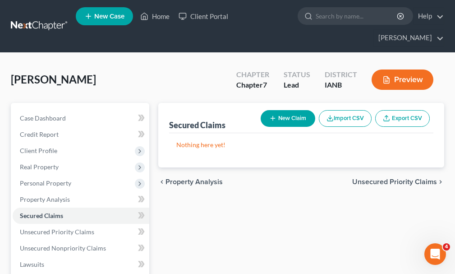
click at [281, 110] on button "New Claim" at bounding box center [288, 118] width 55 height 17
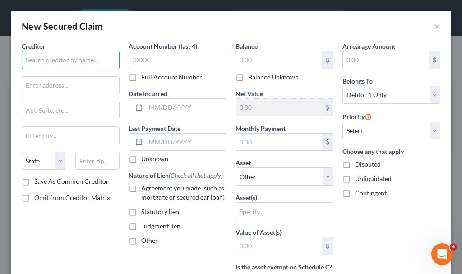
click at [83, 59] on input "text" at bounding box center [71, 60] width 98 height 18
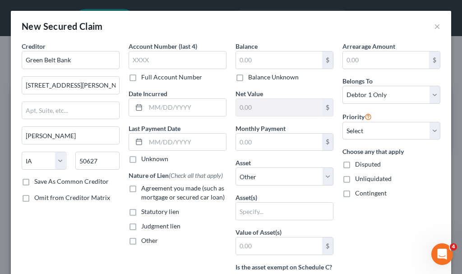
click at [141, 146] on label "Agreement you made (such as mortgage or secured car loan)" at bounding box center [183, 193] width 85 height 18
click at [145, 146] on input "Agreement you made (such as mortgage or secured car loan)" at bounding box center [148, 187] width 6 height 6
click at [265, 59] on input "text" at bounding box center [279, 59] width 86 height 17
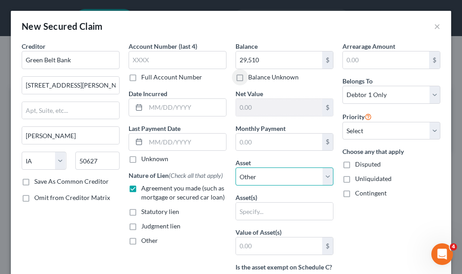
click at [262, 146] on select "Select Other Multiple Assets Landlord deposit (Security Deposits or Prepayments…" at bounding box center [284, 176] width 98 height 18
click at [235, 146] on select "Select Other Multiple Assets Landlord deposit (Security Deposits or Prepayments…" at bounding box center [284, 176] width 98 height 18
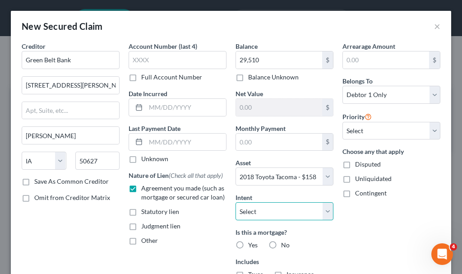
click at [263, 146] on select "Select Surrender Redeem Reaffirm Avoid Other" at bounding box center [284, 211] width 98 height 18
click at [235, 146] on select "Select Surrender Redeem Reaffirm Avoid Other" at bounding box center [284, 211] width 98 height 18
click at [281, 146] on label "No" at bounding box center [285, 244] width 9 height 9
click at [281, 146] on input "No" at bounding box center [288, 243] width 6 height 6
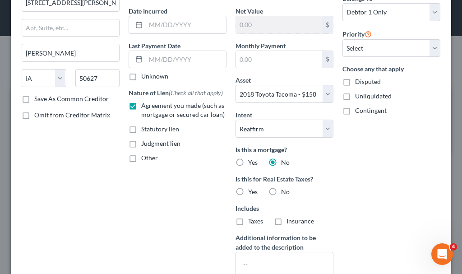
scroll to position [90, 0]
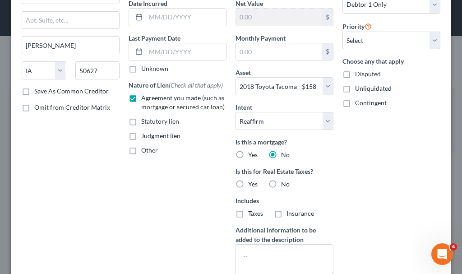
click at [281, 146] on label "No" at bounding box center [285, 184] width 9 height 9
click at [281, 146] on input "No" at bounding box center [288, 183] width 6 height 6
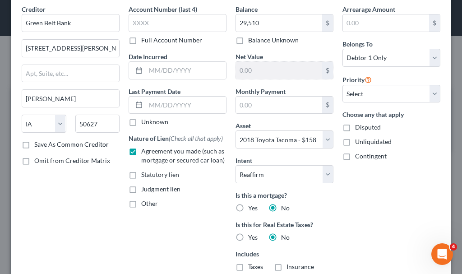
scroll to position [0, 0]
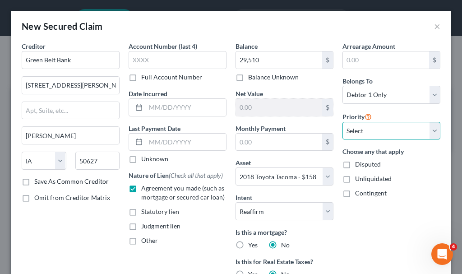
click at [281, 126] on select "Select 1st 2nd 3rd 4th 5th 6th 7th 8th 9th 10th 11th 12th 13th 14th 15th 16th 1…" at bounding box center [391, 131] width 98 height 18
click at [281, 122] on select "Select 1st 2nd 3rd 4th 5th 6th 7th 8th 9th 10th 11th 12th 13th 14th 15th 16th 1…" at bounding box center [391, 131] width 98 height 18
click at [281, 124] on select "Select 1st 2nd 3rd 4th 5th 6th 7th 8th 9th 10th 11th 12th 13th 14th 15th 16th 1…" at bounding box center [391, 131] width 98 height 18
click at [281, 122] on select "Select 1st 2nd 3rd 4th 5th 6th 7th 8th 9th 10th 11th 12th 13th 14th 15th 16th 1…" at bounding box center [391, 131] width 98 height 18
click at [191, 138] on input "text" at bounding box center [186, 142] width 80 height 17
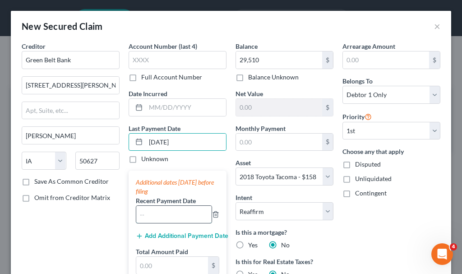
click at [166, 146] on input "text" at bounding box center [173, 214] width 75 height 17
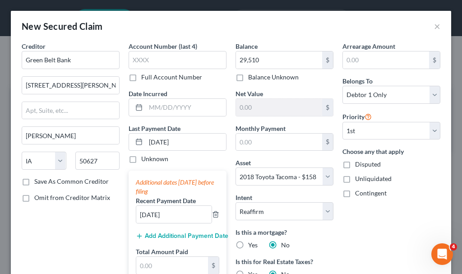
click at [171, 146] on button "Add Additional Payment Date" at bounding box center [177, 235] width 83 height 7
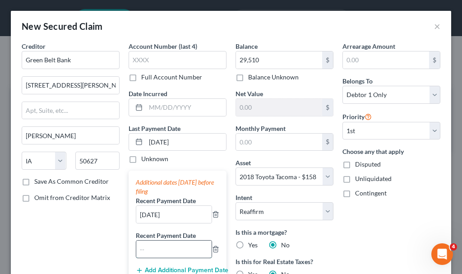
click at [169, 146] on input "text" at bounding box center [173, 248] width 75 height 17
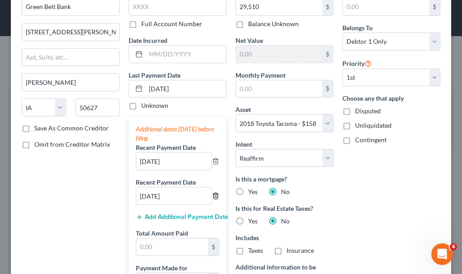
scroll to position [90, 0]
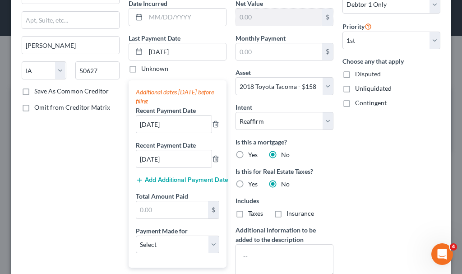
click at [177, 146] on button "Add Additional Payment Date" at bounding box center [177, 179] width 83 height 7
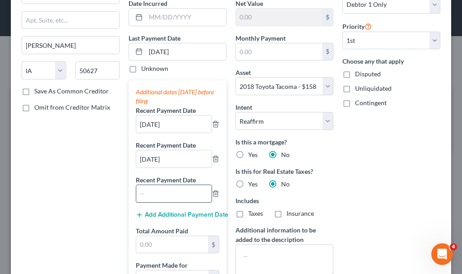
drag, startPoint x: 168, startPoint y: 192, endPoint x: 174, endPoint y: 199, distance: 9.7
click at [174, 146] on input "text" at bounding box center [173, 193] width 75 height 17
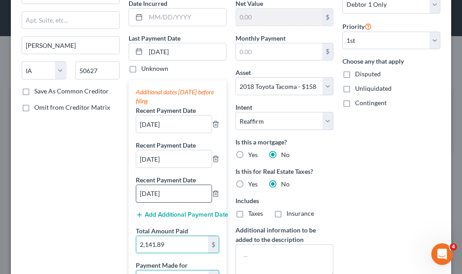
scroll to position [104, 0]
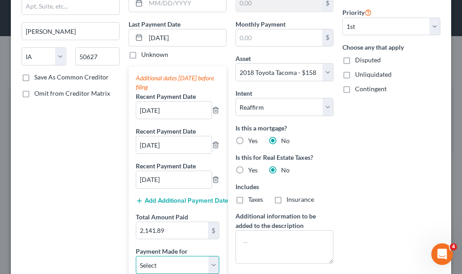
click at [153, 146] on select "Select Car Credit Card Loan Repayment Mortgage Other Suppliers Or Vendors" at bounding box center [177, 265] width 83 height 18
click at [136, 146] on select "Select Car Credit Card Loan Repayment Mortgage Other Suppliers Or Vendors" at bounding box center [177, 265] width 83 height 18
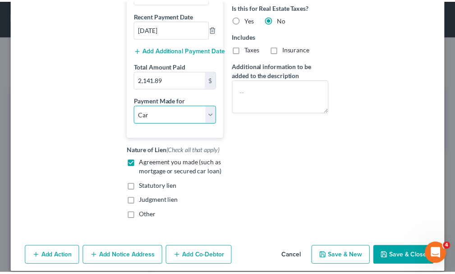
scroll to position [264, 0]
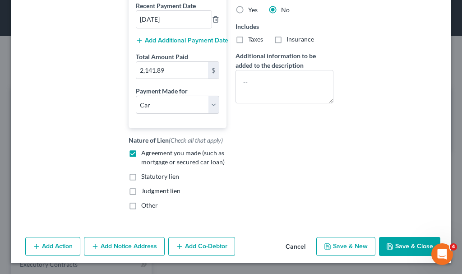
click at [281, 146] on button "Save & Close" at bounding box center [409, 246] width 61 height 19
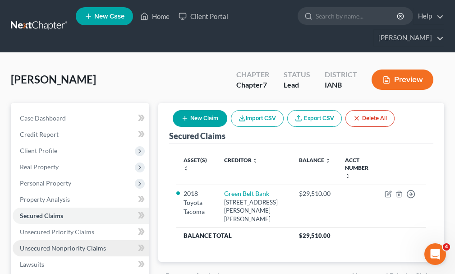
click at [79, 146] on span "Unsecured Nonpriority Claims" at bounding box center [63, 248] width 86 height 8
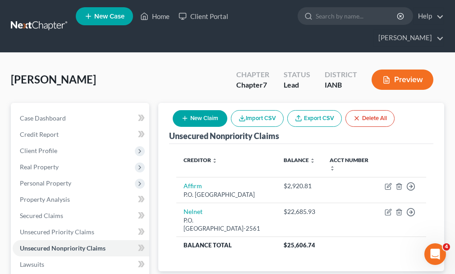
click at [211, 110] on button "New Claim" at bounding box center [200, 118] width 55 height 17
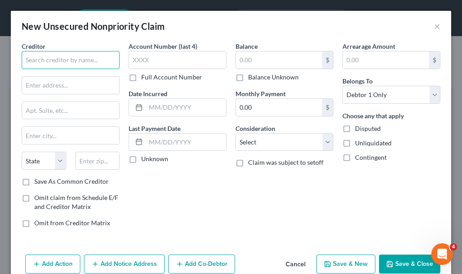
click at [92, 57] on input "text" at bounding box center [71, 60] width 98 height 18
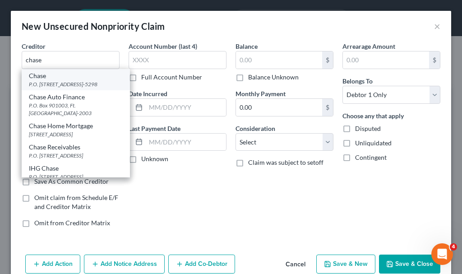
click at [50, 88] on div "P.O. [STREET_ADDRESS]-5298" at bounding box center [76, 84] width 94 height 8
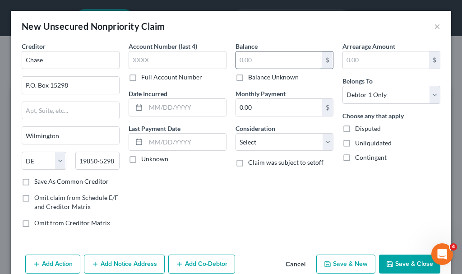
click at [263, 57] on input "text" at bounding box center [279, 59] width 86 height 17
click at [177, 58] on input "text" at bounding box center [178, 60] width 98 height 18
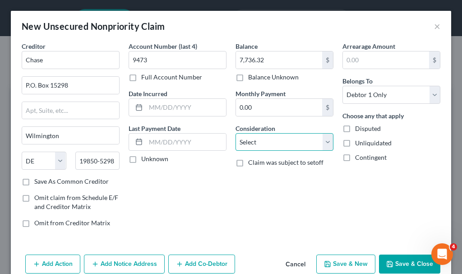
click at [263, 141] on select "Select Cable / Satellite Services Collection Agency Credit Card Debt Debt Couns…" at bounding box center [284, 142] width 98 height 18
click at [235, 133] on select "Select Cable / Satellite Services Collection Agency Credit Card Debt Debt Couns…" at bounding box center [284, 142] width 98 height 18
click at [281, 146] on button "Save & New" at bounding box center [345, 263] width 59 height 19
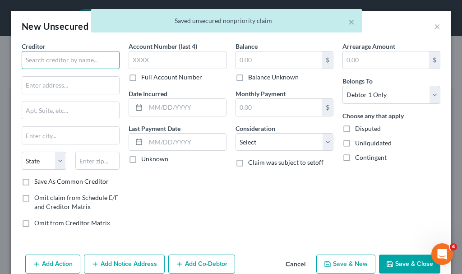
click at [67, 57] on input "text" at bounding box center [71, 60] width 98 height 18
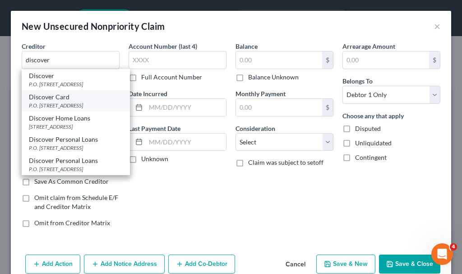
click at [46, 101] on div "Discover Card" at bounding box center [76, 96] width 94 height 9
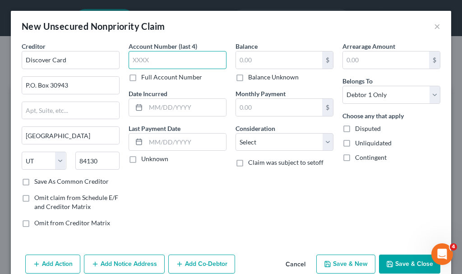
click at [162, 56] on input "text" at bounding box center [178, 60] width 98 height 18
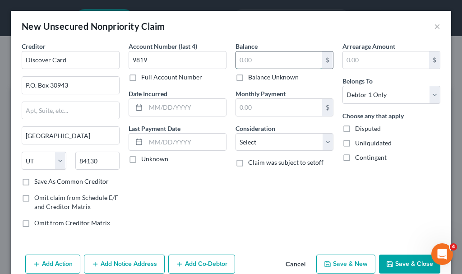
click at [273, 58] on input "text" at bounding box center [279, 59] width 86 height 17
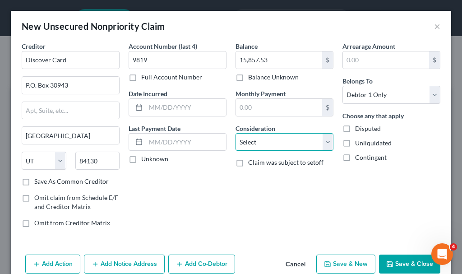
click at [249, 137] on select "Select Cable / Satellite Services Collection Agency Credit Card Debt Debt Couns…" at bounding box center [284, 142] width 98 height 18
click at [235, 133] on select "Select Cable / Satellite Services Collection Agency Credit Card Debt Debt Couns…" at bounding box center [284, 142] width 98 height 18
click at [281, 146] on button "Save & New" at bounding box center [345, 263] width 59 height 19
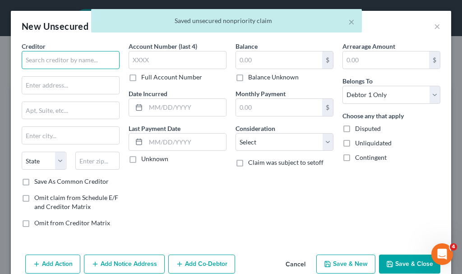
click at [87, 60] on input "text" at bounding box center [71, 60] width 98 height 18
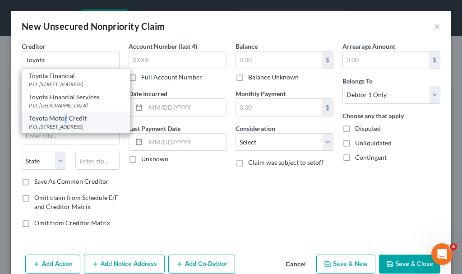
drag, startPoint x: 65, startPoint y: 120, endPoint x: 154, endPoint y: 80, distance: 97.1
click at [69, 120] on div "Toyota Motor Credit" at bounding box center [76, 118] width 94 height 9
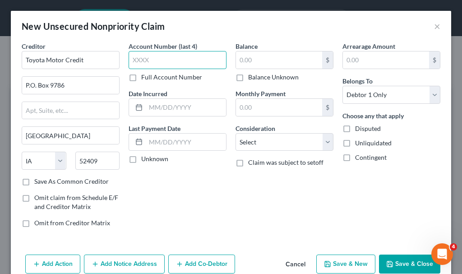
click at [158, 59] on input "text" at bounding box center [178, 60] width 98 height 18
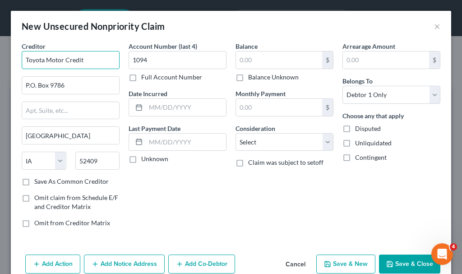
drag, startPoint x: 84, startPoint y: 57, endPoint x: 80, endPoint y: 55, distance: 4.9
click at [84, 57] on input "Toyota Motor Credit" at bounding box center [71, 60] width 98 height 18
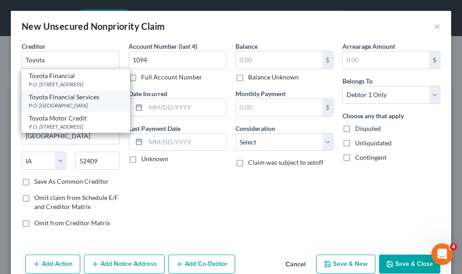
click at [54, 107] on div "P.O. [GEOGRAPHIC_DATA]" at bounding box center [76, 105] width 94 height 8
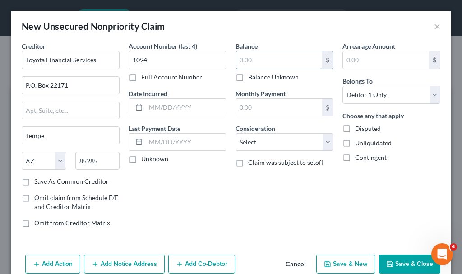
click at [257, 58] on input "text" at bounding box center [279, 59] width 86 height 17
click at [270, 143] on select "Select Cable / Satellite Services Collection Agency Credit Card Debt Debt Couns…" at bounding box center [284, 142] width 98 height 18
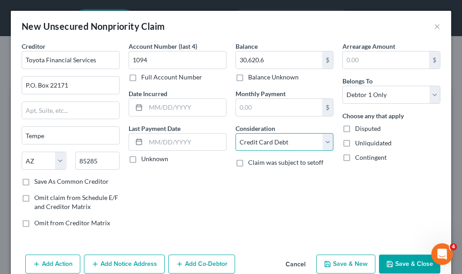
click at [235, 133] on select "Select Cable / Satellite Services Collection Agency Credit Card Debt Debt Couns…" at bounding box center [284, 142] width 98 height 18
click at [281, 146] on button "Save & New" at bounding box center [345, 263] width 59 height 19
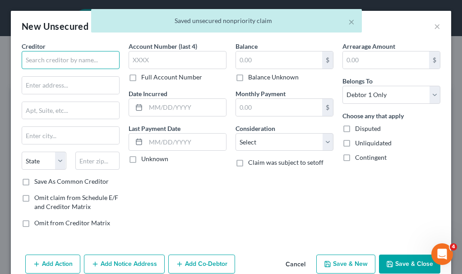
click at [75, 58] on input "text" at bounding box center [71, 60] width 98 height 18
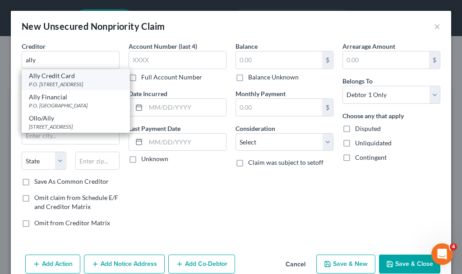
click at [55, 82] on div "P.O. [STREET_ADDRESS]" at bounding box center [76, 84] width 94 height 8
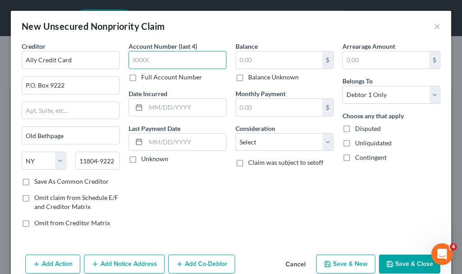
click at [153, 59] on input "text" at bounding box center [178, 60] width 98 height 18
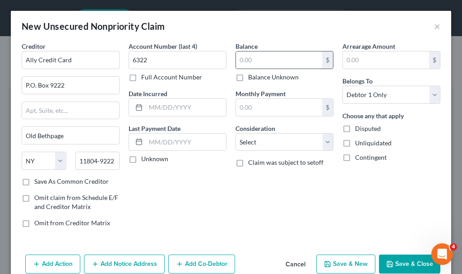
click at [267, 60] on input "text" at bounding box center [279, 59] width 86 height 17
click at [279, 146] on select "Select Cable / Satellite Services Collection Agency Credit Card Debt Debt Couns…" at bounding box center [284, 142] width 98 height 18
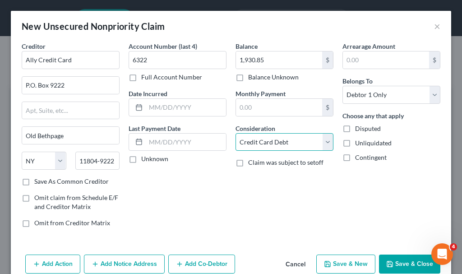
click at [235, 133] on select "Select Cable / Satellite Services Collection Agency Credit Card Debt Debt Couns…" at bounding box center [284, 142] width 98 height 18
click at [281, 146] on button "Save & New" at bounding box center [345, 263] width 59 height 19
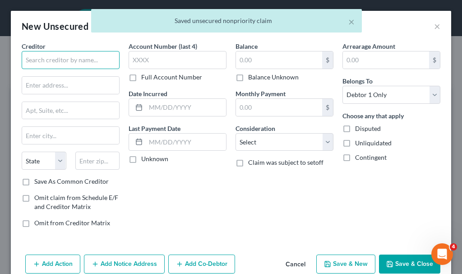
click at [77, 62] on input "text" at bounding box center [71, 60] width 98 height 18
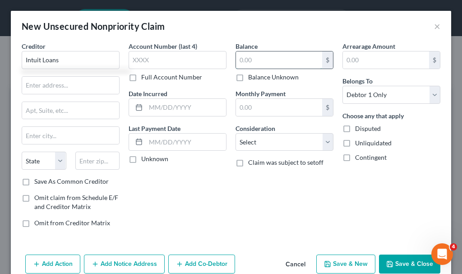
click at [252, 59] on input "text" at bounding box center [279, 59] width 86 height 17
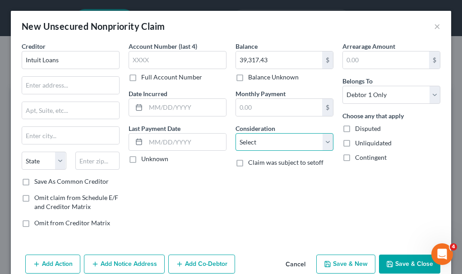
click at [256, 140] on select "Select Cable / Satellite Services Collection Agency Credit Card Debt Debt Couns…" at bounding box center [284, 142] width 98 height 18
click at [235, 133] on select "Select Cable / Satellite Services Collection Agency Credit Card Debt Debt Couns…" at bounding box center [284, 142] width 98 height 18
click at [281, 146] on button "Save & Close" at bounding box center [409, 263] width 61 height 19
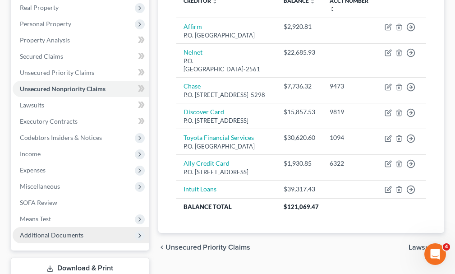
scroll to position [206, 0]
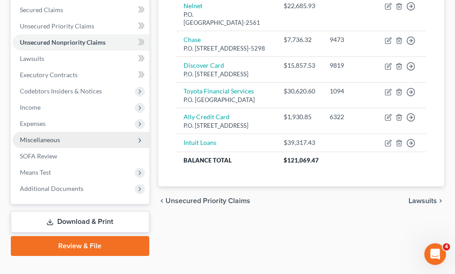
click at [25, 136] on span "Miscellaneous" at bounding box center [40, 140] width 40 height 8
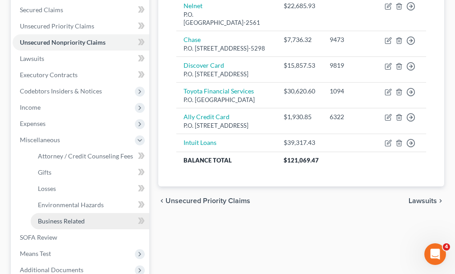
click at [69, 146] on span "Business Related" at bounding box center [61, 221] width 47 height 8
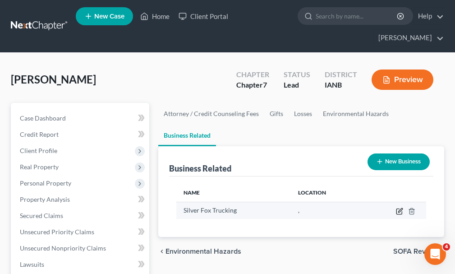
click at [281, 146] on icon "button" at bounding box center [399, 210] width 7 height 7
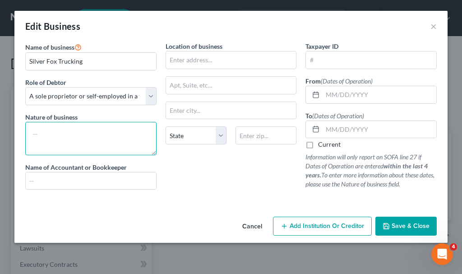
click at [94, 137] on textarea at bounding box center [90, 138] width 131 height 33
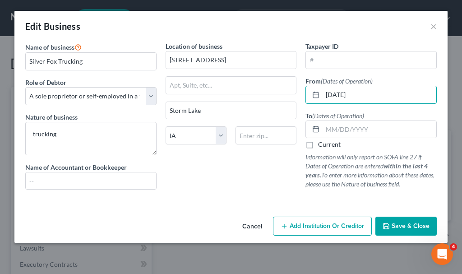
click at [281, 145] on label "Current" at bounding box center [329, 144] width 23 height 9
click at [281, 145] on input "Current" at bounding box center [325, 143] width 6 height 6
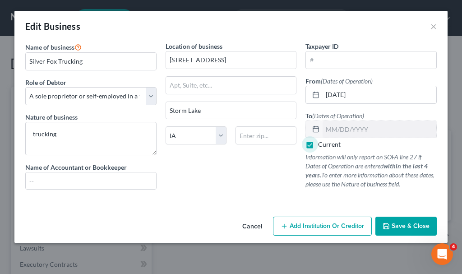
click at [281, 146] on span "Save & Close" at bounding box center [411, 226] width 38 height 8
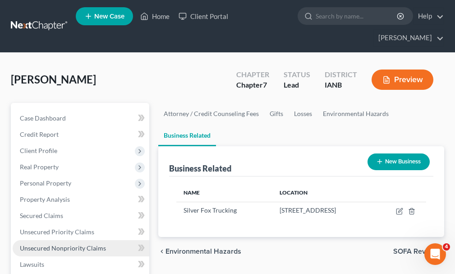
click at [61, 146] on span "Unsecured Nonpriority Claims" at bounding box center [63, 248] width 86 height 8
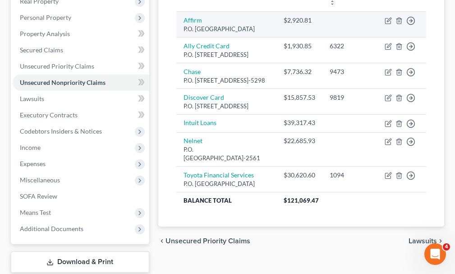
scroll to position [206, 0]
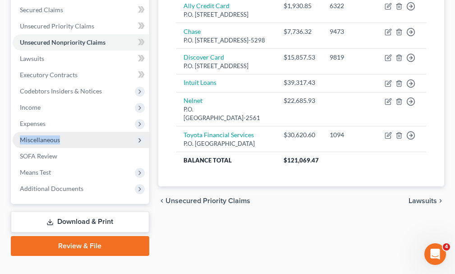
drag, startPoint x: 135, startPoint y: 122, endPoint x: 145, endPoint y: 115, distance: 12.0
click at [135, 132] on span "Miscellaneous" at bounding box center [81, 140] width 137 height 16
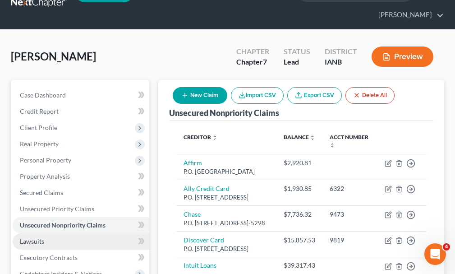
scroll to position [0, 0]
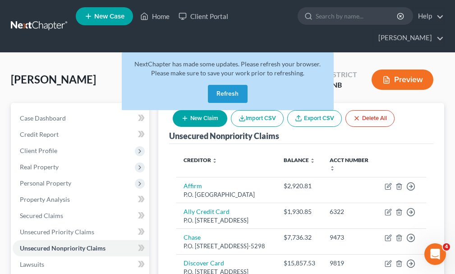
click at [229, 85] on button "Refresh" at bounding box center [228, 94] width 40 height 18
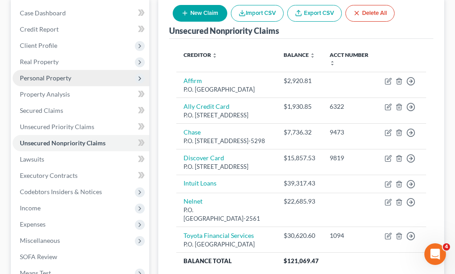
scroll to position [135, 0]
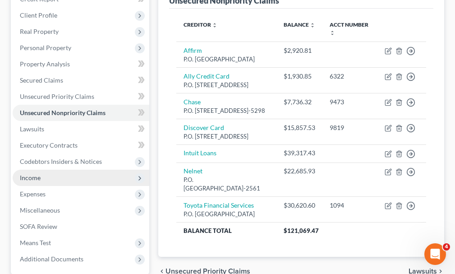
click at [33, 174] on span "Income" at bounding box center [30, 178] width 21 height 8
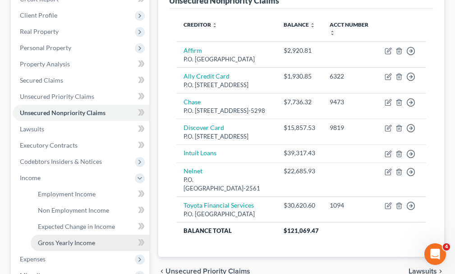
click at [61, 239] on span "Gross Yearly Income" at bounding box center [66, 243] width 57 height 8
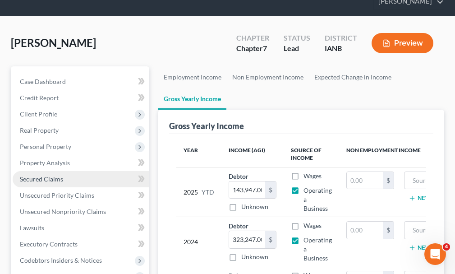
scroll to position [90, 0]
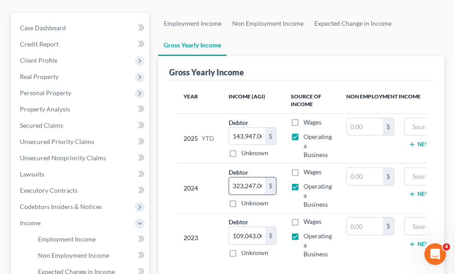
click at [253, 177] on input "323,247.00" at bounding box center [247, 185] width 36 height 17
type input "1,828"
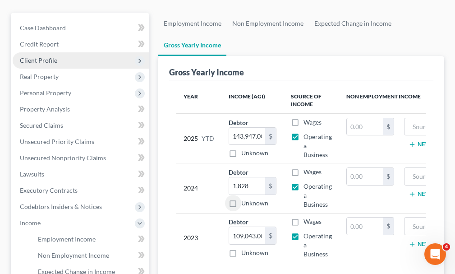
click at [35, 56] on span "Client Profile" at bounding box center [38, 60] width 37 height 8
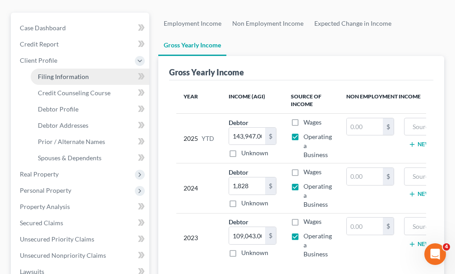
click at [60, 73] on span "Filing Information" at bounding box center [63, 77] width 51 height 8
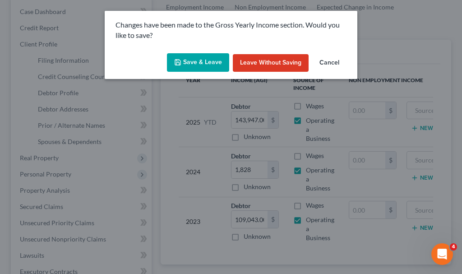
click at [192, 63] on button "Save & Leave" at bounding box center [198, 62] width 62 height 19
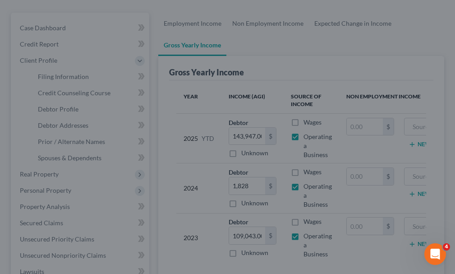
select select "1"
select select "0"
select select "16"
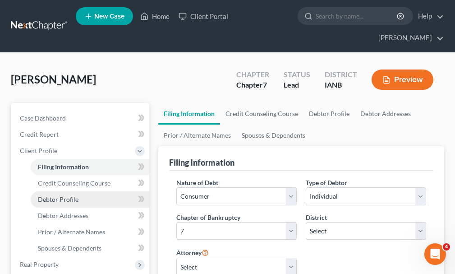
click at [62, 195] on span "Debtor Profile" at bounding box center [58, 199] width 41 height 8
select select "0"
select select "2"
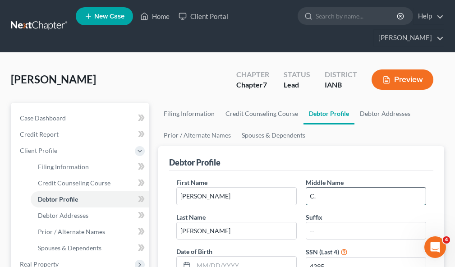
click at [333, 188] on input "C." at bounding box center [366, 196] width 120 height 17
type input "Carl"
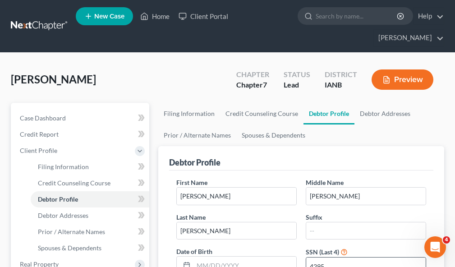
click at [338, 258] on input "4295" at bounding box center [366, 266] width 120 height 17
type input "4293"
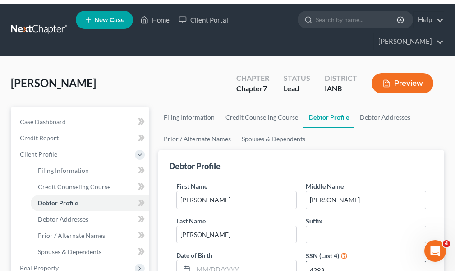
scroll to position [151, 0]
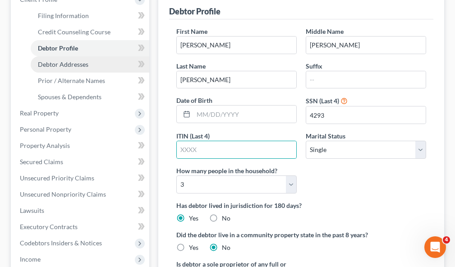
click at [56, 60] on span "Debtor Addresses" at bounding box center [63, 64] width 51 height 8
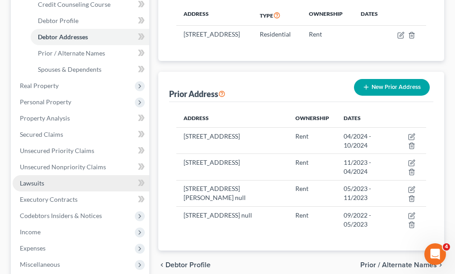
scroll to position [180, 0]
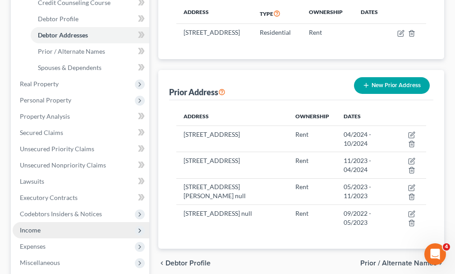
click at [34, 226] on span "Income" at bounding box center [30, 230] width 21 height 8
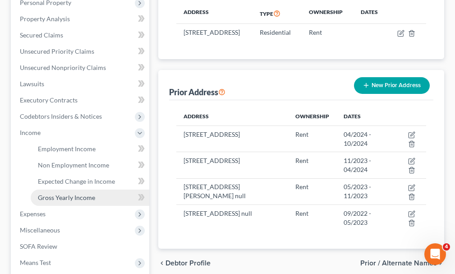
click at [63, 193] on span "Gross Yearly Income" at bounding box center [66, 197] width 57 height 8
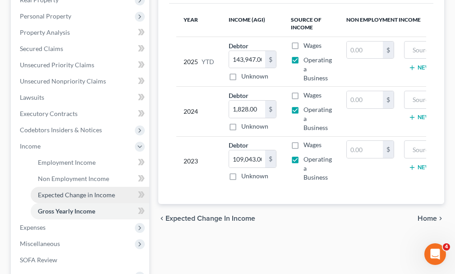
scroll to position [180, 0]
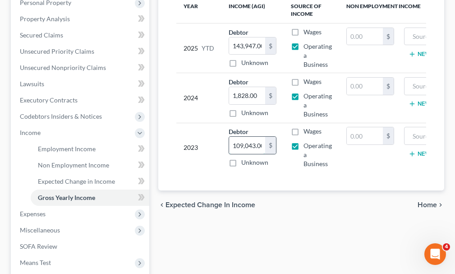
click at [252, 137] on input "109,043.00" at bounding box center [247, 145] width 36 height 17
type input "12,258"
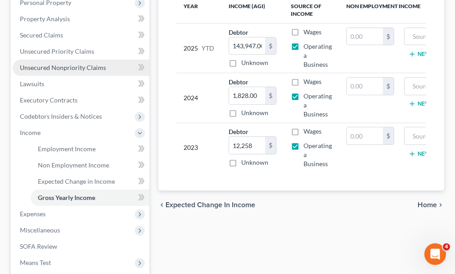
click at [57, 64] on span "Unsecured Nonpriority Claims" at bounding box center [63, 68] width 86 height 8
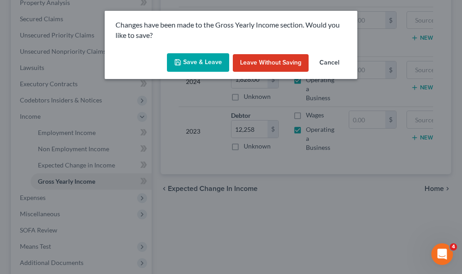
click at [201, 62] on button "Save & Leave" at bounding box center [198, 62] width 62 height 19
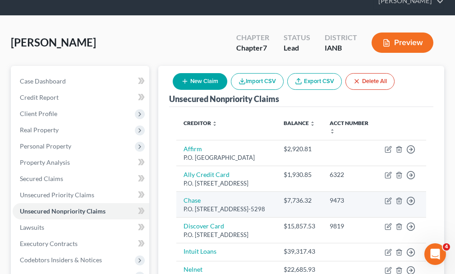
scroll to position [45, 0]
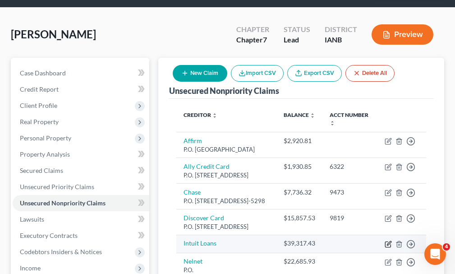
click at [388, 248] on icon "button" at bounding box center [388, 243] width 7 height 7
select select "10"
select select "0"
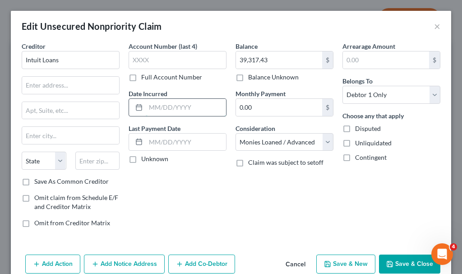
click at [189, 105] on input "text" at bounding box center [186, 107] width 80 height 17
type input "2024"
click at [74, 61] on input "Intuit Loans" at bounding box center [71, 60] width 98 height 18
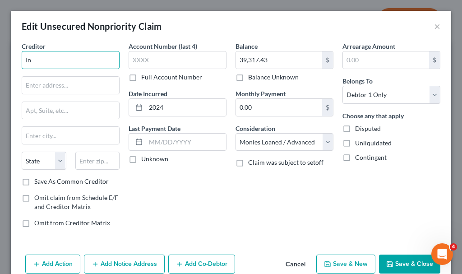
type input "I"
type input "Quickbooks Capital"
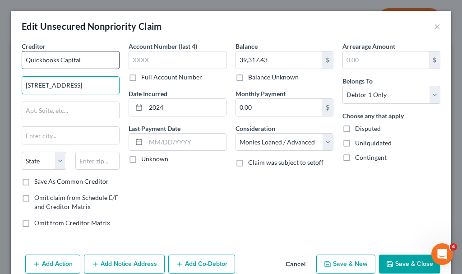
type input "2700 Coast Ave."
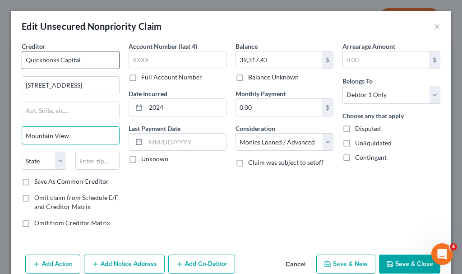
type input "Mountain View"
select select "4"
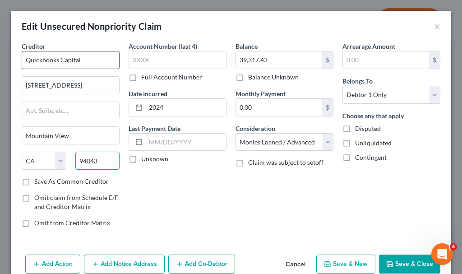
type input "94043"
click at [404, 260] on button "Save & Close" at bounding box center [409, 263] width 61 height 19
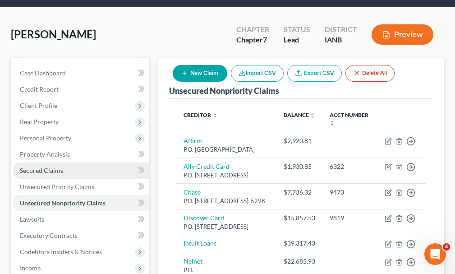
click at [46, 166] on span "Secured Claims" at bounding box center [41, 170] width 43 height 8
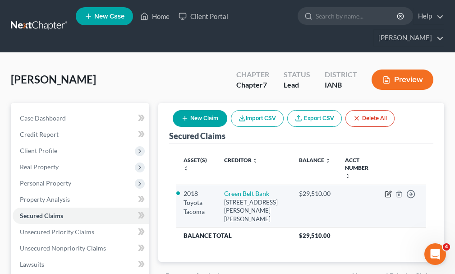
click at [388, 192] on icon "button" at bounding box center [387, 194] width 5 height 5
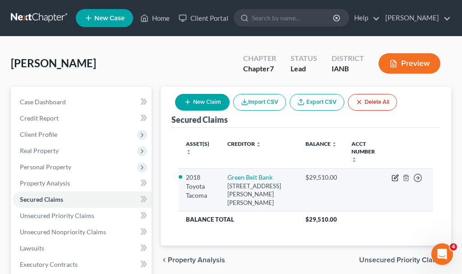
select select "16"
select select "0"
select select "3"
select select "2"
select select "0"
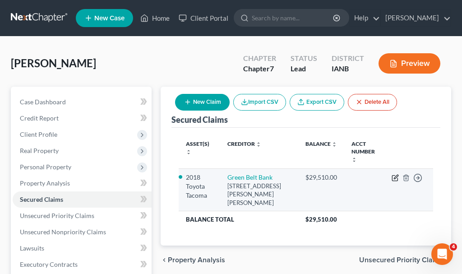
select select "0"
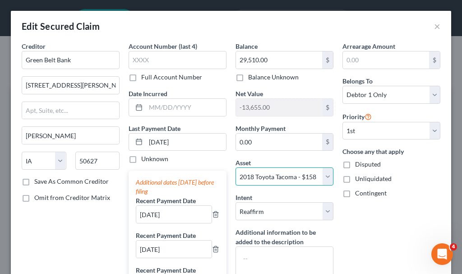
click at [275, 176] on select "Select Other Multiple Assets Landlord deposit (Security Deposits or Prepayments…" at bounding box center [284, 176] width 98 height 18
select select "0"
click at [235, 167] on select "Select Other Multiple Assets Landlord deposit (Security Deposits or Prepayments…" at bounding box center [284, 176] width 98 height 18
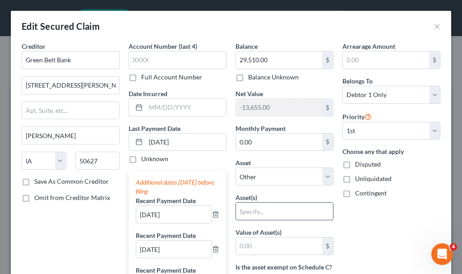
click at [253, 210] on input "text" at bounding box center [284, 211] width 97 height 17
type input "auto"
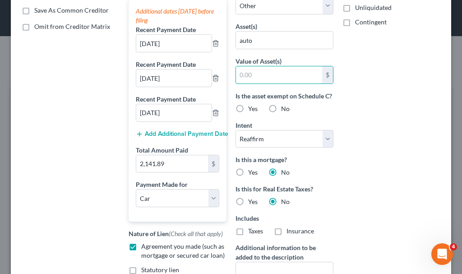
scroll to position [273, 0]
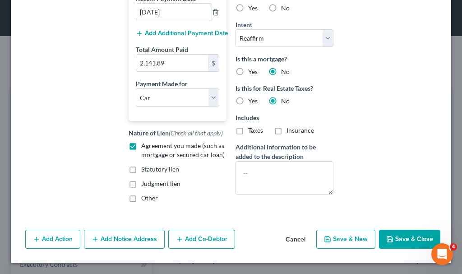
click at [336, 237] on button "Save & New" at bounding box center [345, 239] width 59 height 19
select select
select select "0"
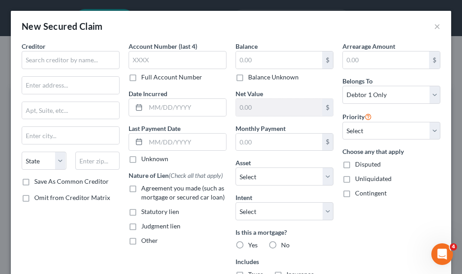
scroll to position [272, 0]
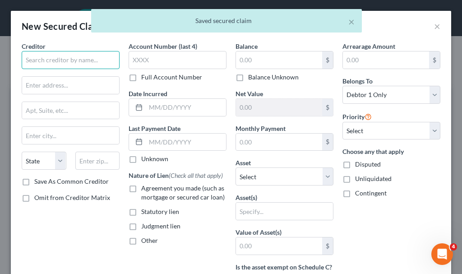
click at [88, 59] on input "text" at bounding box center [71, 60] width 98 height 18
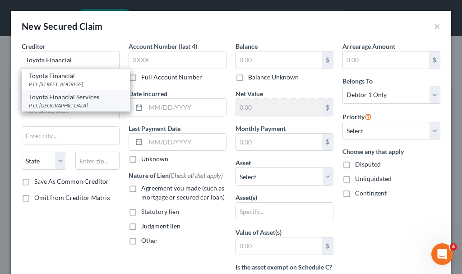
click at [59, 104] on div "P.O. [GEOGRAPHIC_DATA]" at bounding box center [76, 105] width 94 height 8
type input "Toyota Financial Services"
type input "P.O. Box 22171"
type input "Tempe"
select select "3"
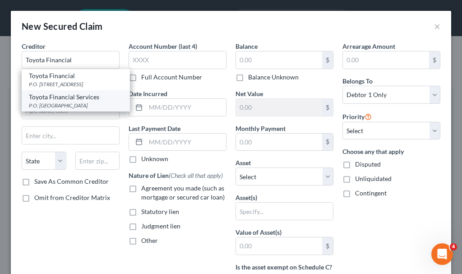
type input "85285"
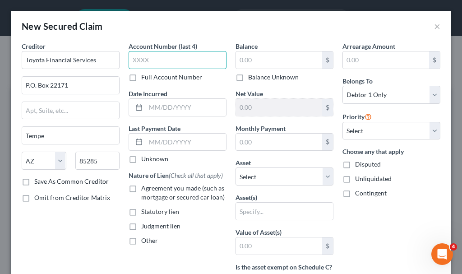
click at [171, 60] on input "text" at bounding box center [178, 60] width 98 height 18
type input "1094"
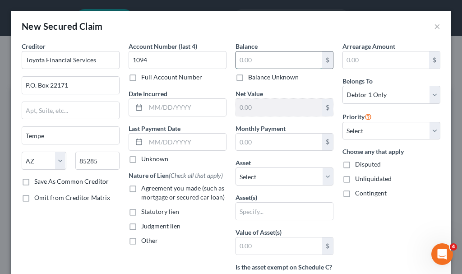
click at [263, 60] on input "text" at bounding box center [279, 59] width 86 height 17
type input "30,620.6"
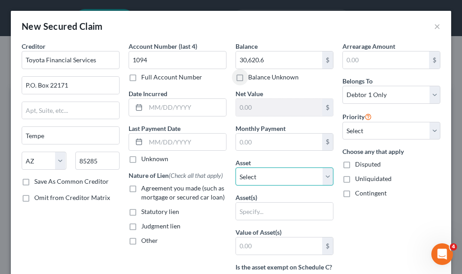
click at [269, 173] on select "Select Other Multiple Assets Landlord deposit (Security Deposits or Prepayments…" at bounding box center [284, 176] width 98 height 18
select select "3"
click at [235, 167] on select "Select Other Multiple Assets Landlord deposit (Security Deposits or Prepayments…" at bounding box center [284, 176] width 98 height 18
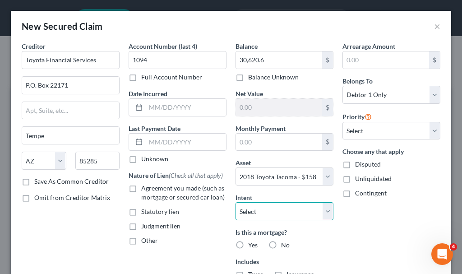
click at [267, 207] on select "Select Surrender Redeem Reaffirm Avoid Other" at bounding box center [284, 211] width 98 height 18
select select "2"
click at [235, 202] on select "Select Surrender Redeem Reaffirm Avoid Other" at bounding box center [284, 211] width 98 height 18
click at [281, 244] on label "No" at bounding box center [285, 244] width 9 height 9
click at [285, 244] on input "No" at bounding box center [288, 243] width 6 height 6
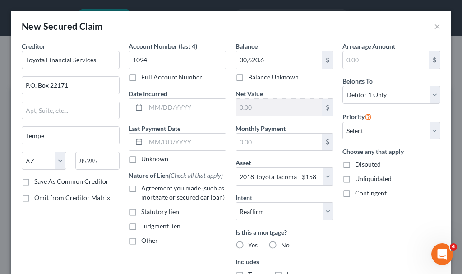
radio input "true"
click at [141, 188] on label "Agreement you made (such as mortgage or secured car loan)" at bounding box center [183, 193] width 85 height 18
click at [145, 188] on input "Agreement you made (such as mortgage or secured car loan)" at bounding box center [148, 187] width 6 height 6
checkbox input "true"
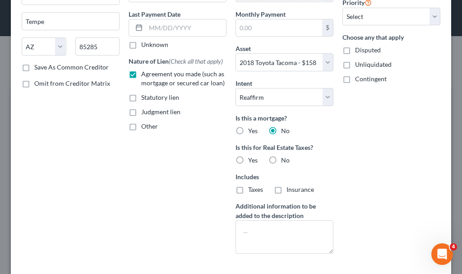
scroll to position [135, 0]
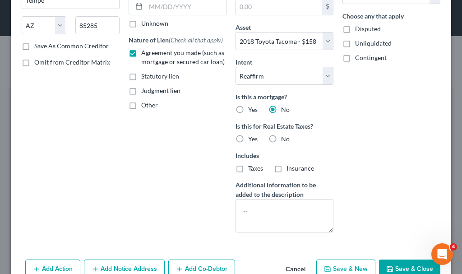
click at [281, 139] on label "No" at bounding box center [285, 138] width 9 height 9
click at [285, 139] on input "No" at bounding box center [288, 137] width 6 height 6
radio input "true"
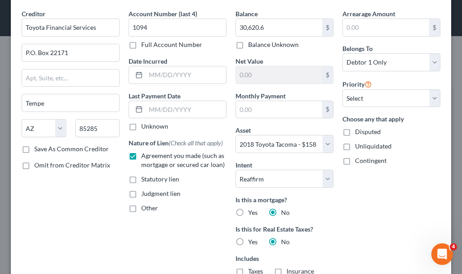
scroll to position [0, 0]
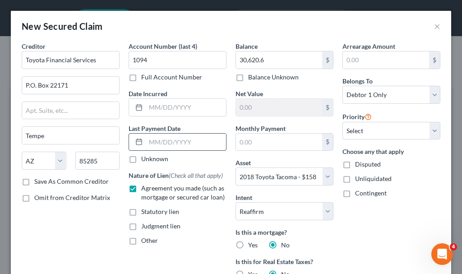
click at [186, 139] on input "text" at bounding box center [186, 142] width 80 height 17
type input "08/01/2025"
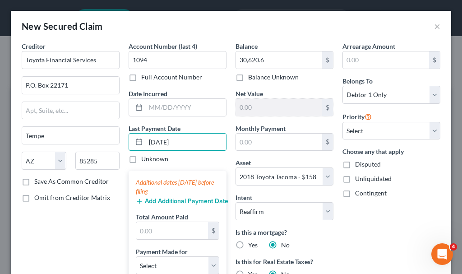
click at [175, 199] on button "Add Additional Payment Date" at bounding box center [177, 201] width 83 height 7
click at [174, 201] on button "Add Additional Payment Date" at bounding box center [177, 201] width 83 height 7
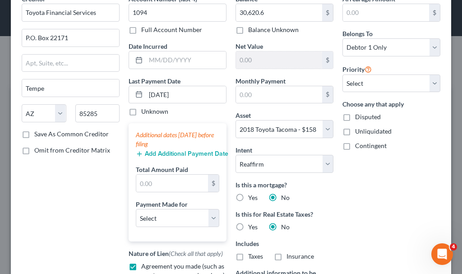
scroll to position [90, 0]
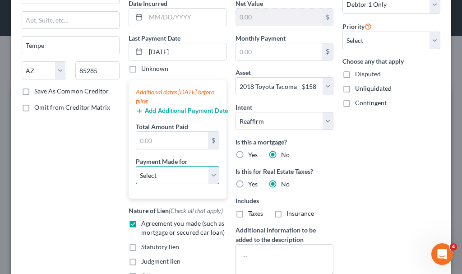
click at [162, 173] on select "Select Car Credit Card Loan Repayment Mortgage Other Suppliers Or Vendors" at bounding box center [177, 175] width 83 height 18
select select "0"
click at [136, 166] on select "Select Car Credit Card Loan Repayment Mortgage Other Suppliers Or Vendors" at bounding box center [177, 175] width 83 height 18
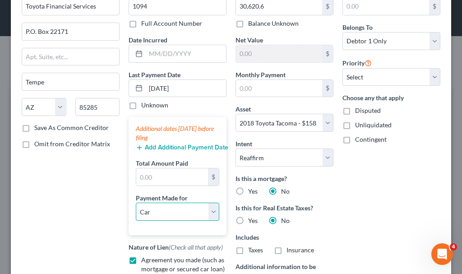
scroll to position [0, 0]
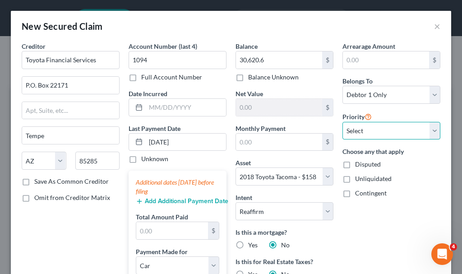
click at [369, 125] on select "Select 1st 2nd 3rd 4th 5th 6th 7th 8th 9th 10th 11th 12th 13th 14th 15th 16th 1…" at bounding box center [391, 131] width 98 height 18
select select "0"
click at [342, 122] on select "Select 1st 2nd 3rd 4th 5th 6th 7th 8th 9th 10th 11th 12th 13th 14th 15th 16th 1…" at bounding box center [391, 131] width 98 height 18
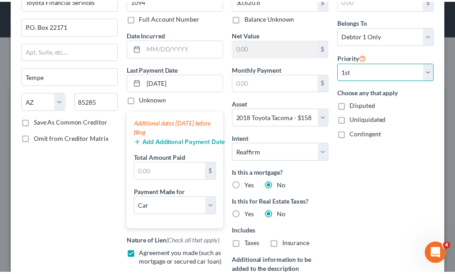
scroll to position [161, 0]
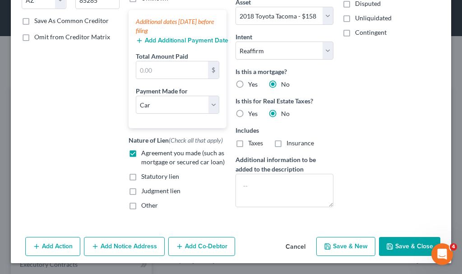
click at [407, 250] on button "Save & Close" at bounding box center [409, 246] width 61 height 19
select select
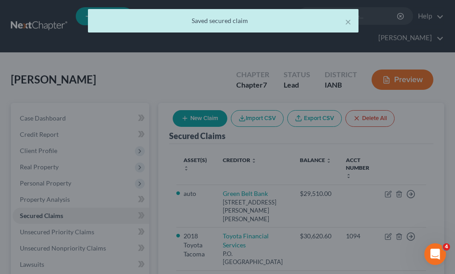
scroll to position [0, 0]
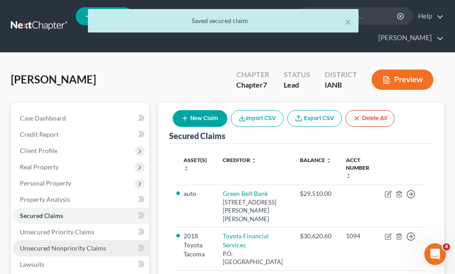
click at [63, 244] on span "Unsecured Nonpriority Claims" at bounding box center [63, 248] width 86 height 8
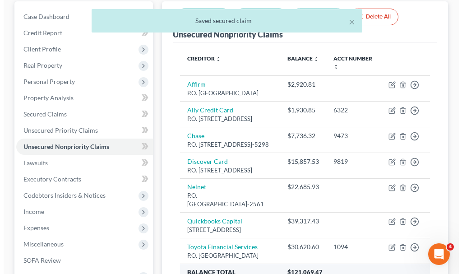
scroll to position [206, 0]
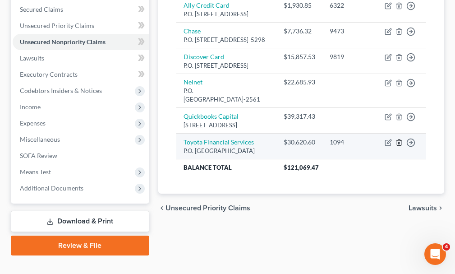
click at [397, 146] on icon "button" at bounding box center [399, 143] width 4 height 6
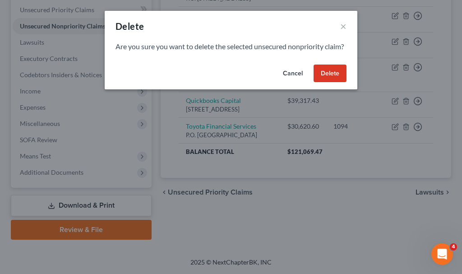
click at [330, 81] on button "Delete" at bounding box center [329, 73] width 33 height 18
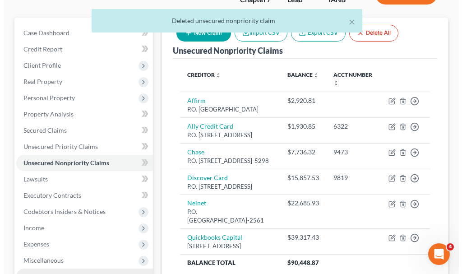
scroll to position [0, 0]
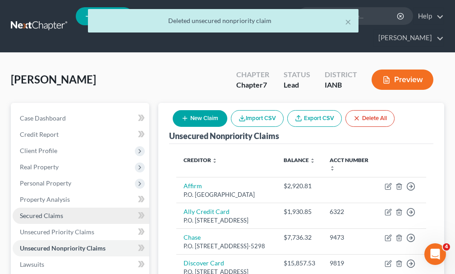
click at [50, 212] on span "Secured Claims" at bounding box center [41, 216] width 43 height 8
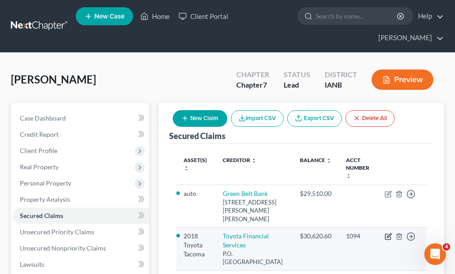
click at [386, 233] on icon "button" at bounding box center [388, 236] width 7 height 7
select select "3"
select select "0"
select select "3"
select select "2"
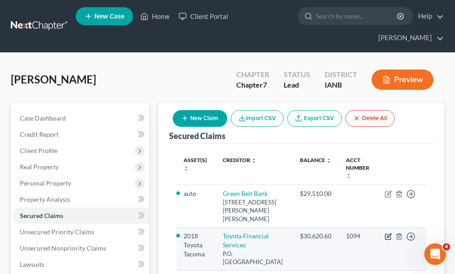
select select "0"
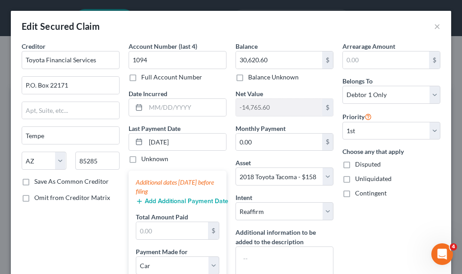
click at [176, 200] on button "Add Additional Payment Date" at bounding box center [177, 201] width 83 height 7
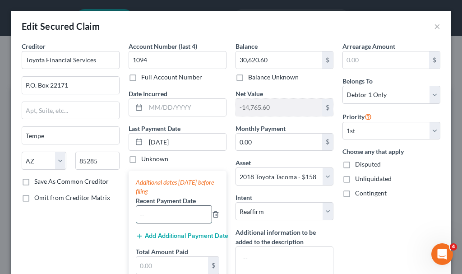
click at [175, 215] on input "text" at bounding box center [173, 214] width 75 height 17
type input "07/2025"
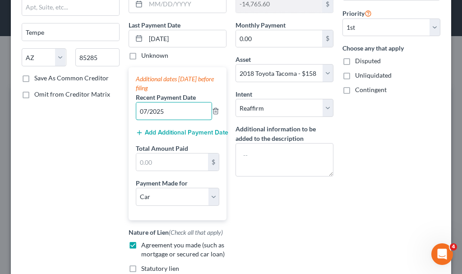
scroll to position [135, 0]
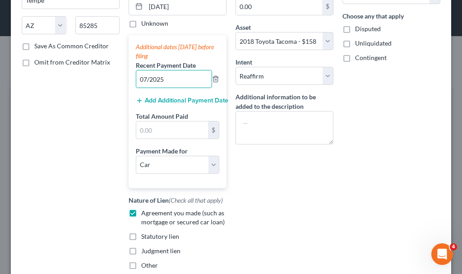
click at [172, 99] on button "Add Additional Payment Date" at bounding box center [177, 100] width 83 height 7
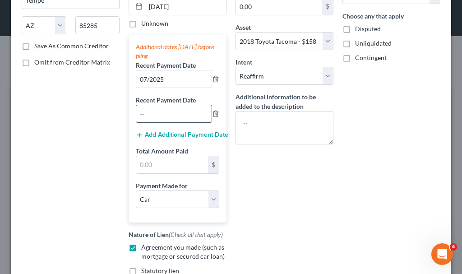
click at [170, 115] on input "text" at bounding box center [173, 113] width 75 height 17
type input "06/2025"
click at [159, 132] on button "Add Additional Payment Date" at bounding box center [177, 134] width 83 height 7
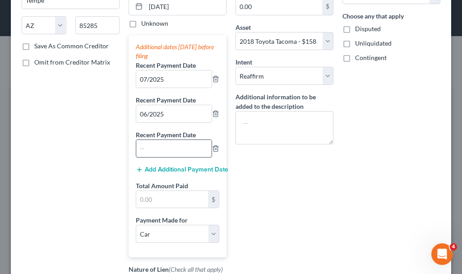
click at [161, 150] on input "text" at bounding box center [173, 148] width 75 height 17
type input "05/2025"
click at [175, 196] on input "text" at bounding box center [172, 199] width 72 height 17
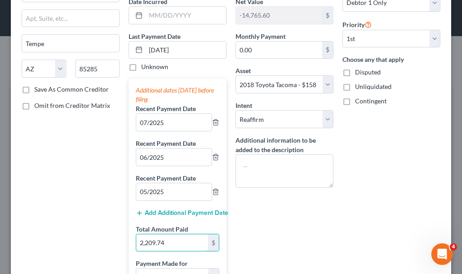
scroll to position [290, 0]
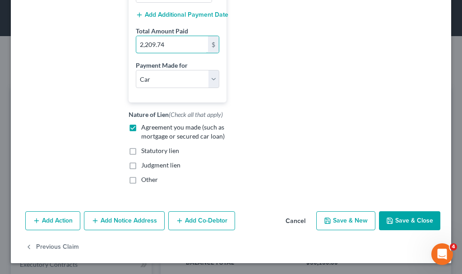
type input "2,209.74"
click at [400, 219] on button "Save & Close" at bounding box center [409, 220] width 61 height 19
select select
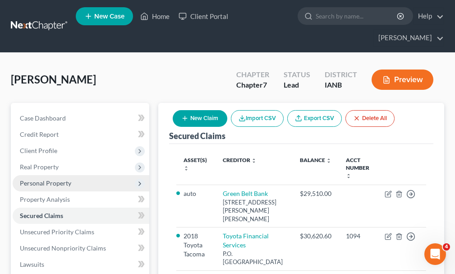
click at [33, 179] on span "Personal Property" at bounding box center [45, 183] width 51 height 8
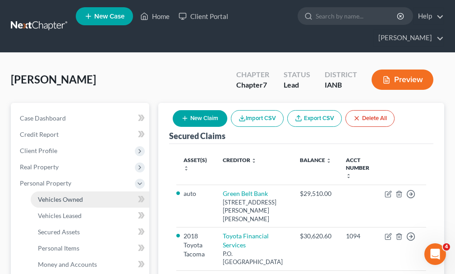
click at [61, 195] on span "Vehicles Owned" at bounding box center [60, 199] width 45 height 8
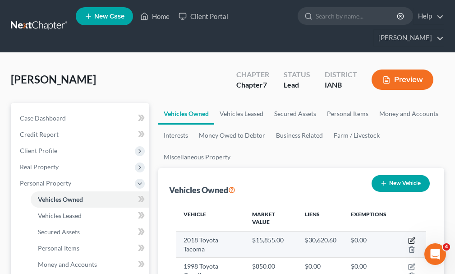
click at [410, 237] on icon "button" at bounding box center [411, 240] width 7 height 7
select select "0"
select select "8"
select select "0"
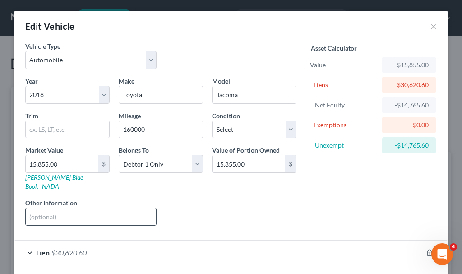
click at [78, 208] on input "text" at bounding box center [91, 216] width 130 height 17
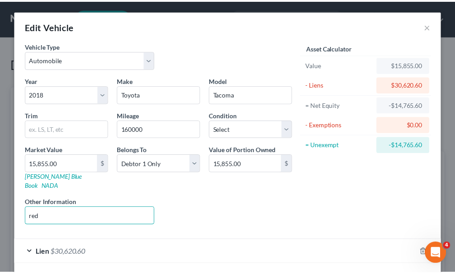
scroll to position [32, 0]
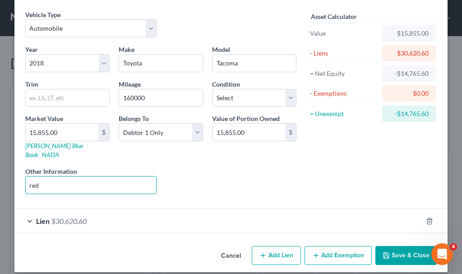
type input "red"
click at [408, 246] on button "Save & Close" at bounding box center [405, 255] width 61 height 19
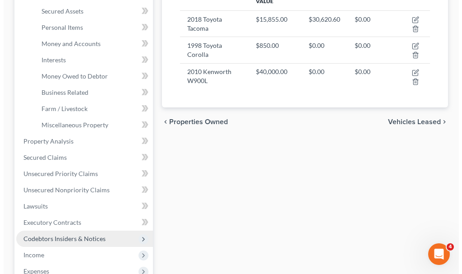
scroll to position [135, 0]
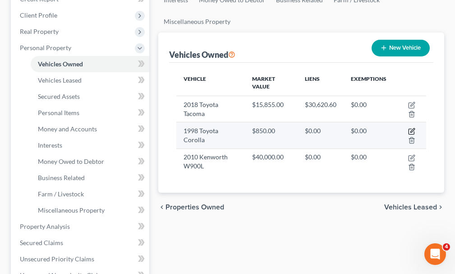
click at [411, 128] on icon "button" at bounding box center [411, 131] width 7 height 7
select select "0"
select select "28"
select select "0"
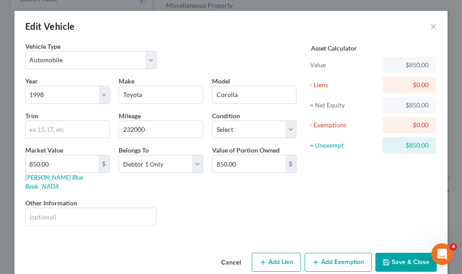
click at [334, 253] on button "Add Exemption" at bounding box center [337, 262] width 67 height 19
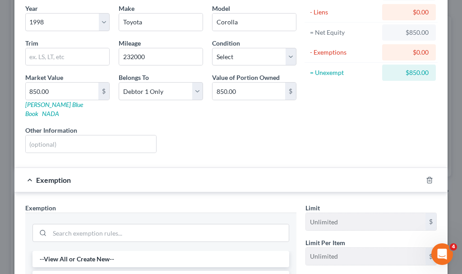
scroll to position [180, 0]
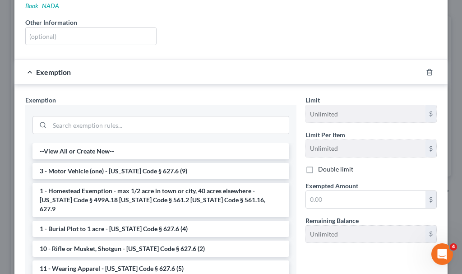
click at [98, 163] on li "3 - Motor Vehicle (one) - [US_STATE] Code § 627.6 (9)" at bounding box center [160, 171] width 257 height 16
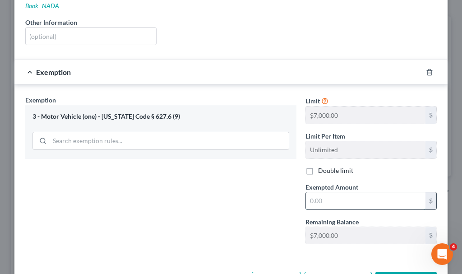
click at [337, 192] on input "text" at bounding box center [366, 200] width 120 height 17
type input "850"
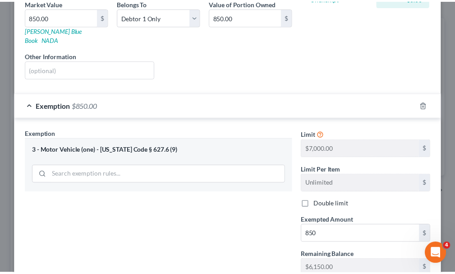
scroll to position [206, 0]
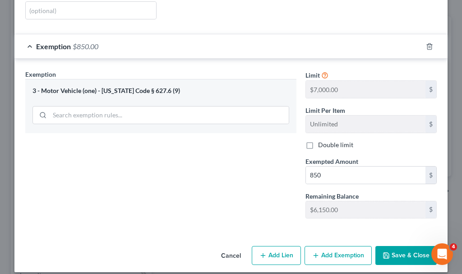
click at [391, 246] on button "Save & Close" at bounding box center [405, 255] width 61 height 19
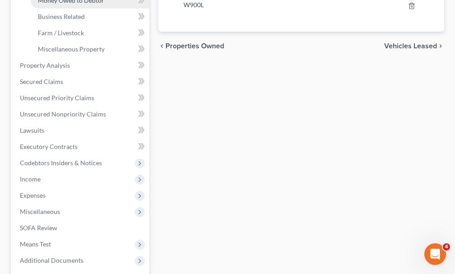
scroll to position [316, 0]
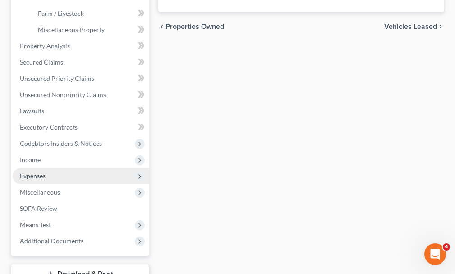
click at [44, 172] on span "Expenses" at bounding box center [33, 176] width 26 height 8
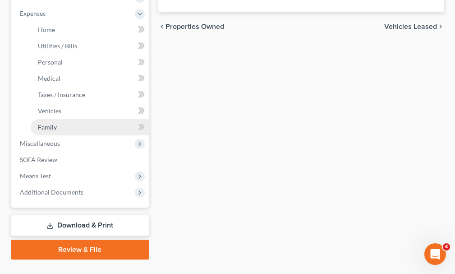
click at [42, 123] on span "Family" at bounding box center [47, 127] width 19 height 8
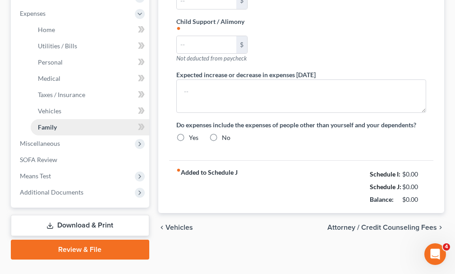
type input "0.00"
type input "1,350.00"
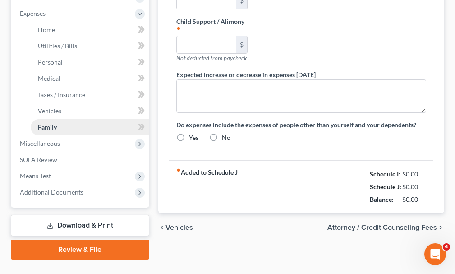
type input "0.00"
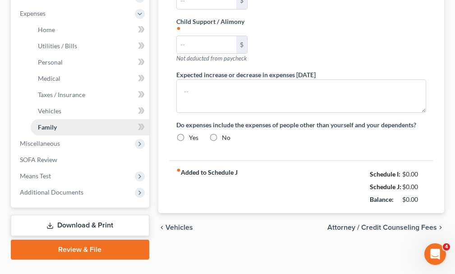
radio input "true"
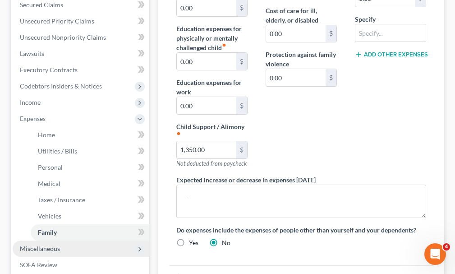
scroll to position [319, 0]
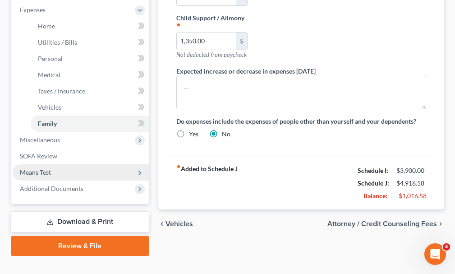
click at [39, 168] on span "Means Test" at bounding box center [35, 172] width 31 height 8
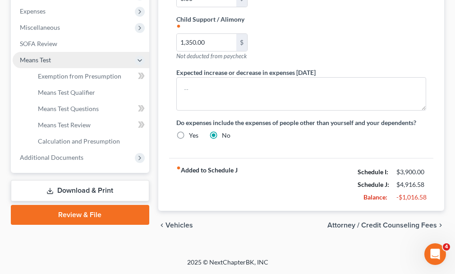
scroll to position [302, 0]
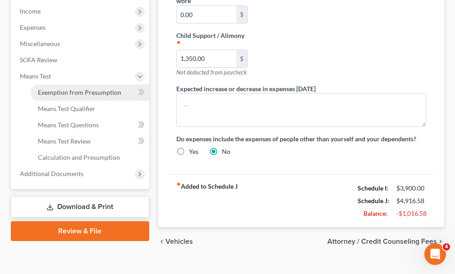
click at [74, 88] on span "Exemption from Presumption" at bounding box center [79, 92] width 83 height 8
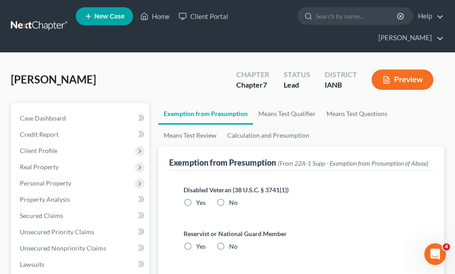
click at [229, 198] on label "No" at bounding box center [233, 202] width 9 height 9
click at [233, 198] on input "No" at bounding box center [236, 201] width 6 height 6
radio input "true"
click at [229, 242] on label "No" at bounding box center [233, 246] width 9 height 9
click at [233, 242] on input "No" at bounding box center [236, 245] width 6 height 6
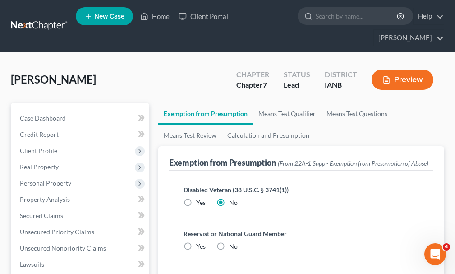
radio input "true"
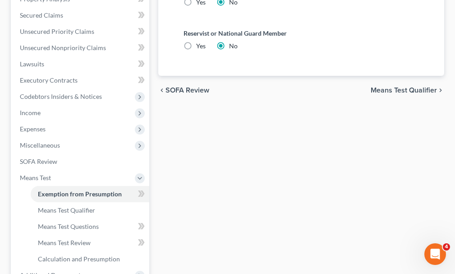
scroll to position [287, 0]
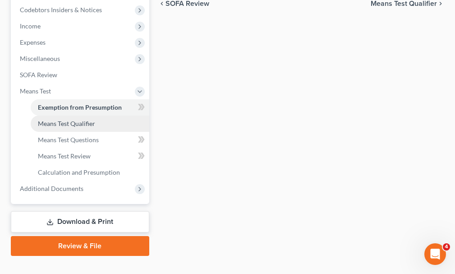
click at [71, 120] on span "Means Test Qualifier" at bounding box center [66, 124] width 57 height 8
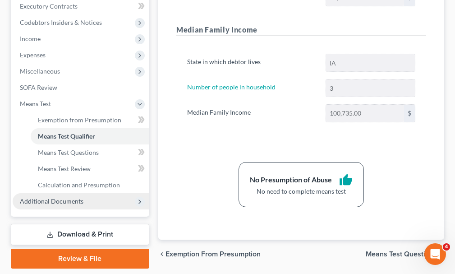
scroll to position [287, 0]
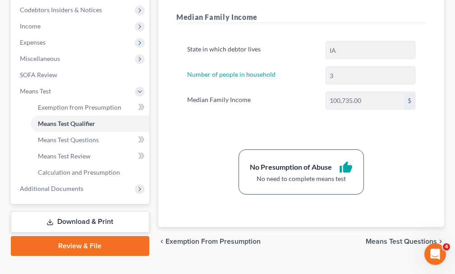
click at [99, 211] on link "Download & Print" at bounding box center [80, 221] width 138 height 21
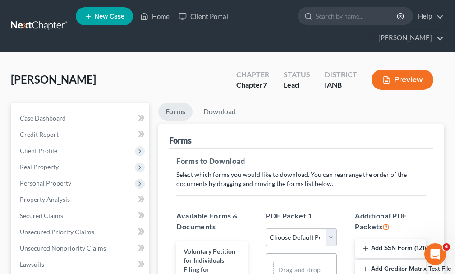
click at [298, 228] on select "Choose Default Petition PDF Packet Complete Bankruptcy Petition (all forms and …" at bounding box center [301, 237] width 71 height 18
select select "0"
click at [266, 228] on select "Choose Default Petition PDF Packet Complete Bankruptcy Petition (all forms and …" at bounding box center [301, 237] width 71 height 18
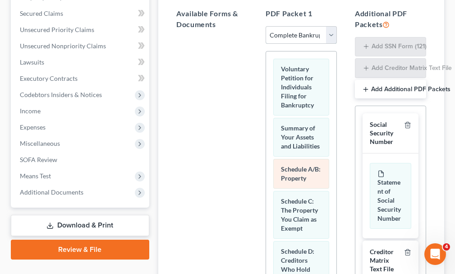
scroll to position [226, 0]
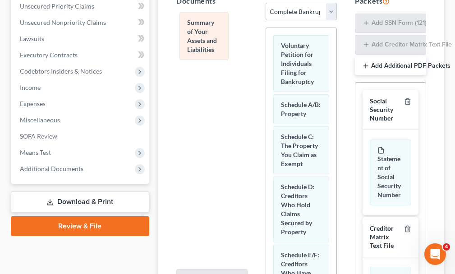
drag, startPoint x: 296, startPoint y: 97, endPoint x: 202, endPoint y: 30, distance: 115.8
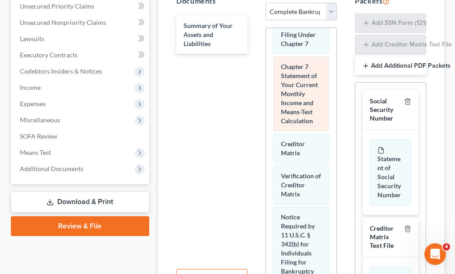
scroll to position [631, 0]
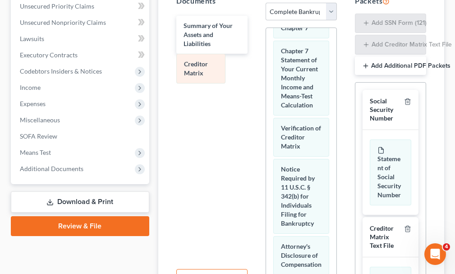
drag, startPoint x: 301, startPoint y: 188, endPoint x: 204, endPoint y: 68, distance: 154.3
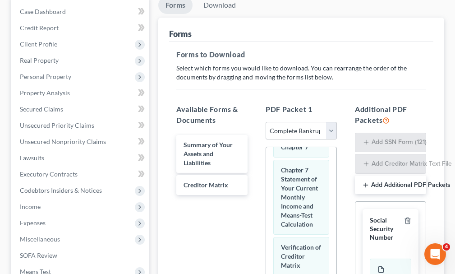
scroll to position [0, 0]
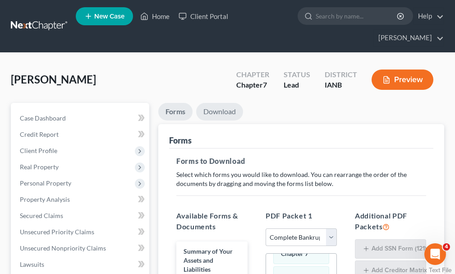
click at [229, 103] on link "Download" at bounding box center [219, 112] width 47 height 18
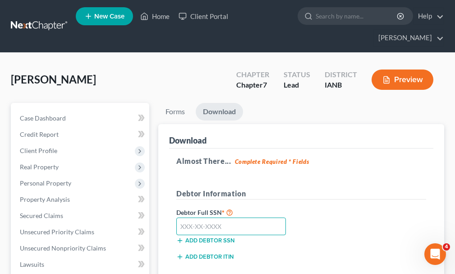
click at [250, 217] on input "text" at bounding box center [231, 226] width 110 height 18
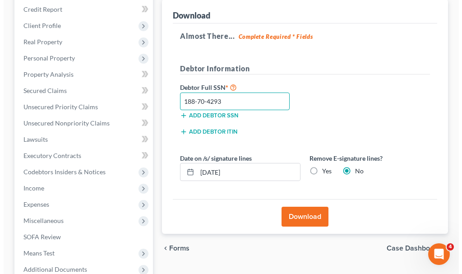
scroll to position [135, 0]
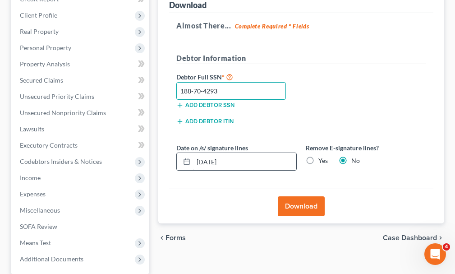
type input "188-70-4293"
drag, startPoint x: 242, startPoint y: 145, endPoint x: 149, endPoint y: 144, distance: 92.5
click at [149, 144] on div "Petition Navigation Case Dashboard Payments Invoices Payments Payments Credit R…" at bounding box center [227, 147] width 442 height 359
click at [318, 156] on label "Yes" at bounding box center [322, 160] width 9 height 9
click at [322, 156] on input "Yes" at bounding box center [325, 159] width 6 height 6
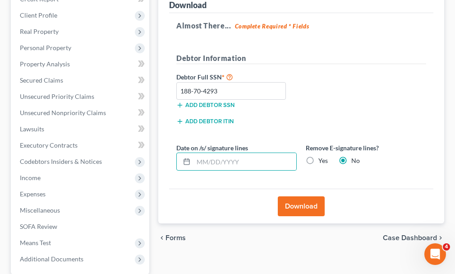
radio input "true"
radio input "false"
click at [300, 196] on button "Download" at bounding box center [301, 206] width 47 height 20
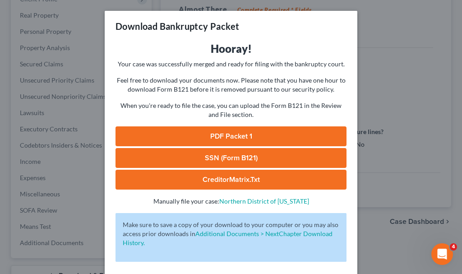
click at [264, 152] on link "SSN (Form B121)" at bounding box center [230, 158] width 231 height 20
click at [227, 130] on link "PDF Packet 1" at bounding box center [230, 136] width 231 height 20
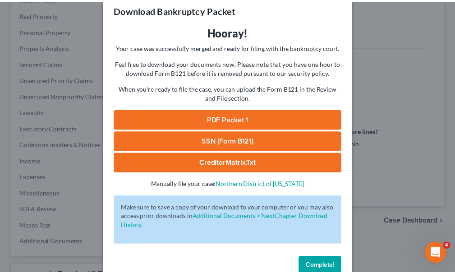
scroll to position [37, 0]
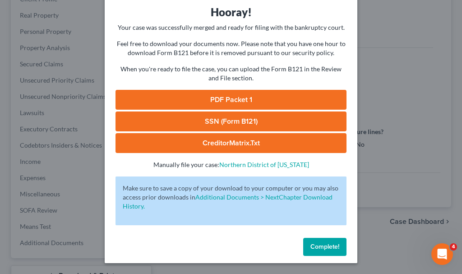
click at [321, 240] on button "Complete!" at bounding box center [324, 247] width 43 height 18
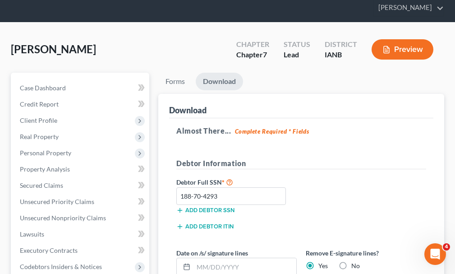
scroll to position [0, 0]
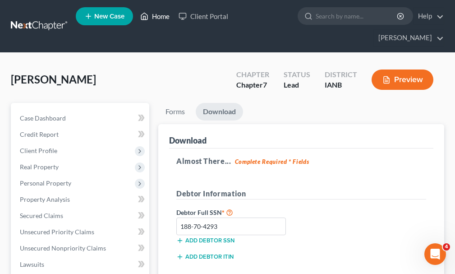
click at [158, 17] on link "Home" at bounding box center [155, 16] width 38 height 16
